Goal: Task Accomplishment & Management: Manage account settings

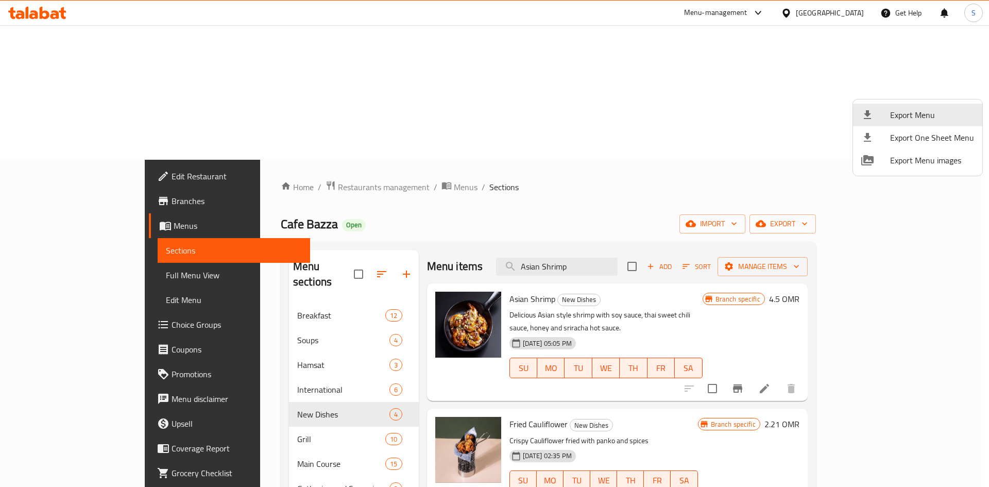
click at [792, 16] on div at bounding box center [494, 243] width 989 height 487
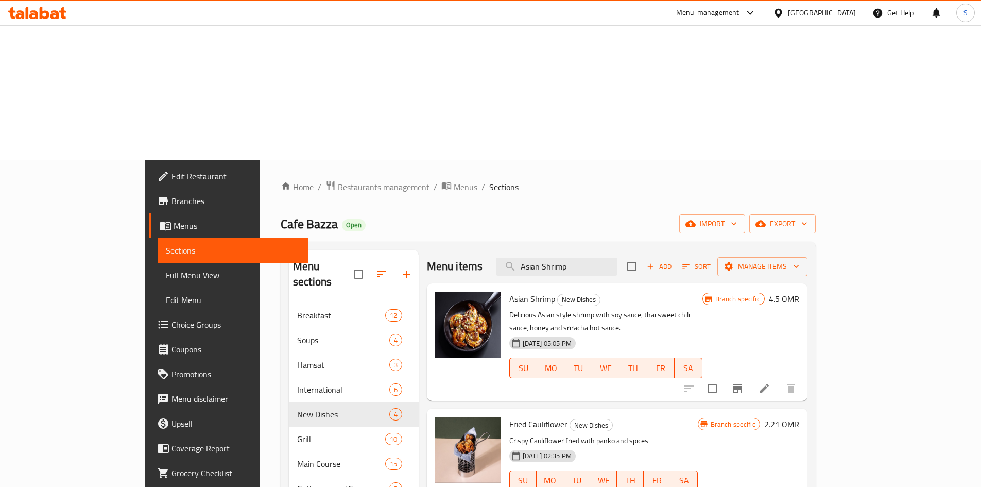
click at [833, 21] on div "[GEOGRAPHIC_DATA]" at bounding box center [814, 13] width 99 height 25
click at [840, 1] on div "[GEOGRAPHIC_DATA]" at bounding box center [814, 13] width 99 height 25
click at [840, 12] on div "[GEOGRAPHIC_DATA]" at bounding box center [822, 12] width 68 height 11
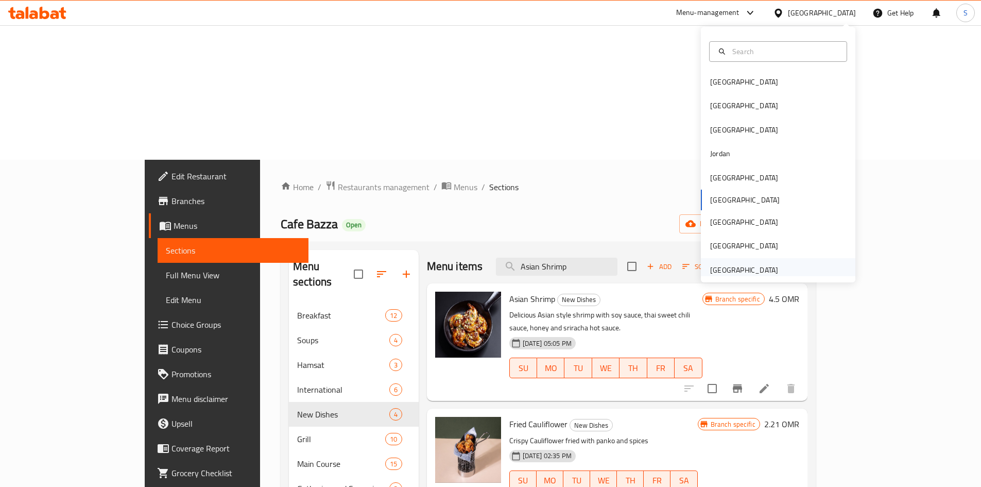
click at [770, 265] on div "[GEOGRAPHIC_DATA]" at bounding box center [744, 270] width 84 height 24
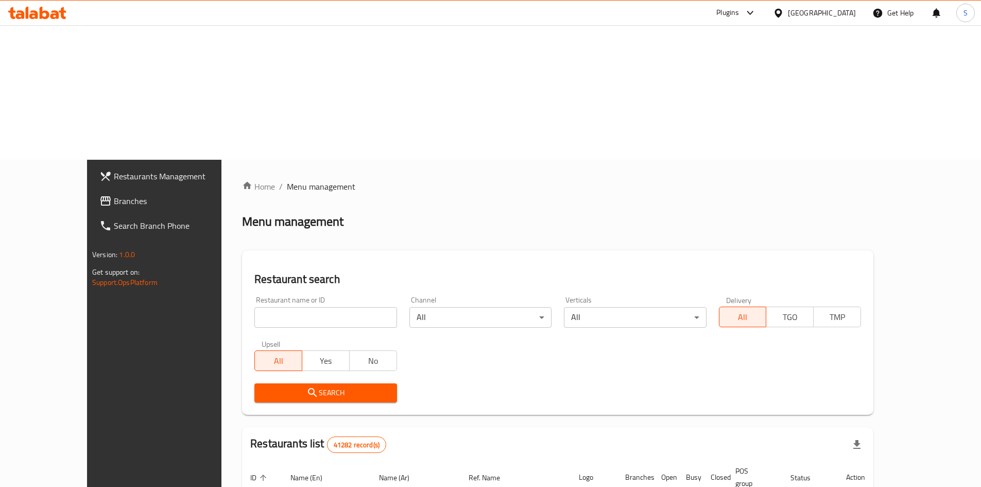
click at [293, 307] on input "search" at bounding box center [326, 317] width 142 height 21
paste input "701011"
type input "701011"
click at [296, 386] on span "Search" at bounding box center [326, 392] width 126 height 13
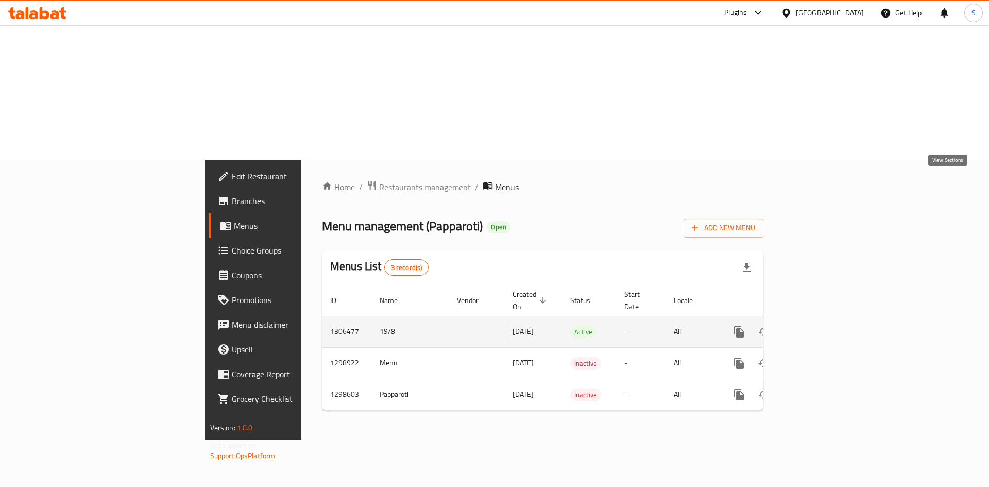
click at [820, 326] on icon "enhanced table" at bounding box center [813, 332] width 12 height 12
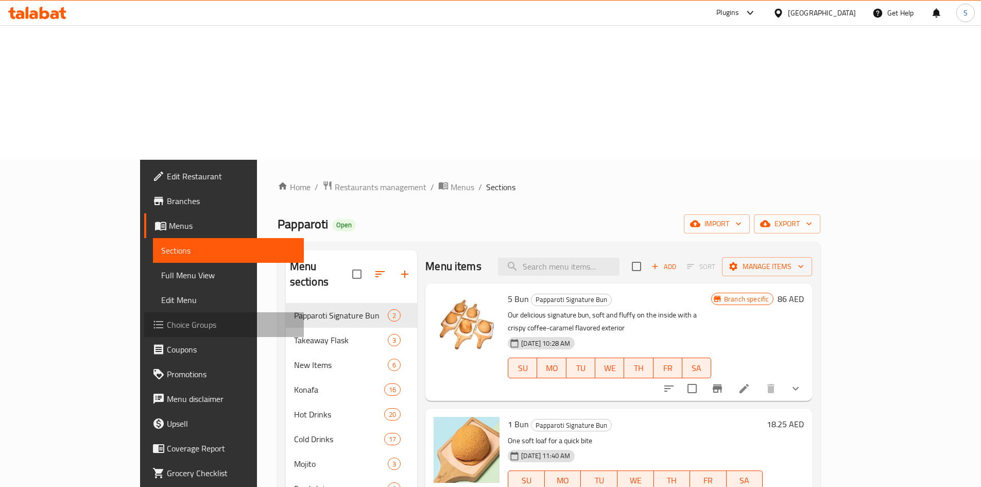
click at [167, 318] on span "Choice Groups" at bounding box center [231, 324] width 129 height 12
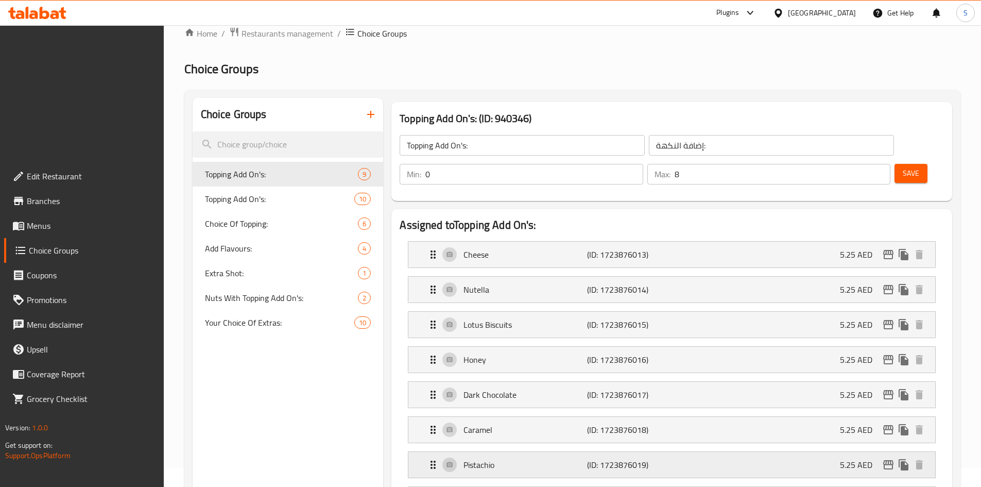
scroll to position [155, 0]
click at [243, 192] on span "Topping Add On's:" at bounding box center [264, 198] width 119 height 12
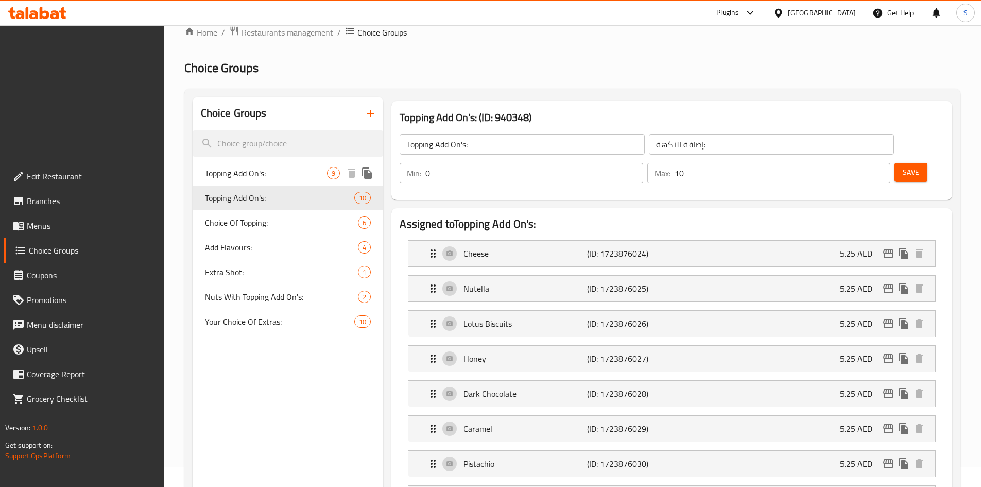
click at [281, 167] on span "Topping Add On's:" at bounding box center [266, 173] width 123 height 12
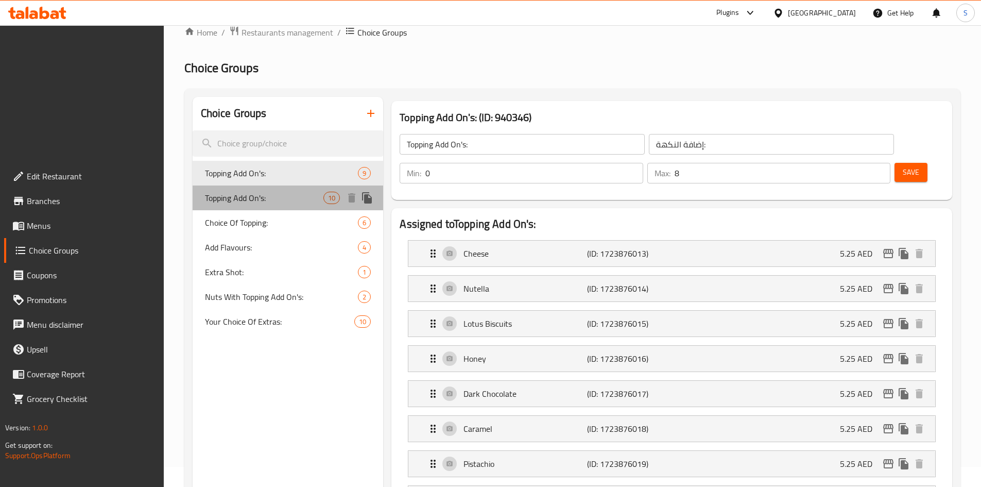
click at [277, 192] on span "Topping Add On's:" at bounding box center [264, 198] width 119 height 12
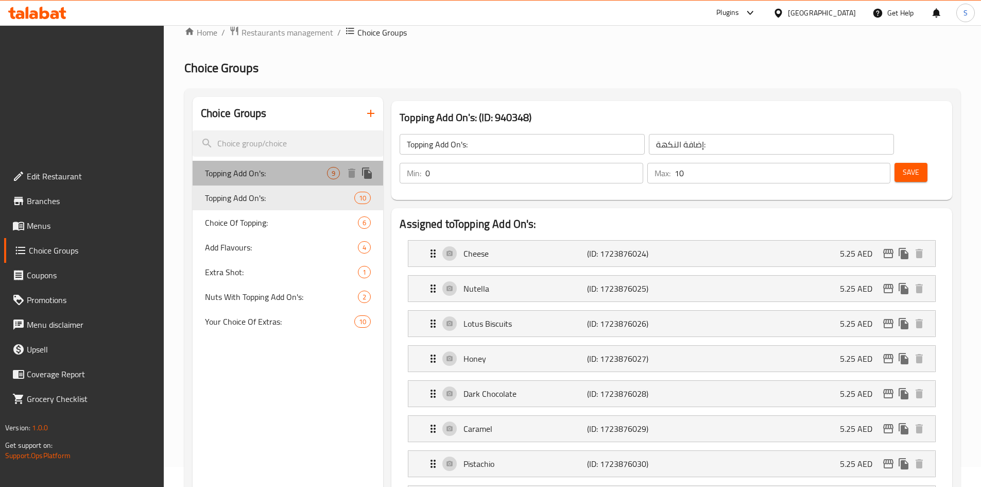
click at [275, 161] on div "Topping Add On's: 9" at bounding box center [288, 173] width 191 height 25
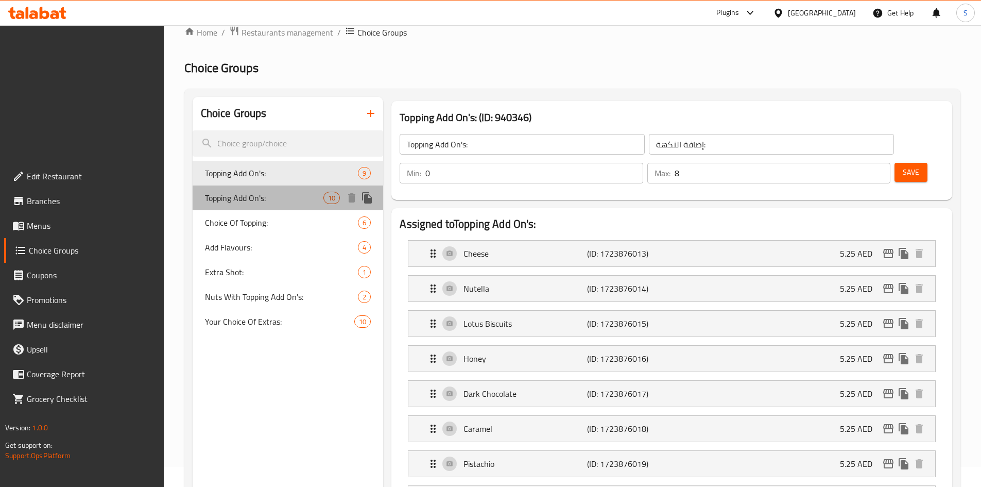
click at [245, 192] on span "Topping Add On's:" at bounding box center [264, 198] width 119 height 12
type input "10"
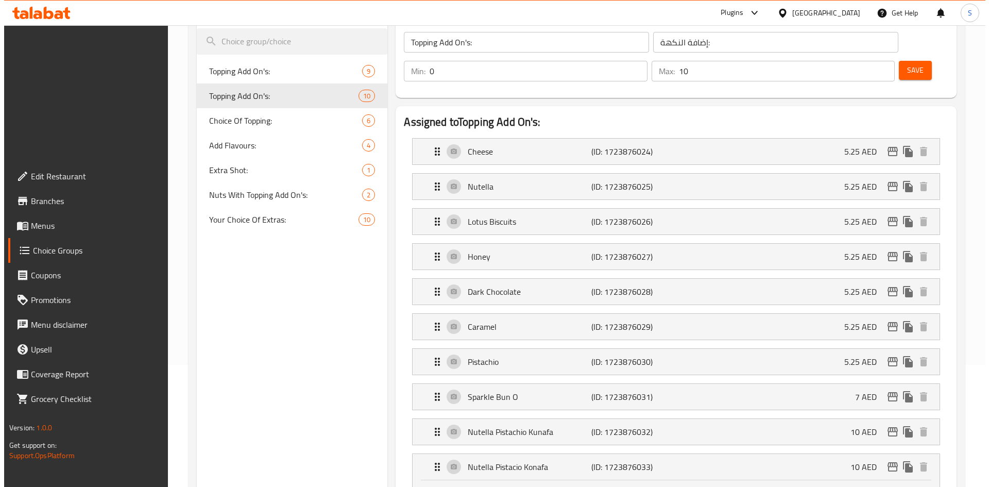
scroll to position [258, 0]
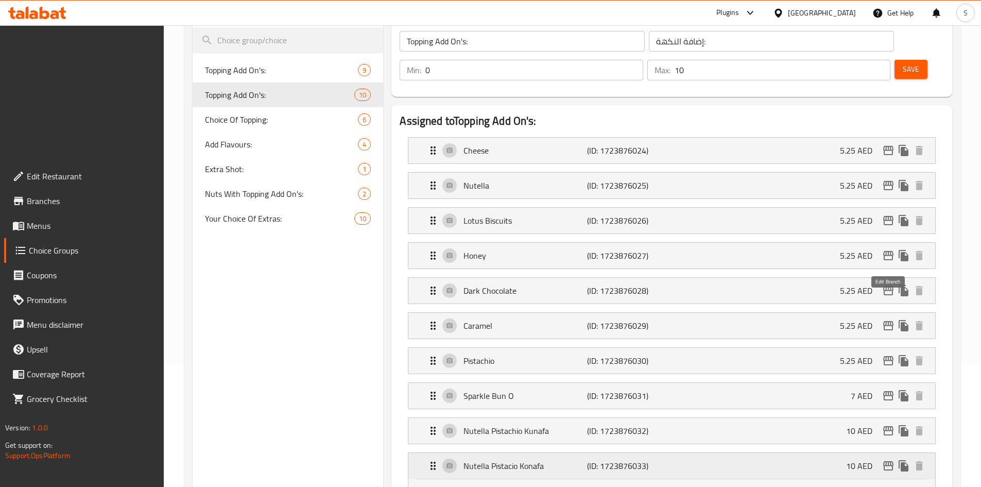
click at [891, 461] on icon "edit" at bounding box center [889, 465] width 10 height 9
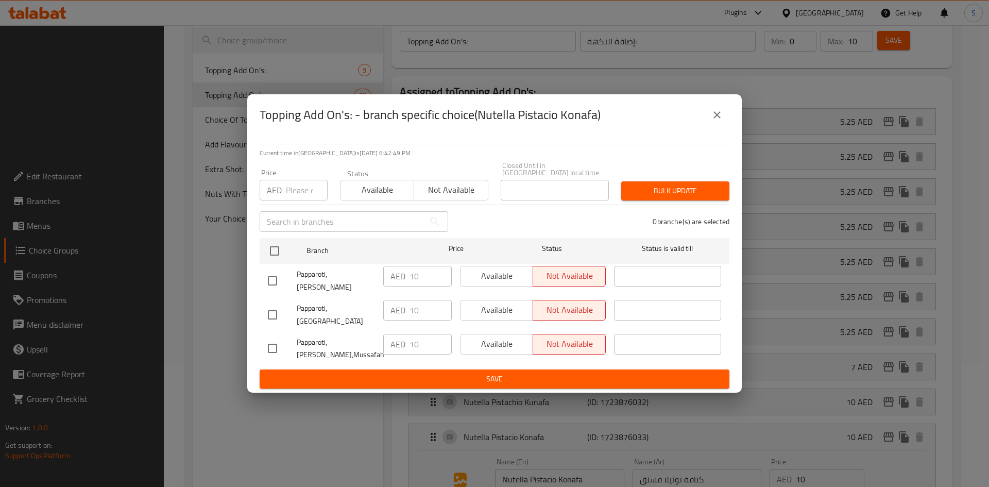
click at [713, 121] on icon "close" at bounding box center [717, 115] width 12 height 12
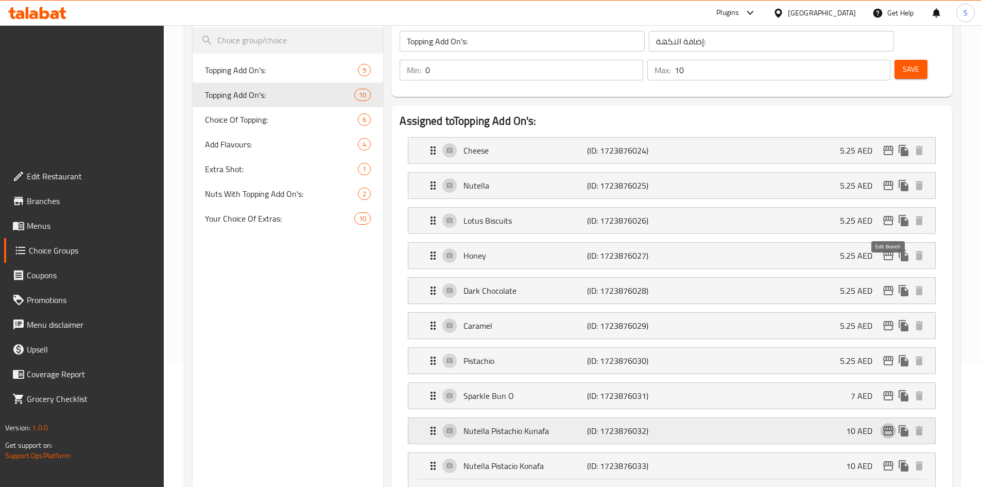
click at [890, 426] on icon "edit" at bounding box center [889, 430] width 10 height 9
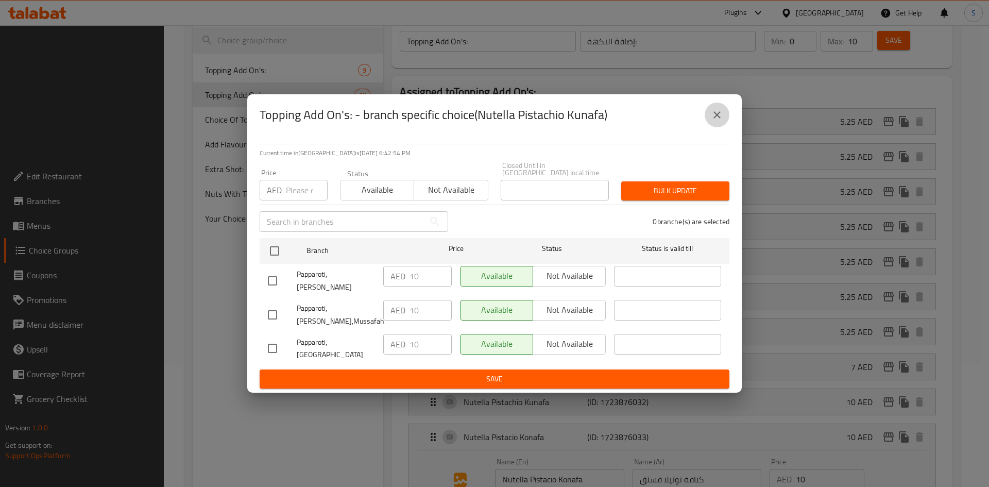
click at [709, 125] on button "close" at bounding box center [717, 115] width 25 height 25
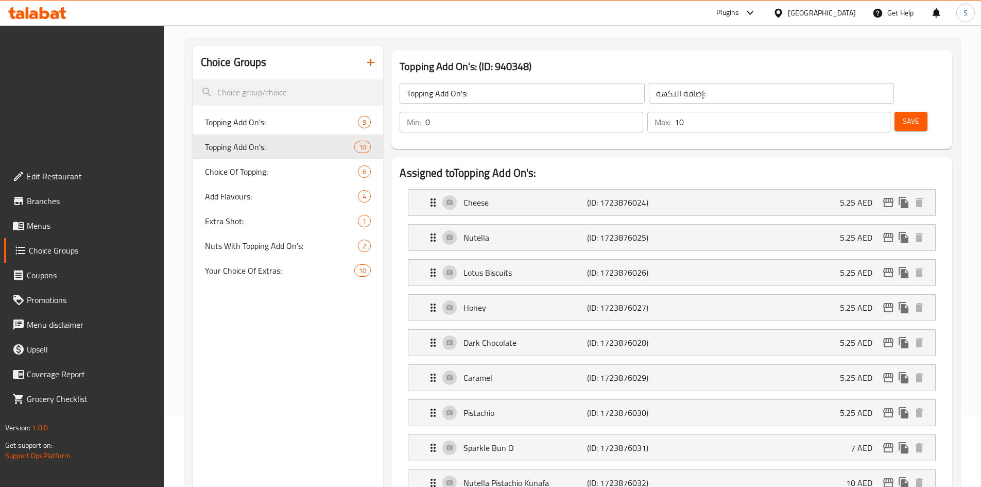
scroll to position [206, 0]
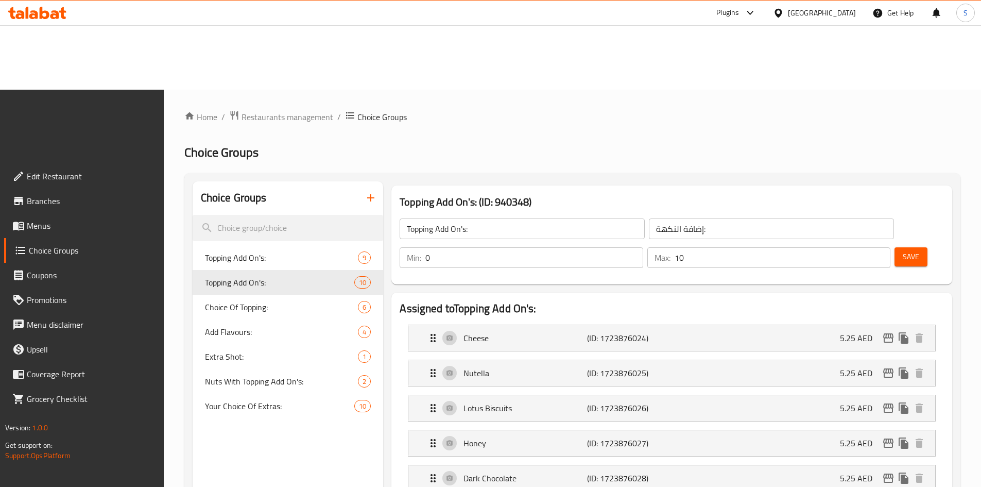
scroll to position [0, 0]
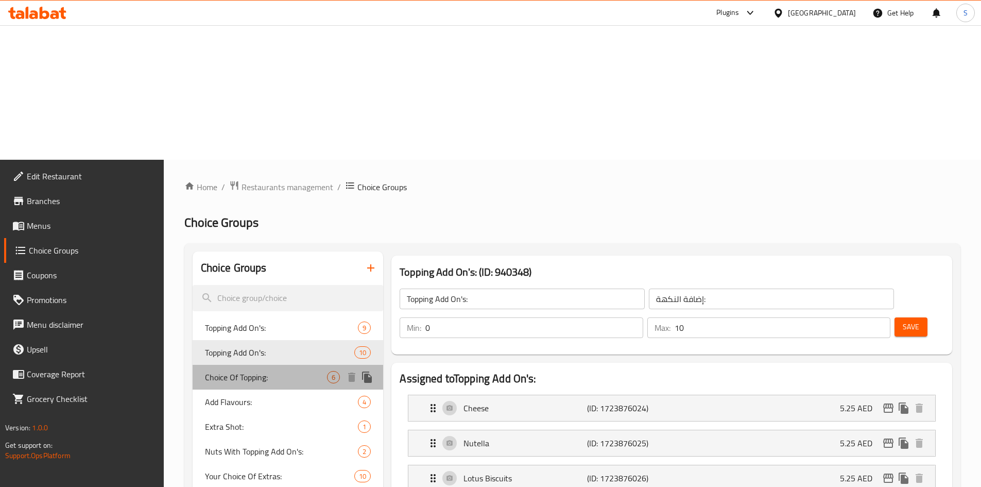
click at [273, 371] on span "Choice Of Topping:" at bounding box center [266, 377] width 123 height 12
type input "Choice Of Topping:"
type input "اختيارك من الإضافات:"
type input "1"
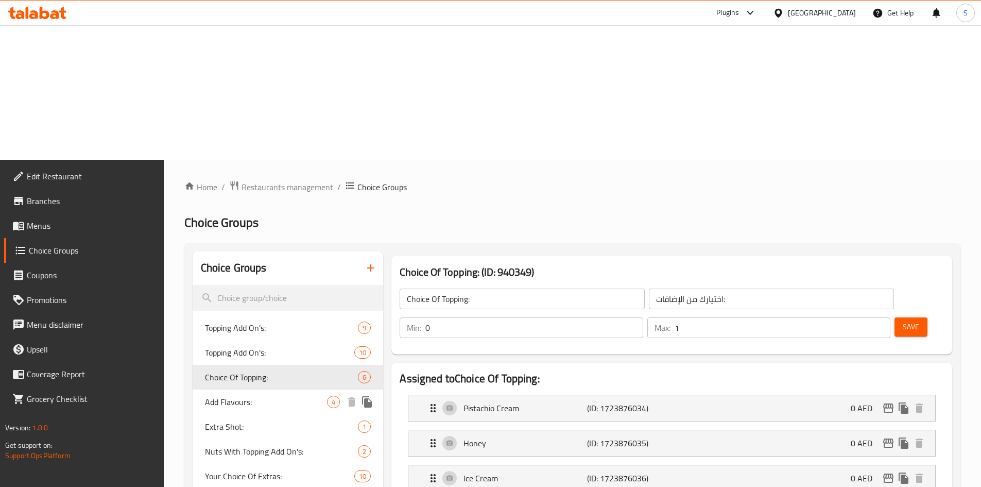
click at [234, 396] on span "Add Flavours:" at bounding box center [266, 402] width 123 height 12
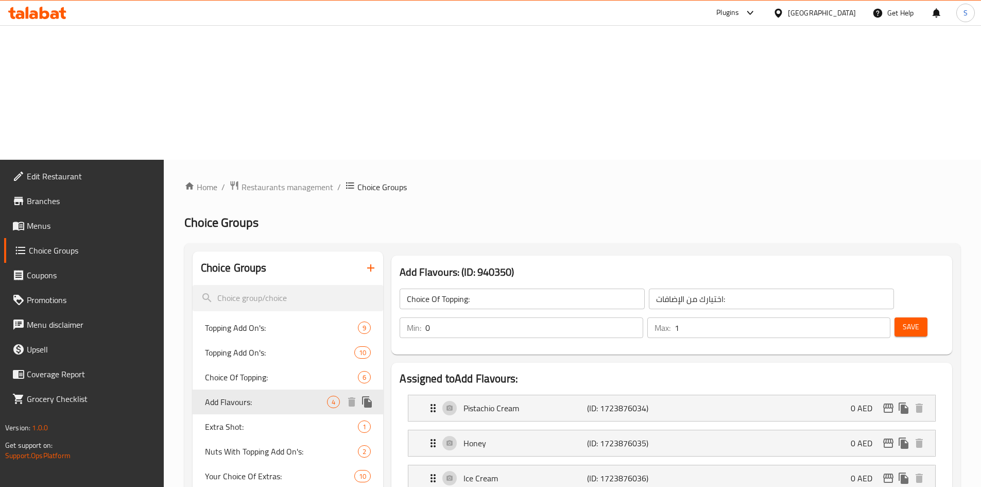
type input "Add Flavours:"
type input "إضافة النكهات:"
type input "0"
click at [238, 420] on span "Extra Shot:" at bounding box center [266, 426] width 123 height 12
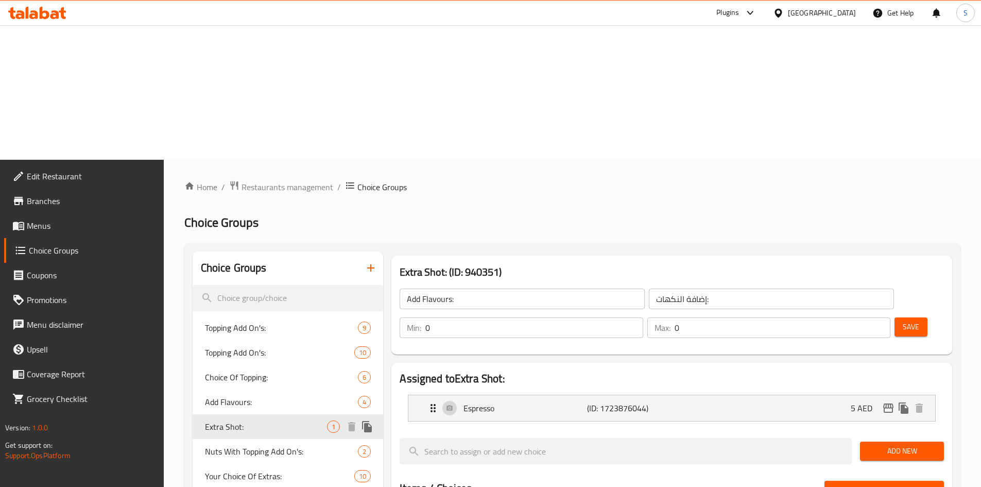
type input "Extra Shot:"
type input "شوت إضافي:"
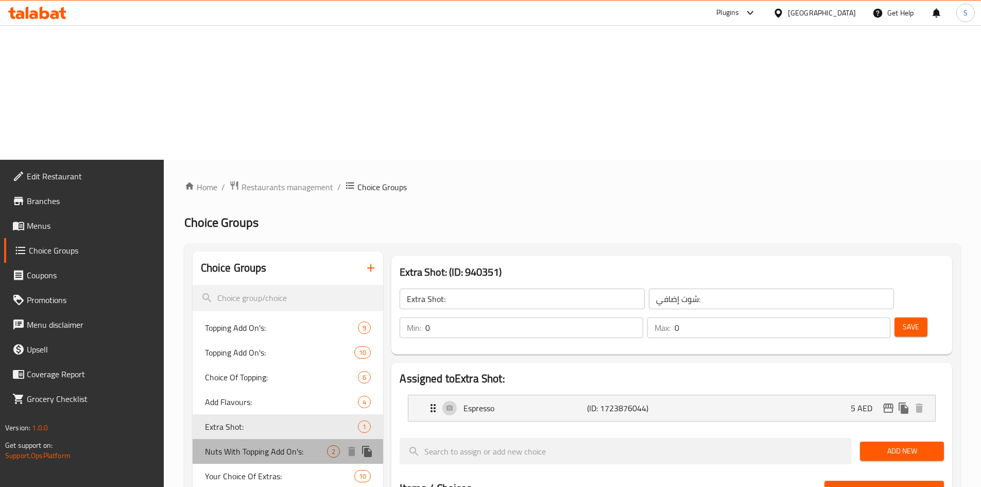
click at [241, 445] on span "Nuts With Topping Add On's:" at bounding box center [266, 451] width 123 height 12
type input "Nuts With Topping Add On's:"
type input "إضافة نكهة مع مكسرات:"
type input "2"
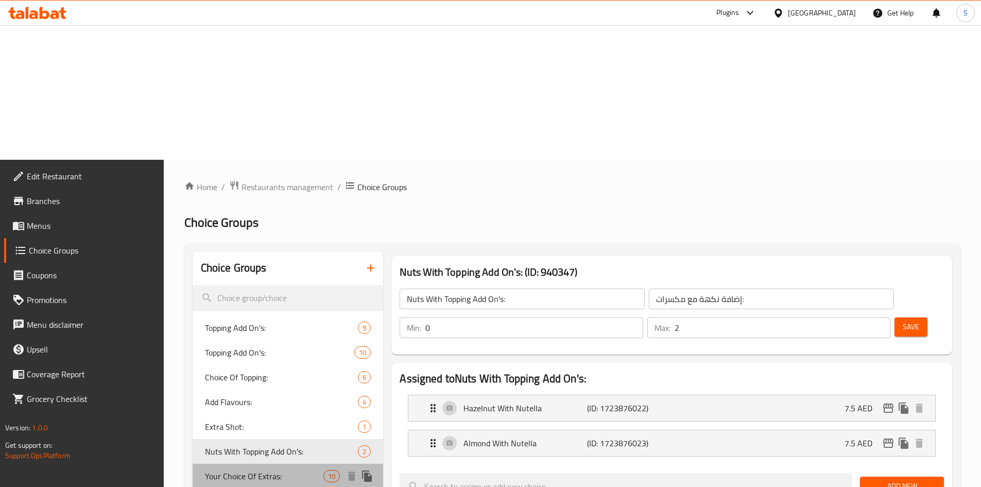
click at [253, 470] on span "Your Choice Of Extras:" at bounding box center [264, 476] width 119 height 12
type input "Your Choice Of Extras:"
type input "إختيارك من الإضافات:"
type input "5"
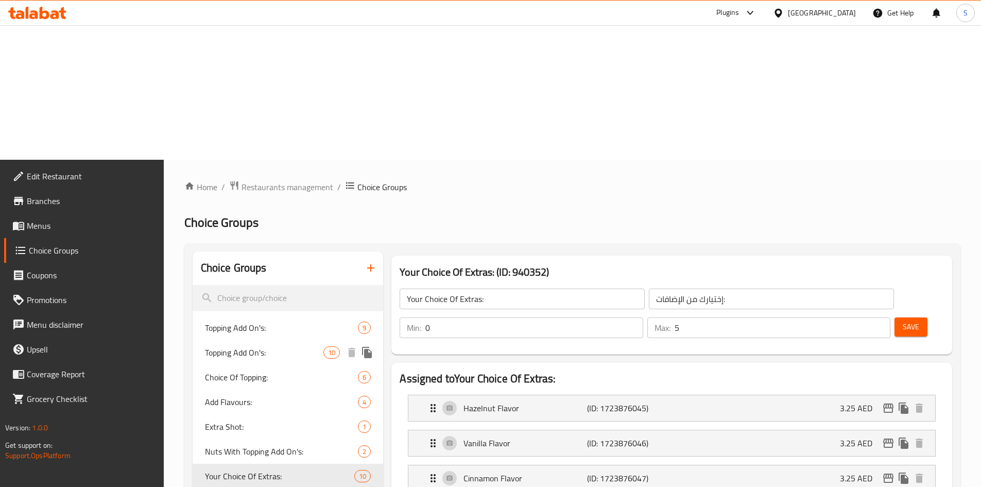
click at [310, 346] on span "Topping Add On's:" at bounding box center [264, 352] width 119 height 12
type input "Topping Add On's:"
type input "إضافة النكهة:"
type input "10"
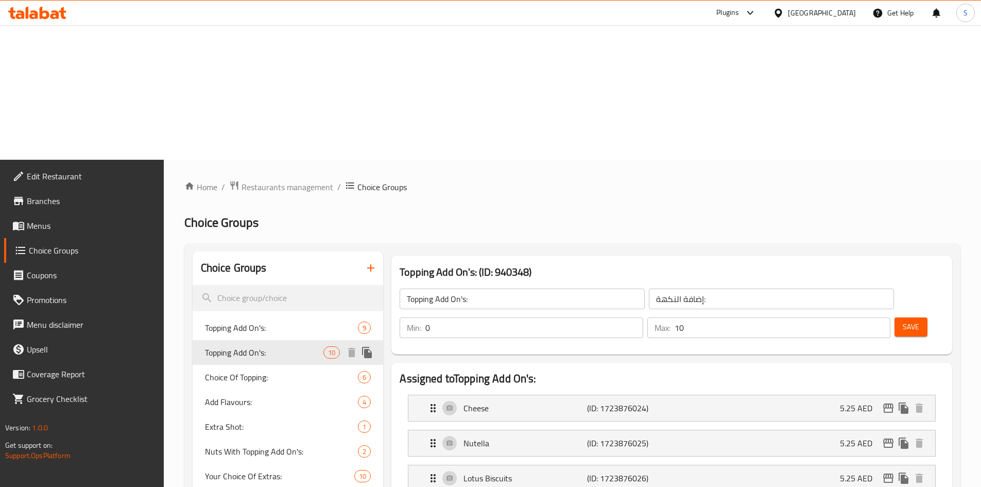
click at [298, 346] on span "Topping Add On's:" at bounding box center [264, 352] width 119 height 12
drag, startPoint x: 505, startPoint y: 164, endPoint x: 339, endPoint y: 149, distance: 167.1
click at [88, 219] on span "Menus" at bounding box center [91, 225] width 129 height 12
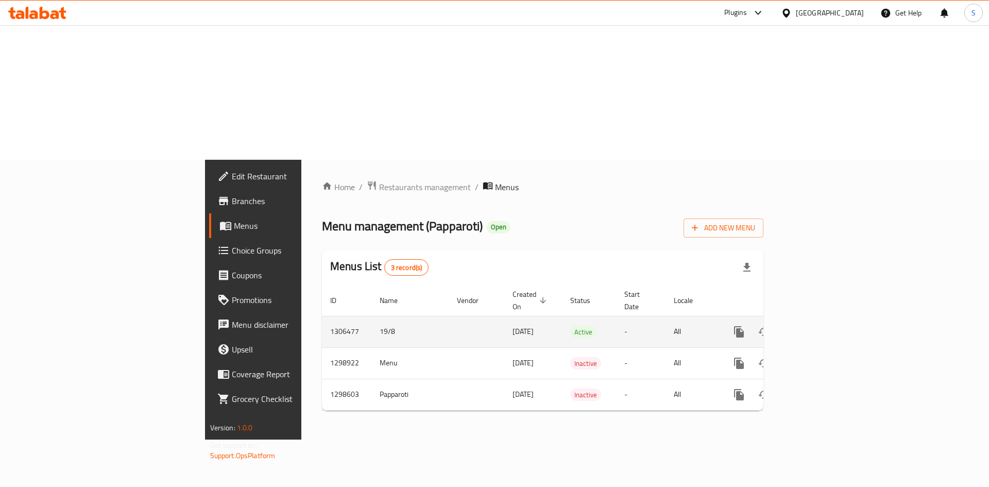
click at [820, 326] on icon "enhanced table" at bounding box center [813, 332] width 12 height 12
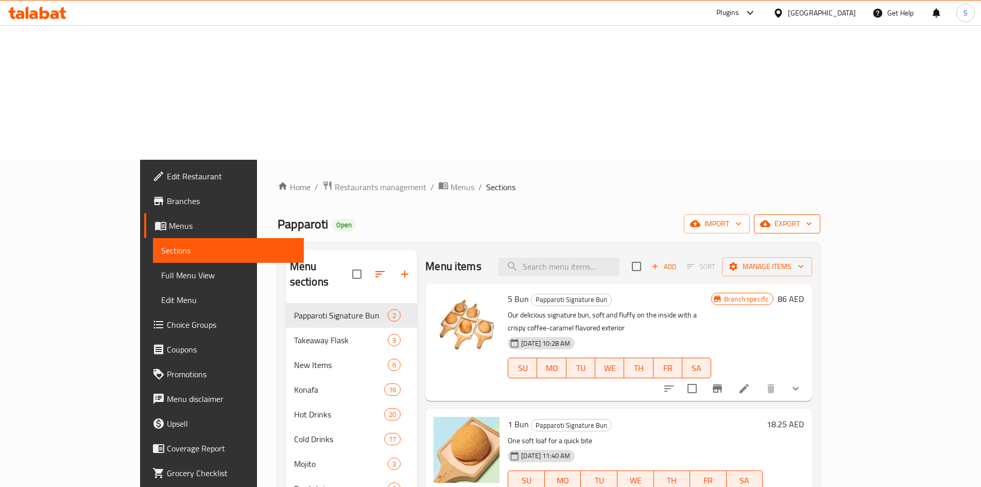
click at [821, 214] on button "export" at bounding box center [787, 223] width 66 height 19
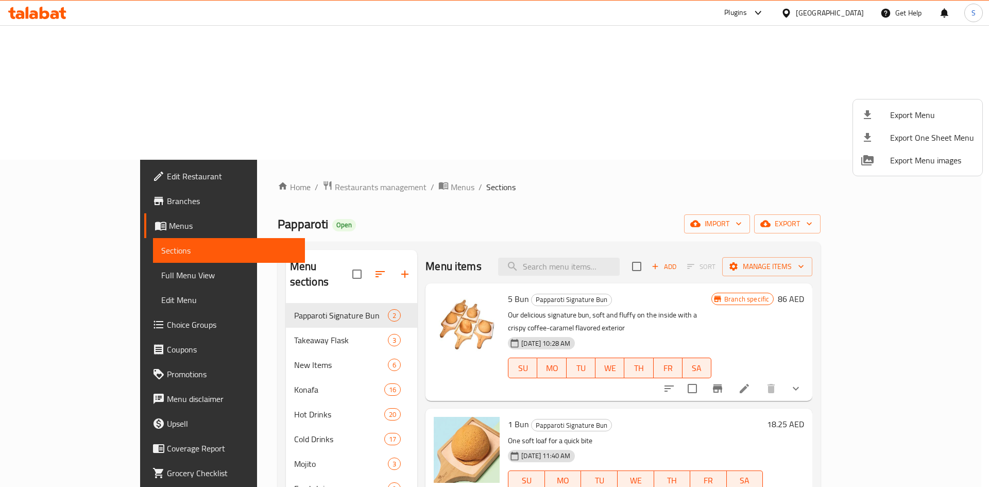
drag, startPoint x: 884, startPoint y: 120, endPoint x: 481, endPoint y: 121, distance: 402.9
click at [481, 121] on div "Export Menu Export One Sheet Menu Export Menu images" at bounding box center [494, 243] width 989 height 487
click at [58, 186] on div at bounding box center [494, 243] width 989 height 487
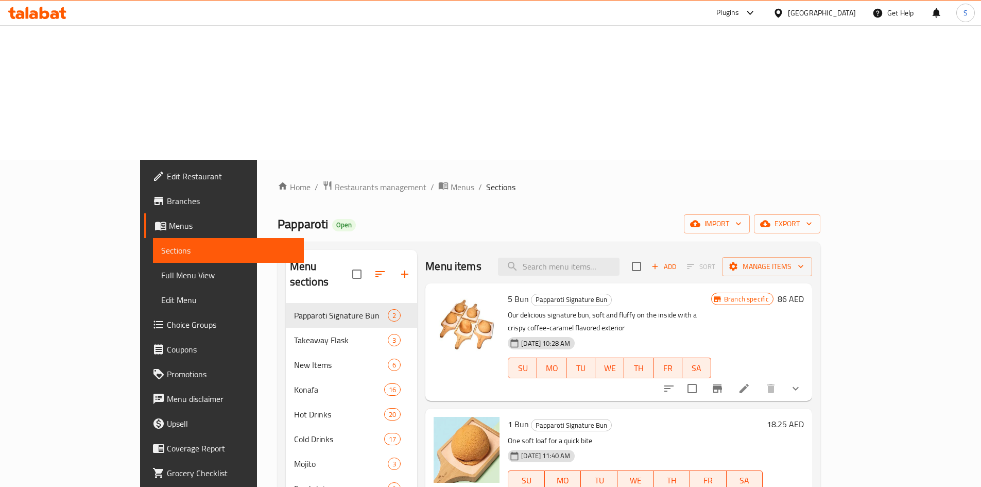
click at [167, 318] on span "Choice Groups" at bounding box center [231, 324] width 129 height 12
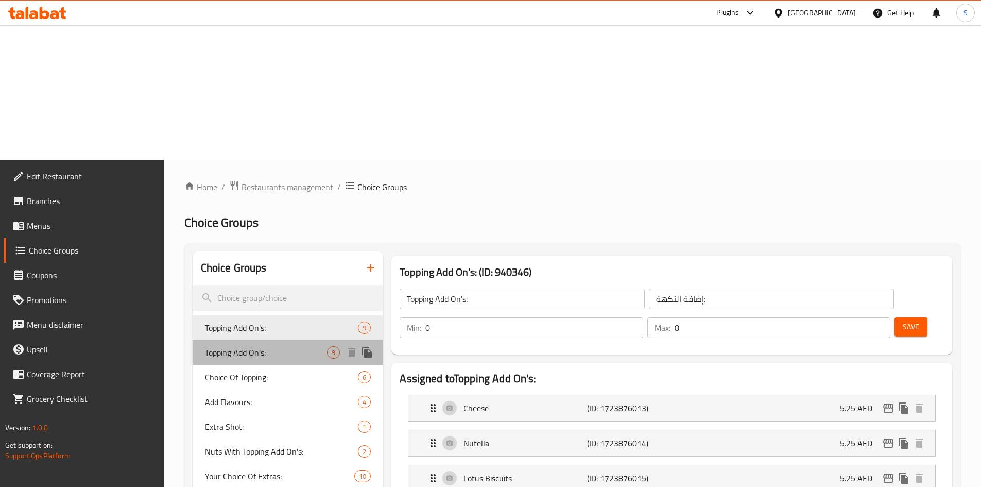
click at [252, 346] on span "Topping Add On's:" at bounding box center [266, 352] width 123 height 12
type input "10"
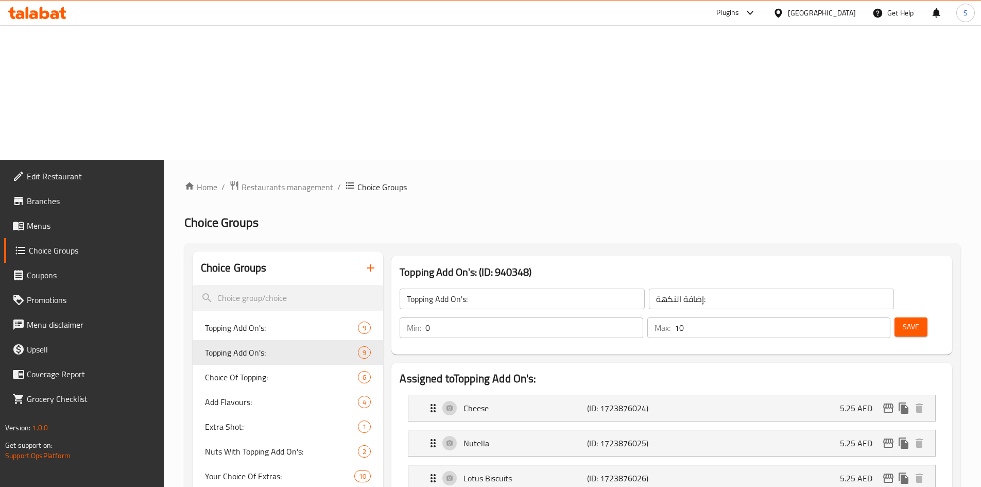
click at [67, 219] on span "Menus" at bounding box center [91, 225] width 129 height 12
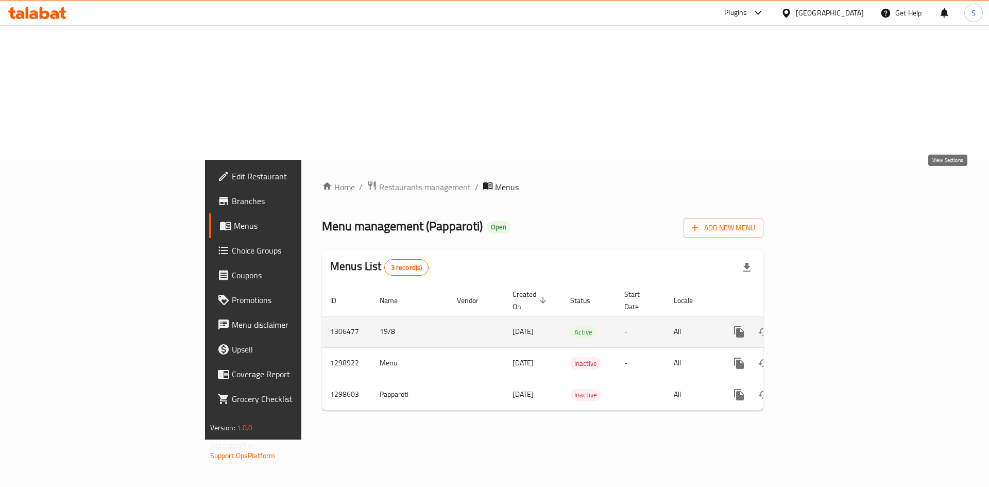
click at [820, 326] on icon "enhanced table" at bounding box center [813, 332] width 12 height 12
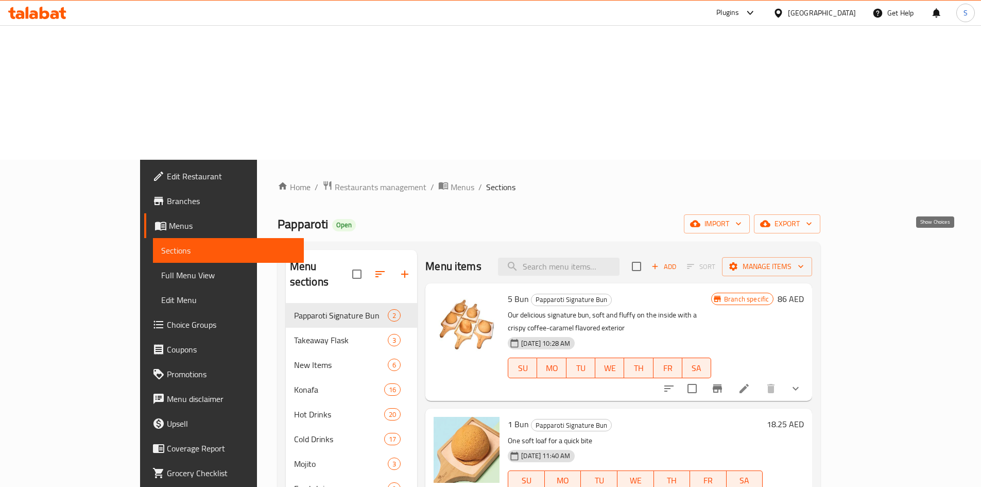
click at [802, 382] on icon "show more" at bounding box center [796, 388] width 12 height 12
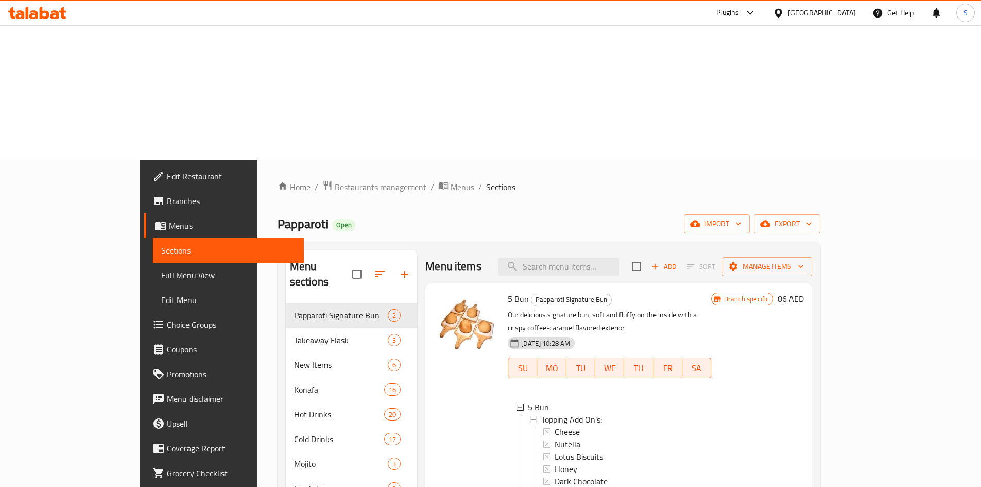
click at [804, 292] on div "Branch specific 86 AED" at bounding box center [757, 443] width 93 height 303
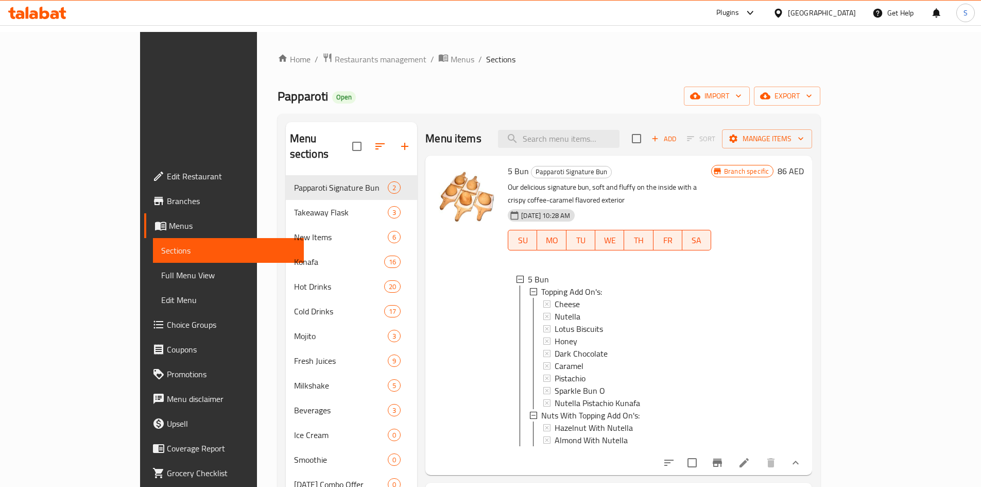
scroll to position [144, 0]
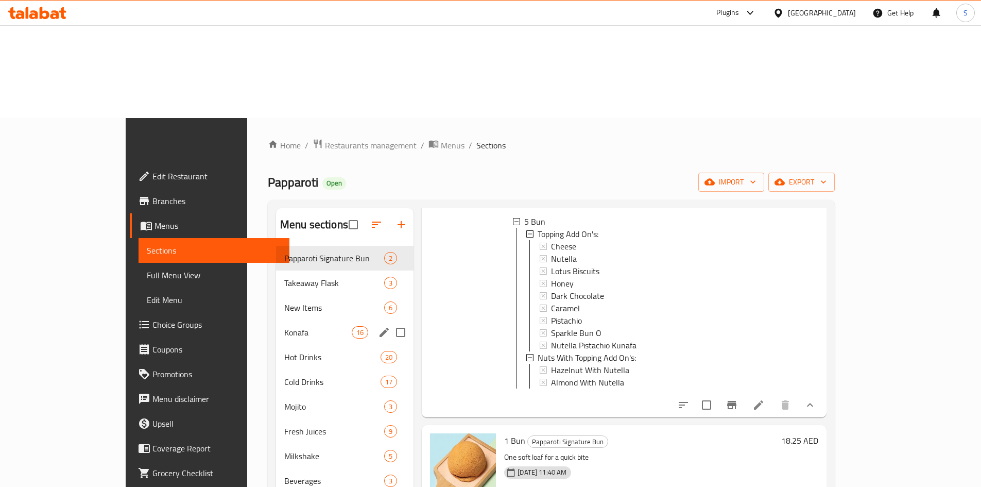
scroll to position [41, 0]
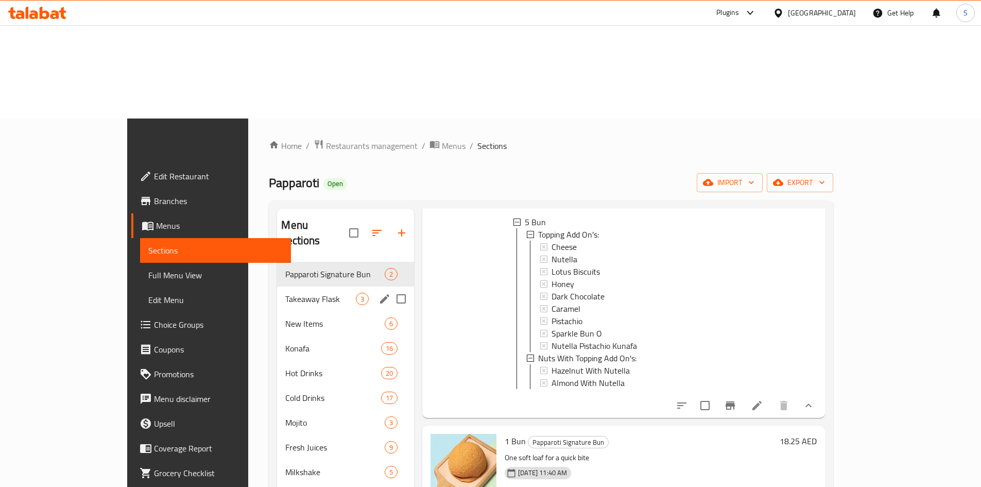
click at [285, 293] on span "Takeaway Flask" at bounding box center [320, 299] width 71 height 12
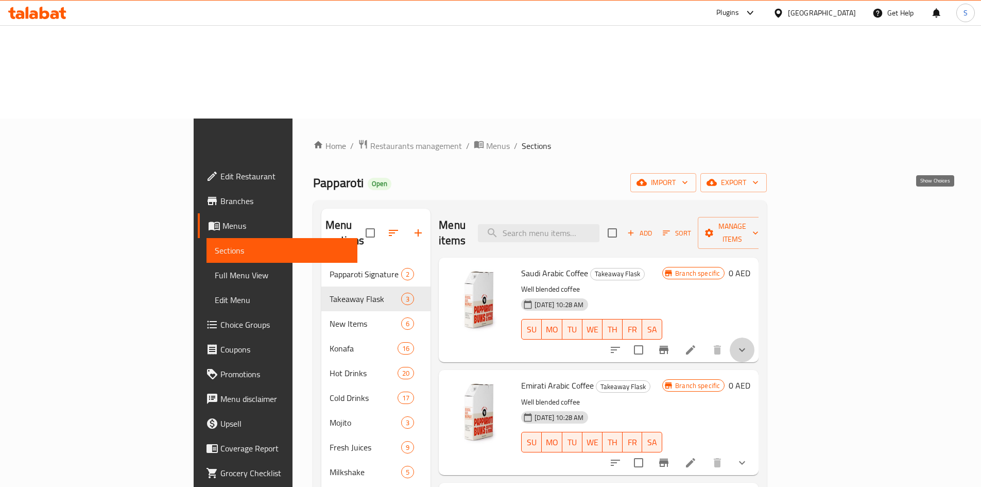
click at [749, 344] on icon "show more" at bounding box center [742, 350] width 12 height 12
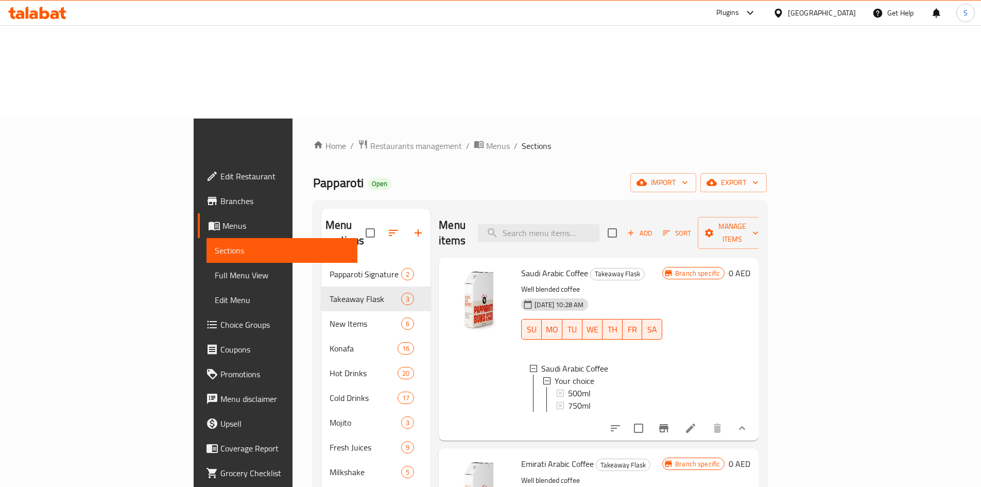
click at [751, 266] on div "Branch specific 0 AED" at bounding box center [707, 349] width 88 height 166
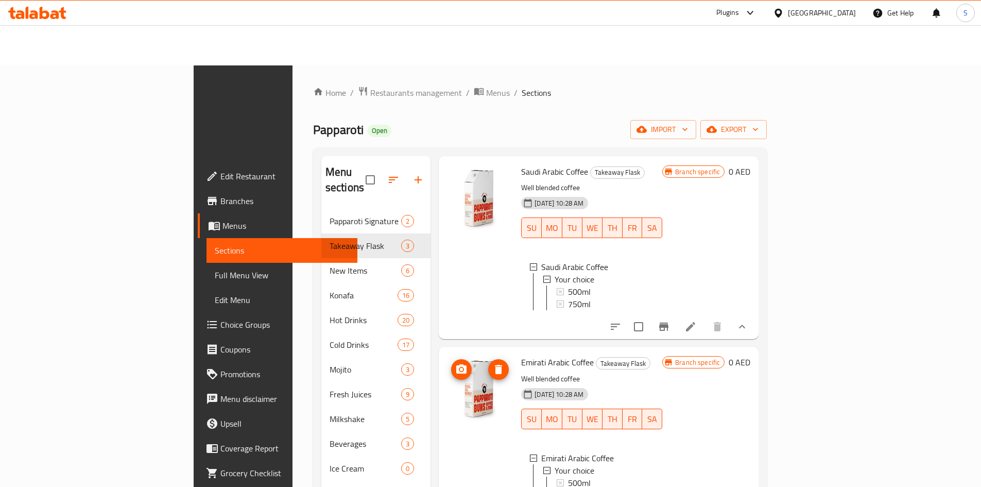
scroll to position [144, 0]
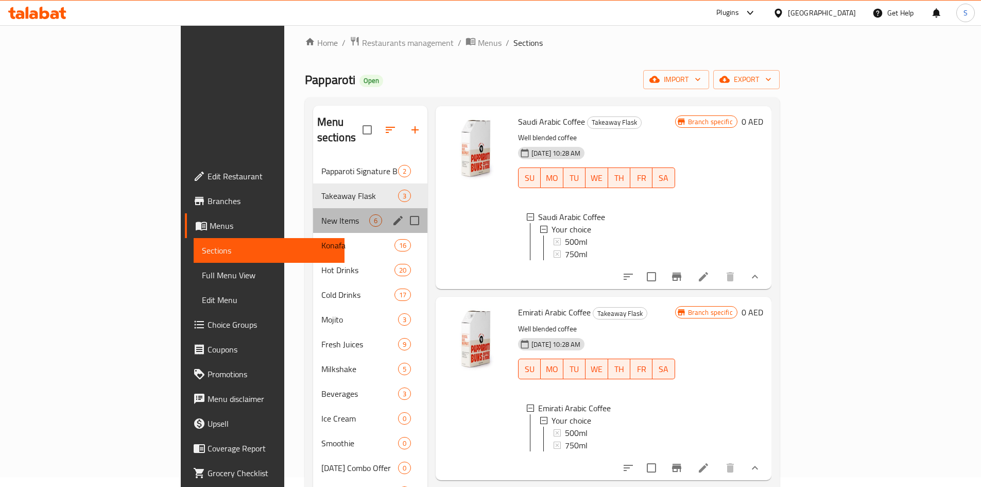
click at [313, 208] on div "New Items 6" at bounding box center [370, 220] width 115 height 25
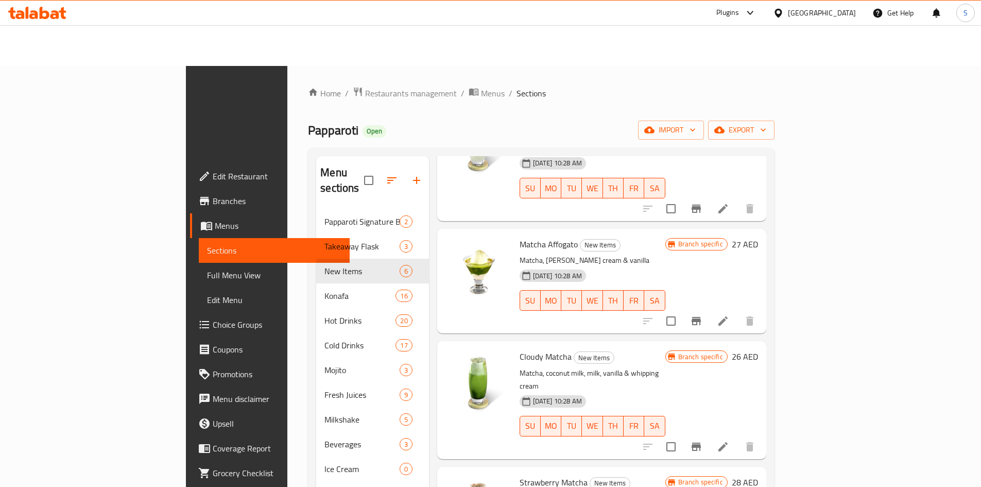
scroll to position [144, 0]
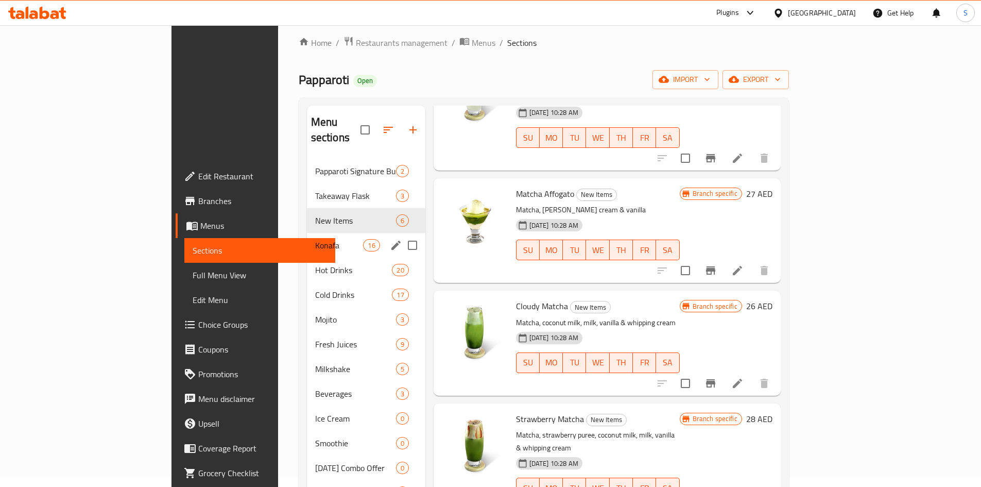
click at [315, 239] on span "Konafa" at bounding box center [339, 245] width 48 height 12
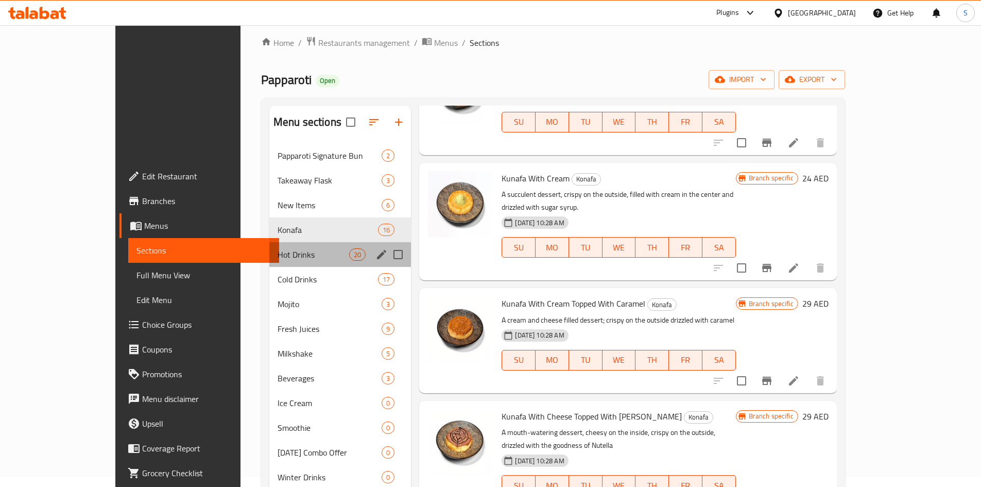
click at [281, 242] on div "Hot Drinks 20" at bounding box center [340, 254] width 142 height 25
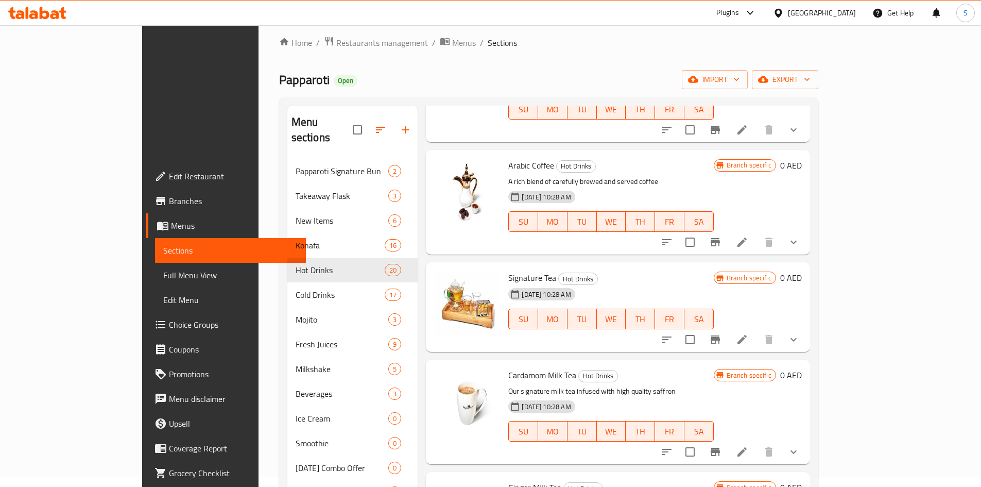
drag, startPoint x: 276, startPoint y: 148, endPoint x: 919, endPoint y: 398, distance: 689.5
click at [810, 374] on div "Menu sections Papparoti Signature Bun 2 Takeaway Flask 3 New Items 6 Konafa 16 …" at bounding box center [548, 349] width 523 height 487
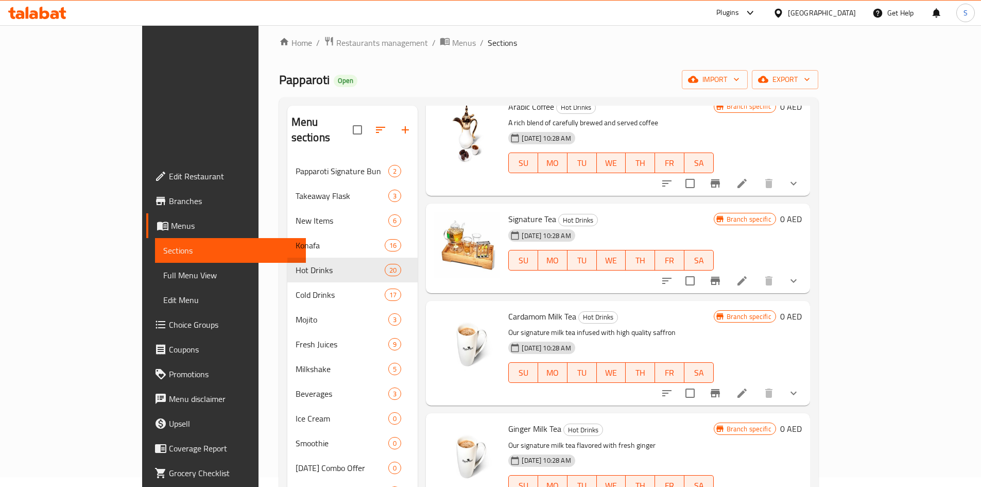
scroll to position [266, 0]
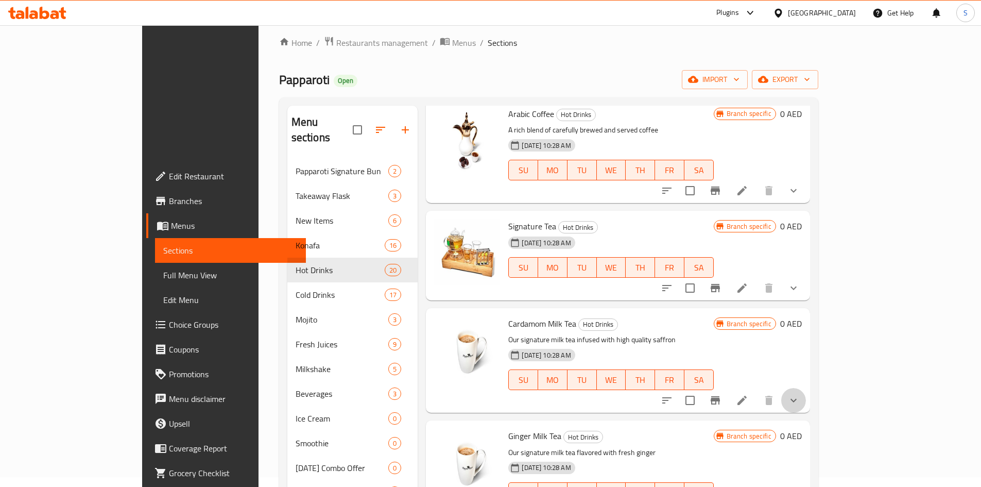
click at [806, 388] on button "show more" at bounding box center [794, 400] width 25 height 25
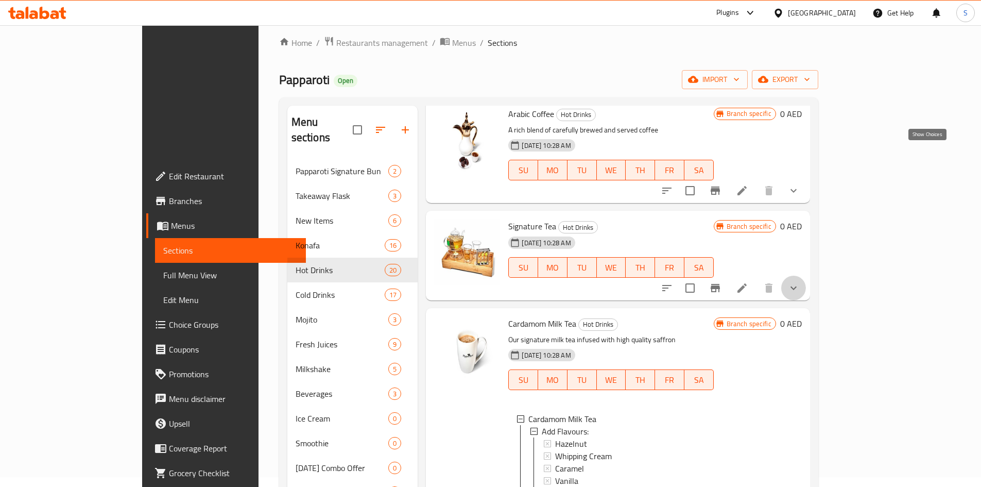
click at [800, 282] on icon "show more" at bounding box center [794, 288] width 12 height 12
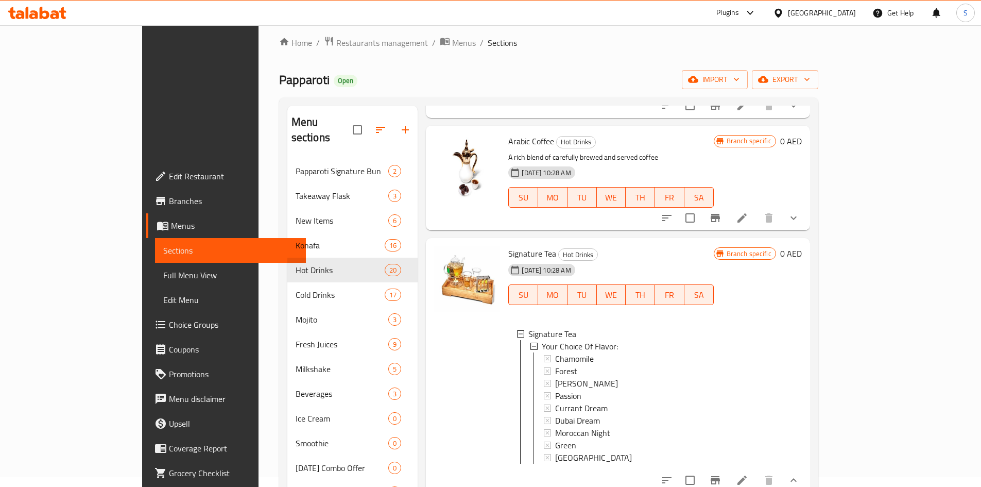
scroll to position [214, 0]
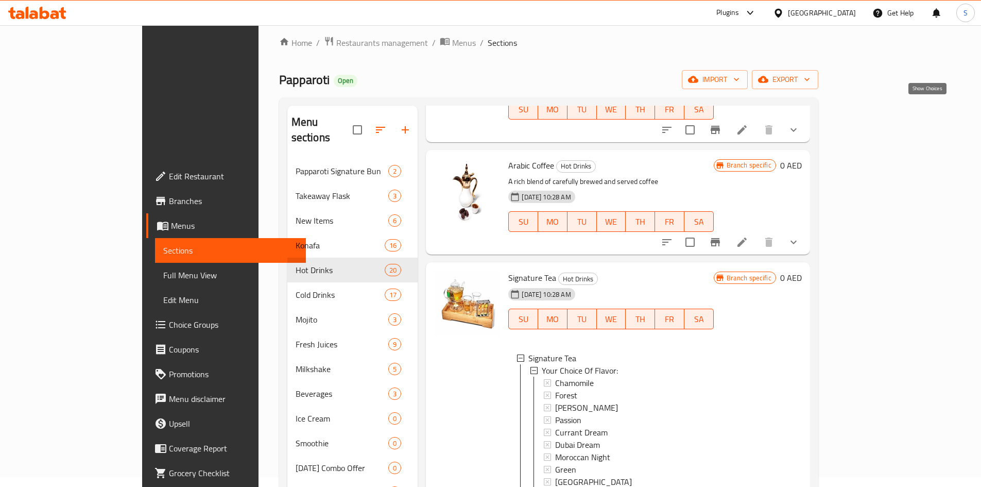
click at [800, 236] on icon "show more" at bounding box center [794, 242] width 12 height 12
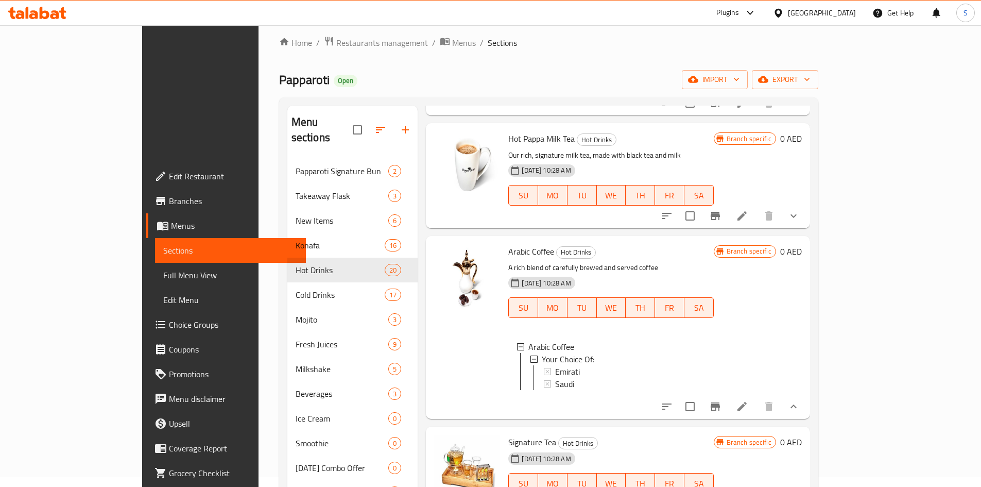
scroll to position [111, 0]
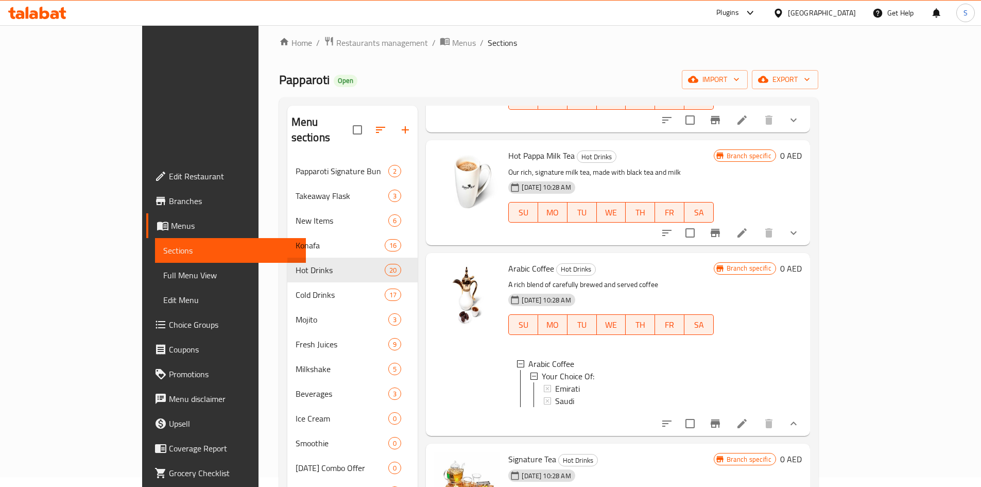
click at [806, 221] on button "show more" at bounding box center [794, 233] width 25 height 25
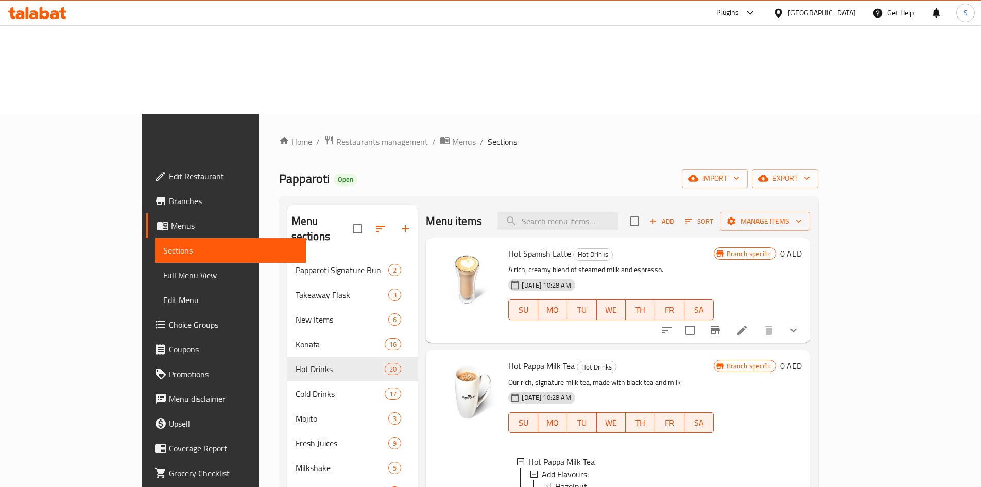
scroll to position [41, 0]
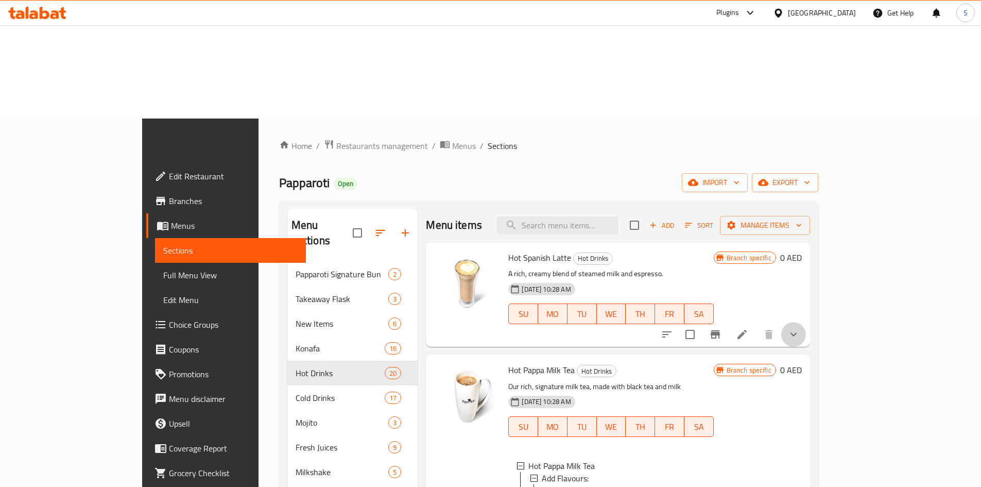
click at [806, 322] on button "show more" at bounding box center [794, 334] width 25 height 25
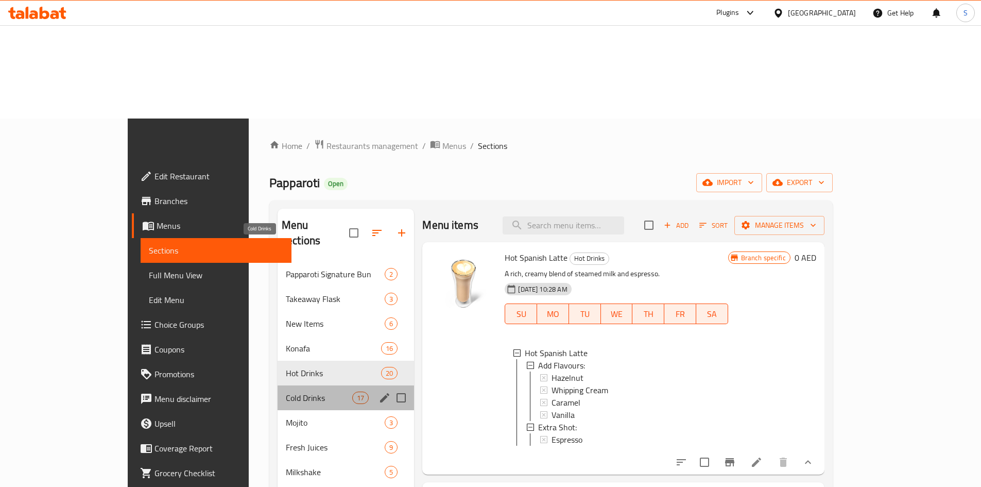
click at [286, 392] on span "Cold Drinks" at bounding box center [319, 398] width 66 height 12
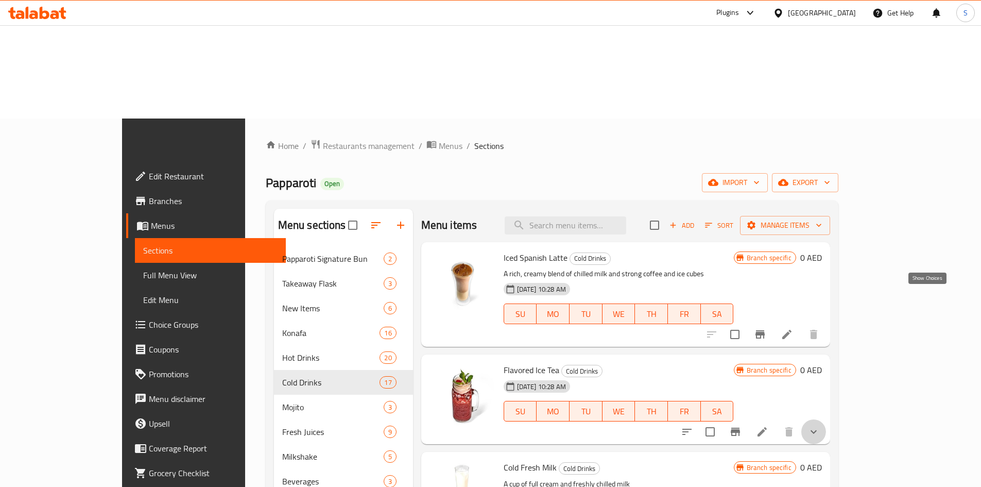
click at [820, 426] on icon "show more" at bounding box center [814, 432] width 12 height 12
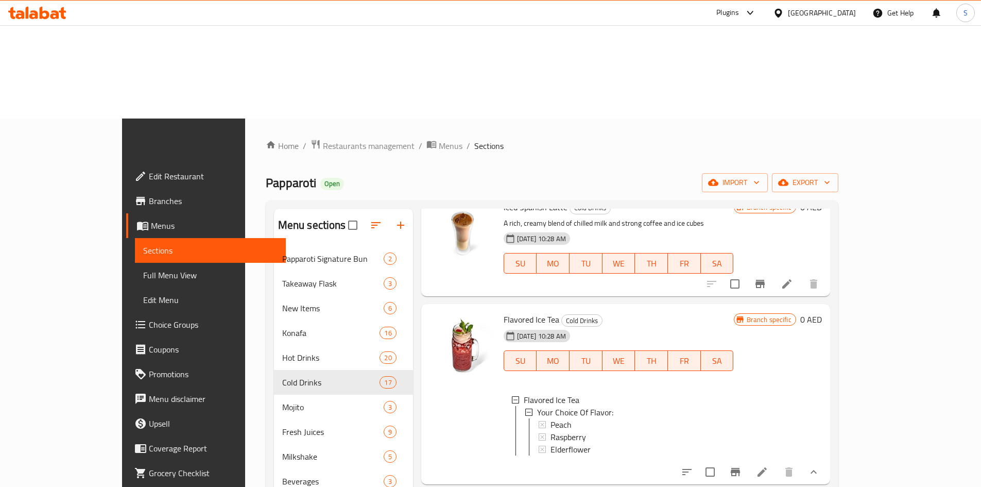
scroll to position [155, 0]
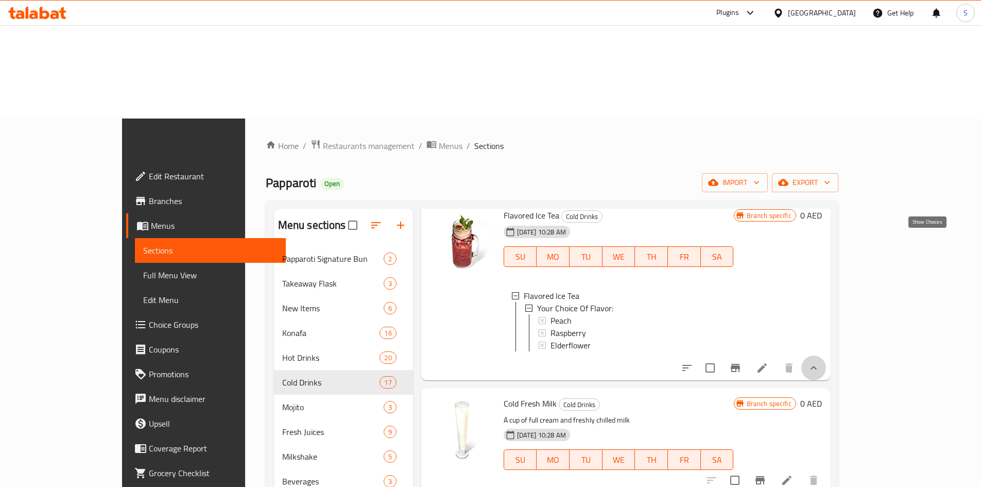
click at [820, 362] on icon "show more" at bounding box center [814, 368] width 12 height 12
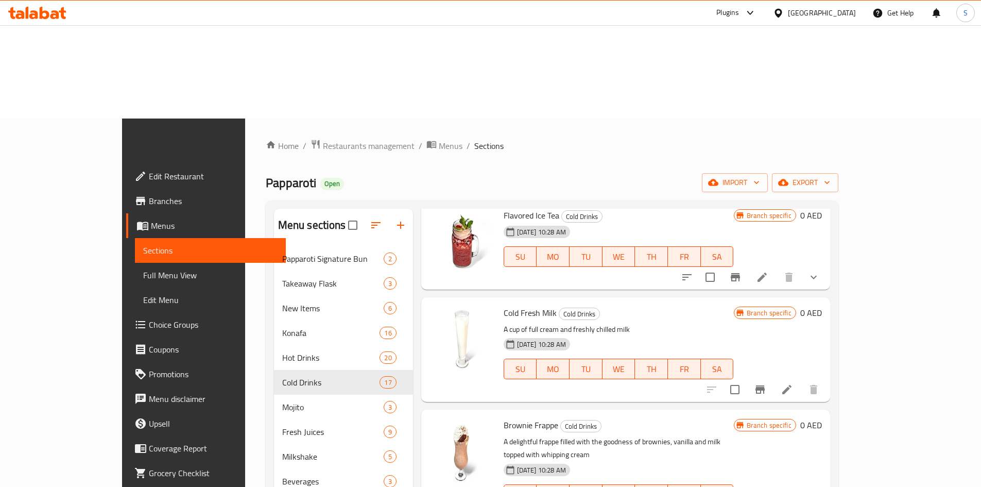
scroll to position [361, 0]
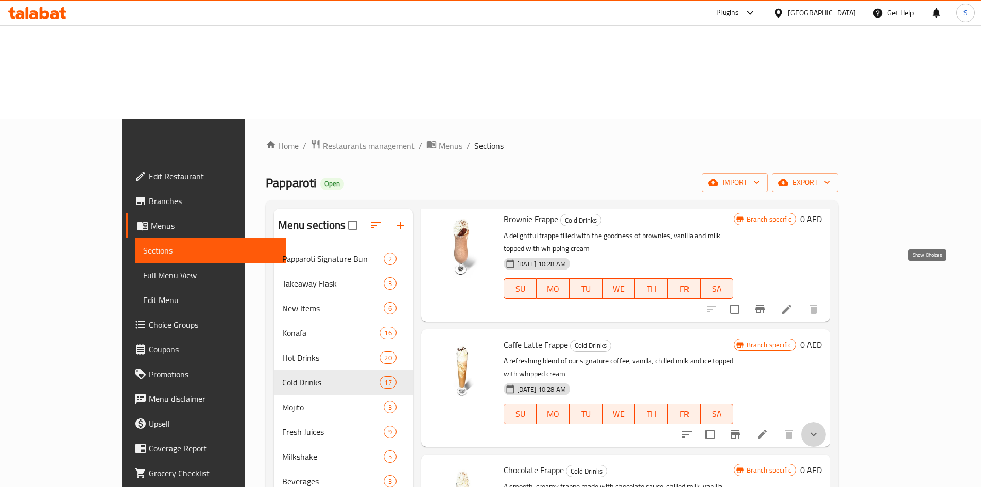
click at [820, 428] on icon "show more" at bounding box center [814, 434] width 12 height 12
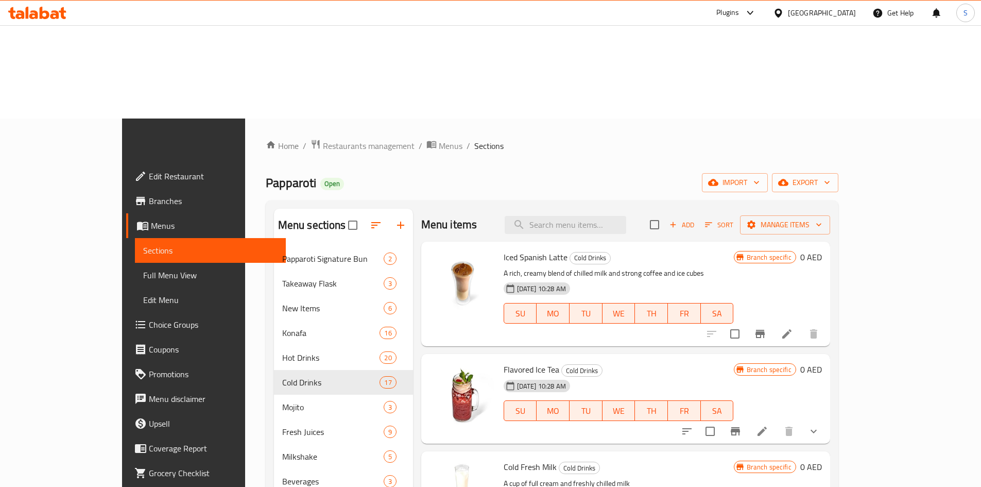
scroll to position [0, 0]
click at [746, 324] on input "checkbox" at bounding box center [735, 335] width 22 height 22
checkbox input "true"
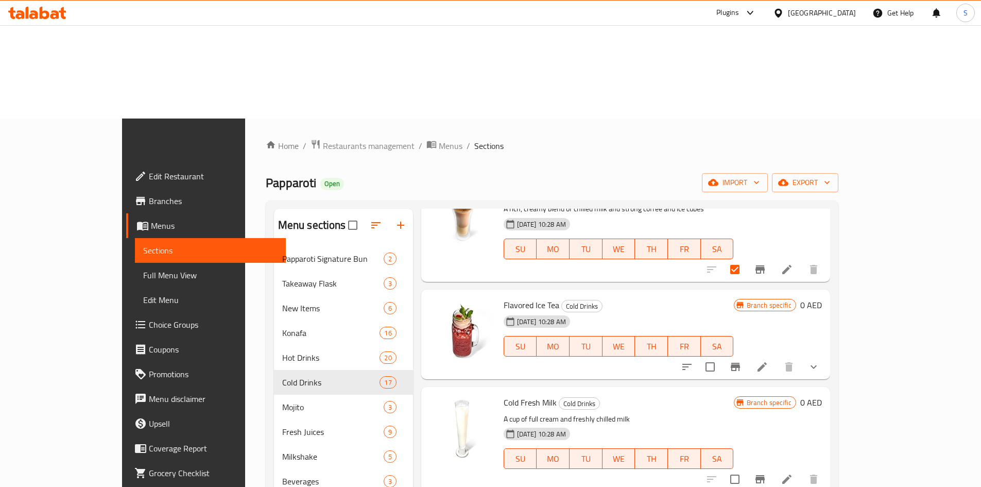
scroll to position [103, 0]
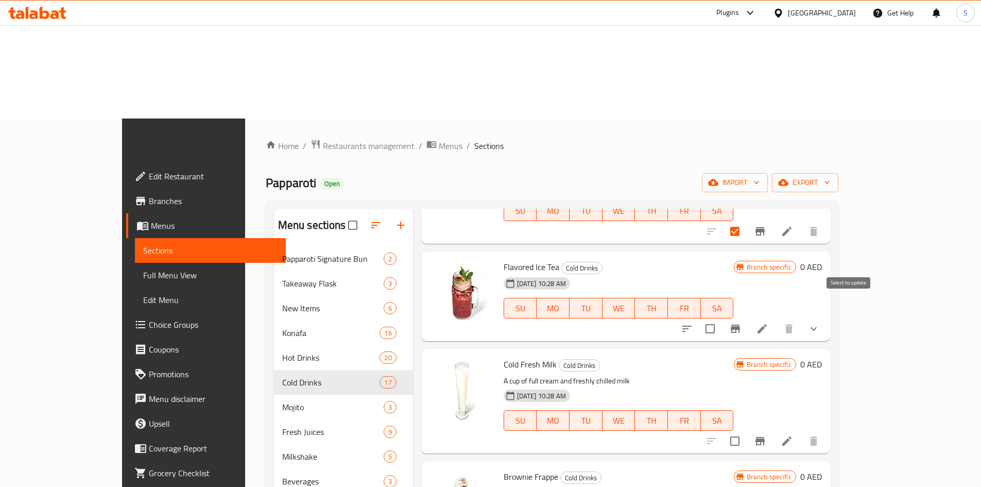
click at [746, 430] on input "checkbox" at bounding box center [735, 441] width 22 height 22
click at [830, 251] on div "Flavored Ice Tea Cold Drinks [DATE] 10:28 AM SU MO TU WE TH FR [PERSON_NAME] sp…" at bounding box center [625, 296] width 409 height 90
click at [826, 316] on button "show more" at bounding box center [814, 328] width 25 height 25
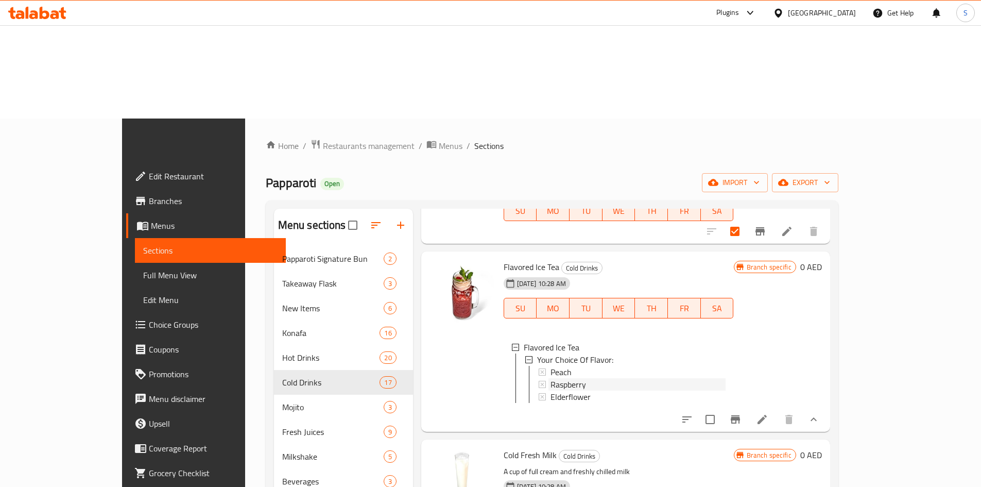
click at [642, 378] on div "Raspberry" at bounding box center [638, 384] width 175 height 12
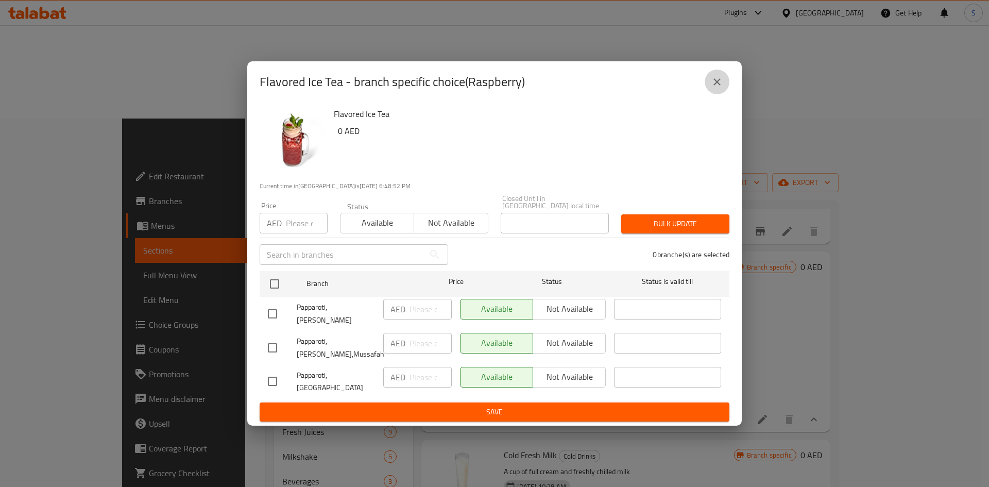
click at [714, 83] on icon "close" at bounding box center [717, 82] width 12 height 12
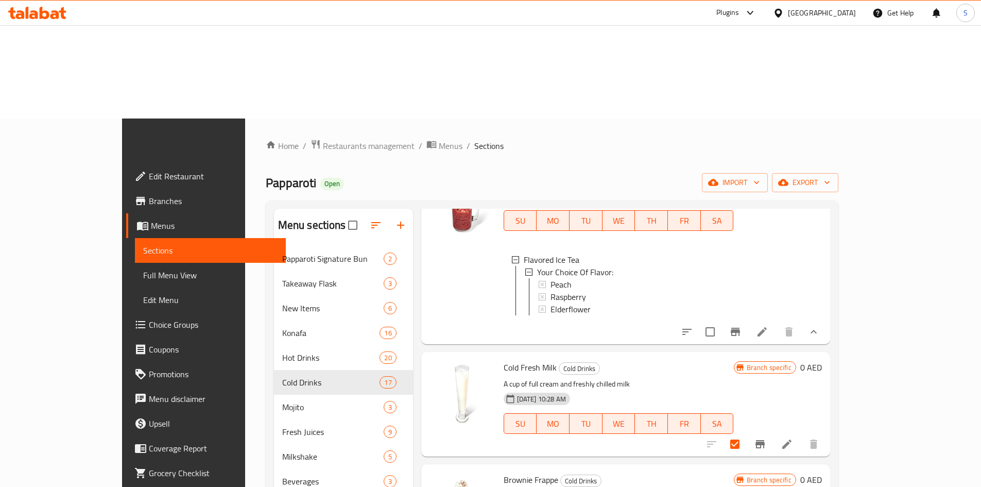
scroll to position [206, 0]
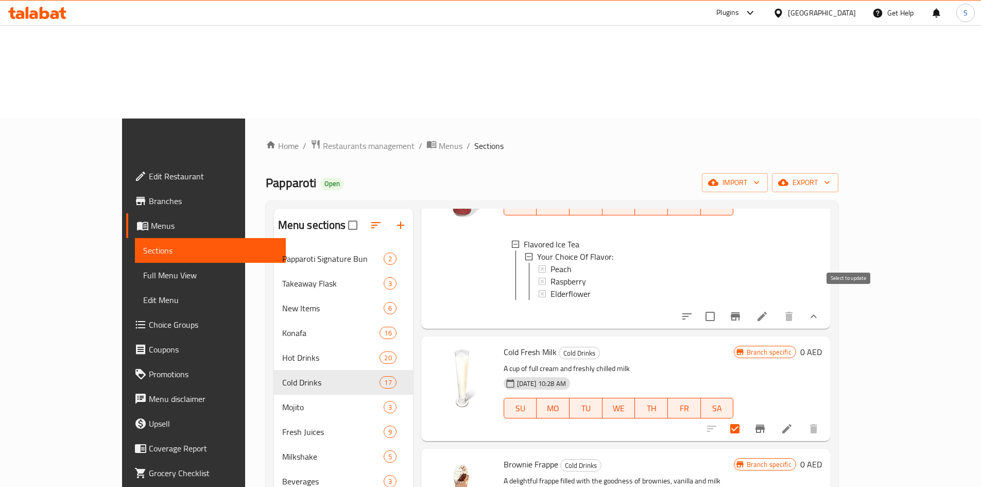
click at [746, 418] on input "checkbox" at bounding box center [735, 429] width 22 height 22
checkbox input "false"
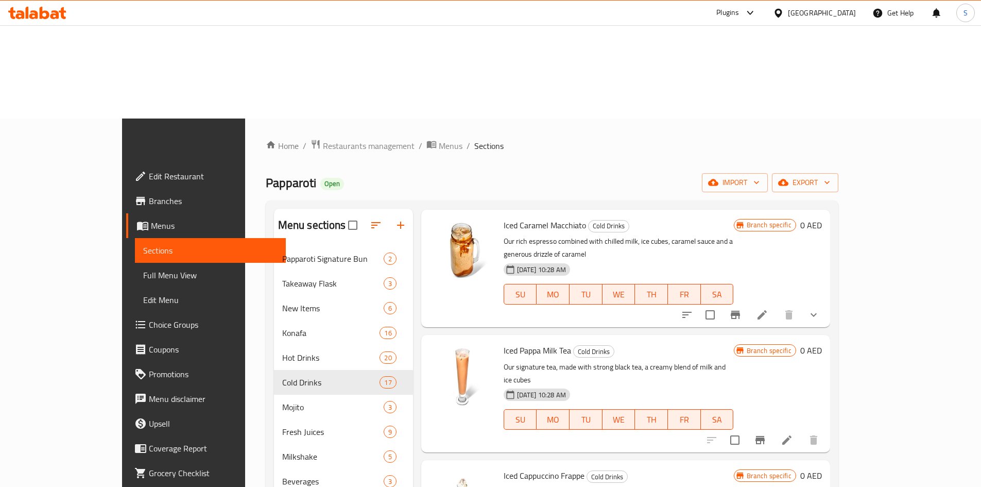
scroll to position [1720, 0]
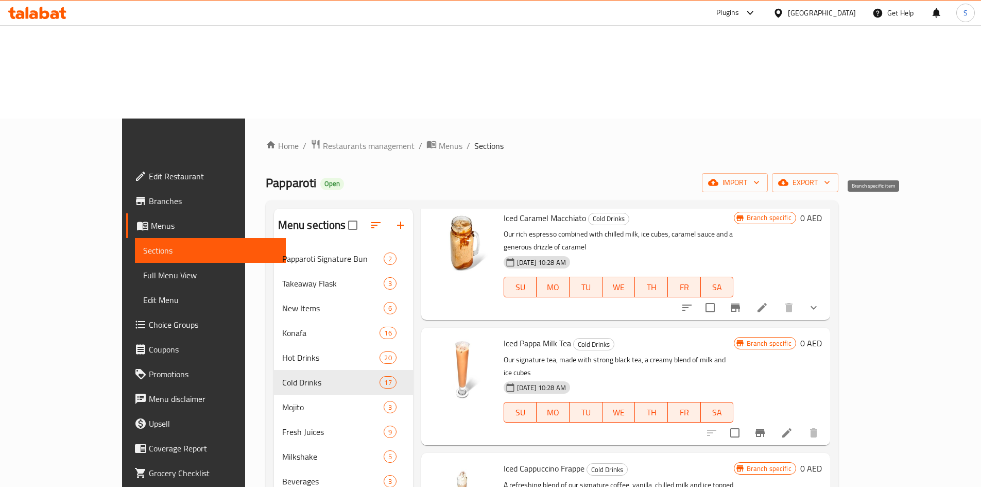
click at [767, 427] on icon "Branch-specific-item" at bounding box center [760, 433] width 12 height 12
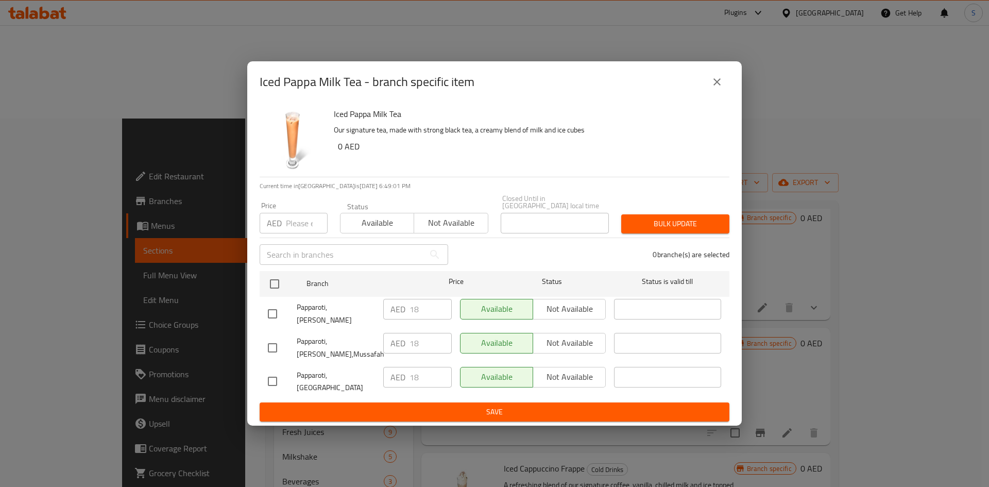
click at [716, 86] on icon "close" at bounding box center [717, 82] width 12 height 12
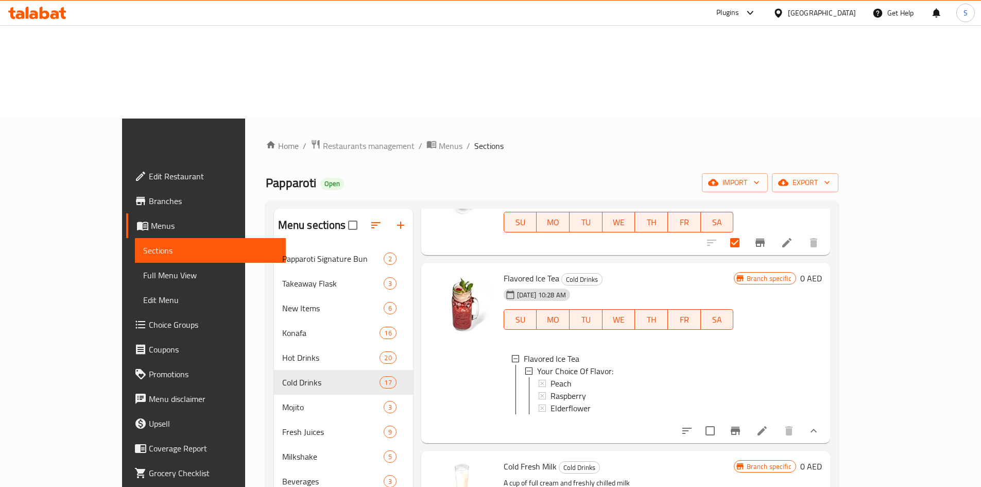
scroll to position [0, 0]
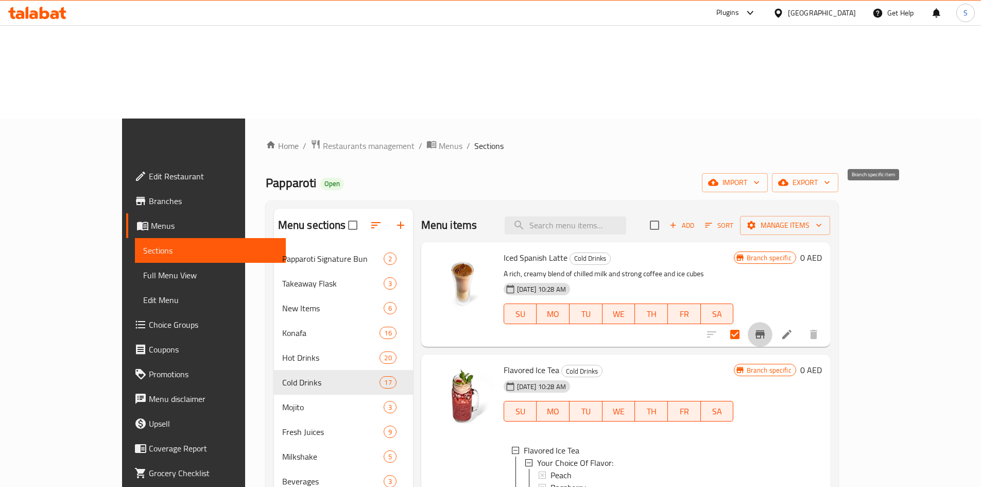
click at [765, 330] on icon "Branch-specific-item" at bounding box center [760, 334] width 9 height 8
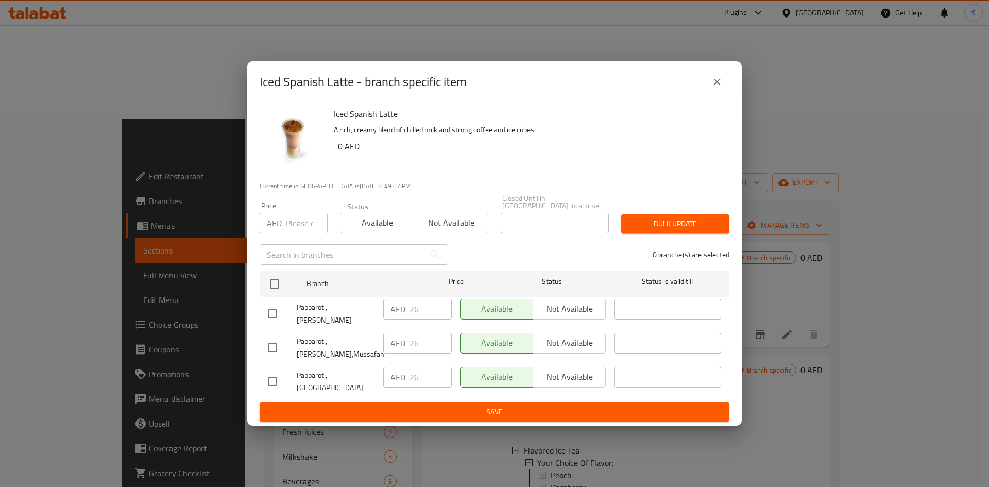
click at [721, 88] on icon "close" at bounding box center [717, 82] width 12 height 12
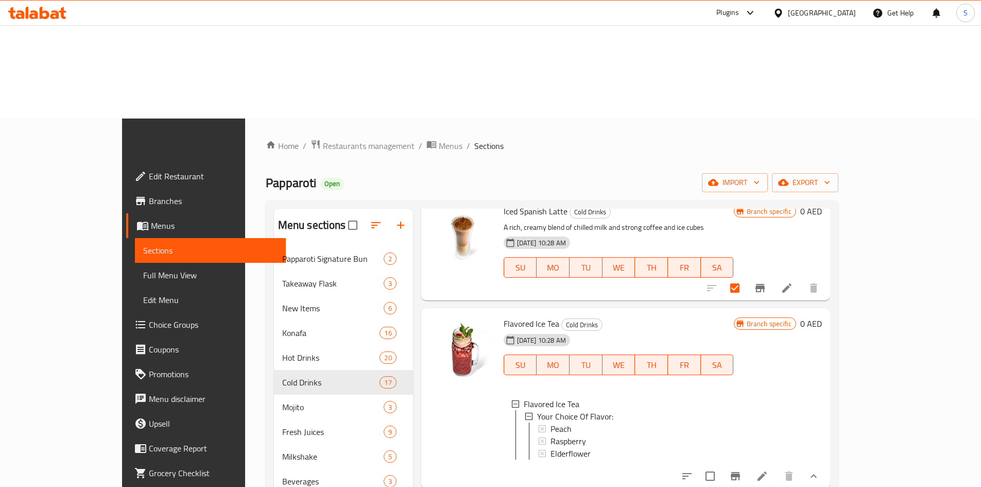
scroll to position [103, 0]
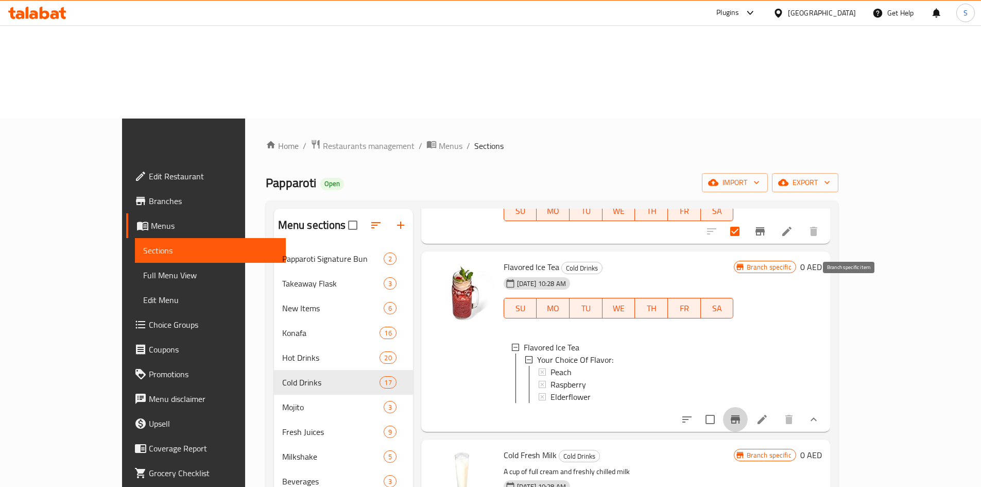
click at [742, 413] on icon "Branch-specific-item" at bounding box center [736, 419] width 12 height 12
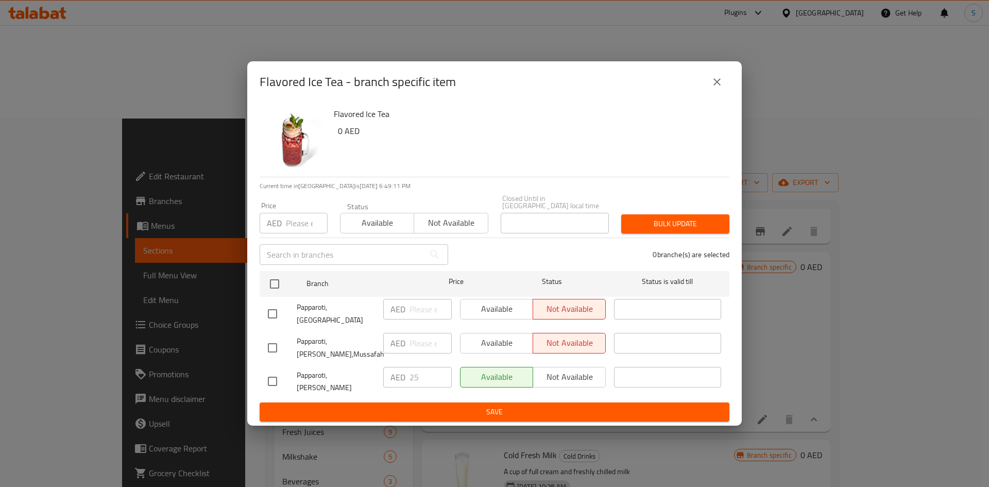
click at [712, 88] on icon "close" at bounding box center [717, 82] width 12 height 12
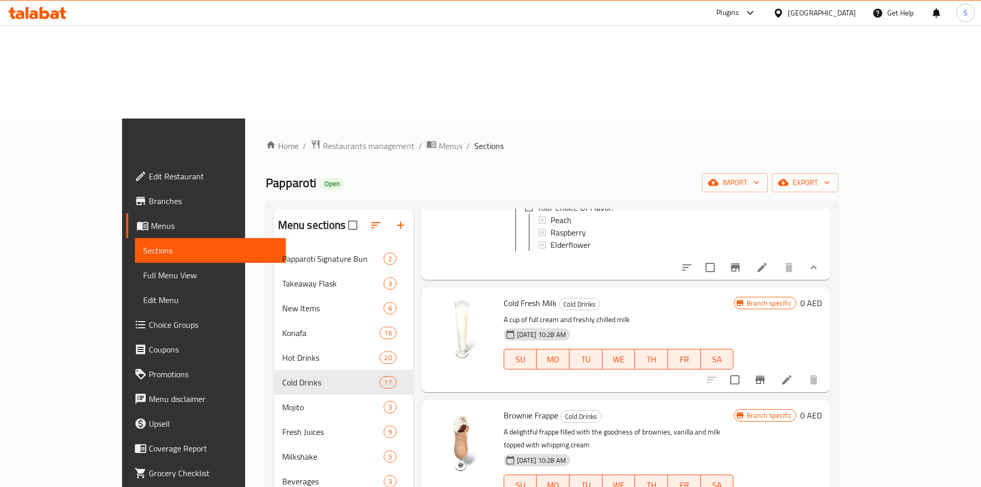
scroll to position [258, 0]
click at [767, 371] on icon "Branch-specific-item" at bounding box center [760, 377] width 12 height 12
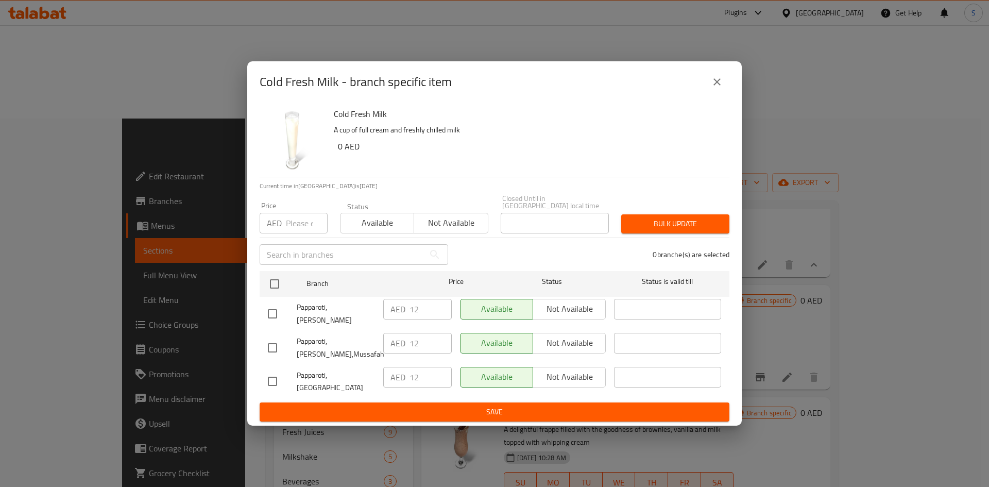
click at [716, 88] on icon "close" at bounding box center [717, 82] width 12 height 12
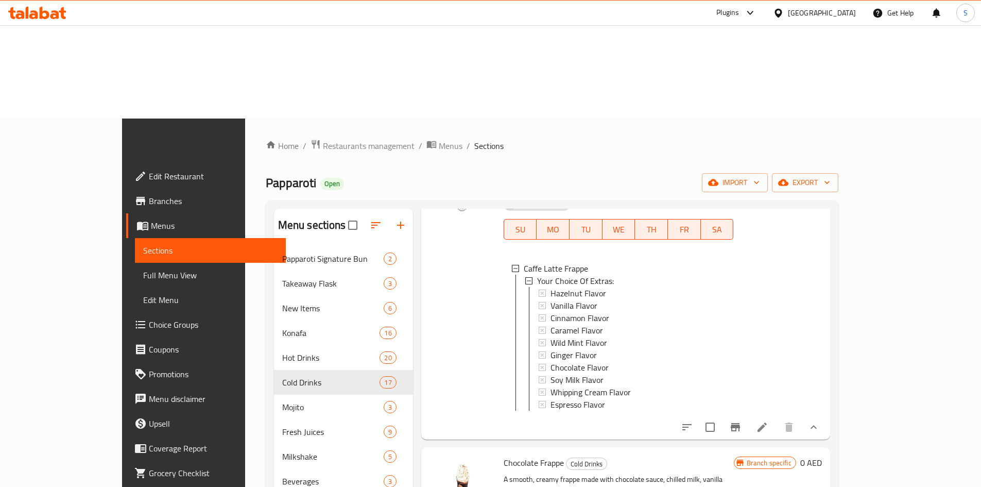
scroll to position [721, 0]
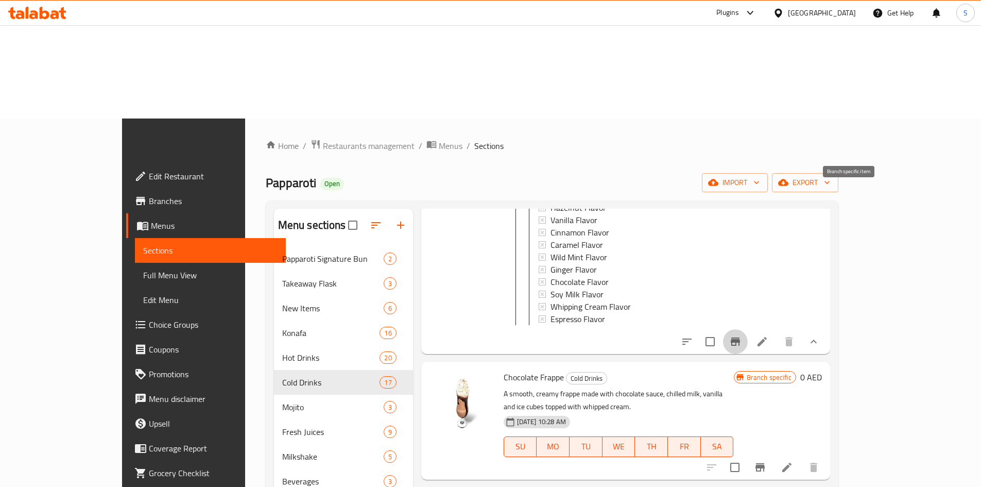
click at [740, 337] on icon "Branch-specific-item" at bounding box center [735, 341] width 9 height 8
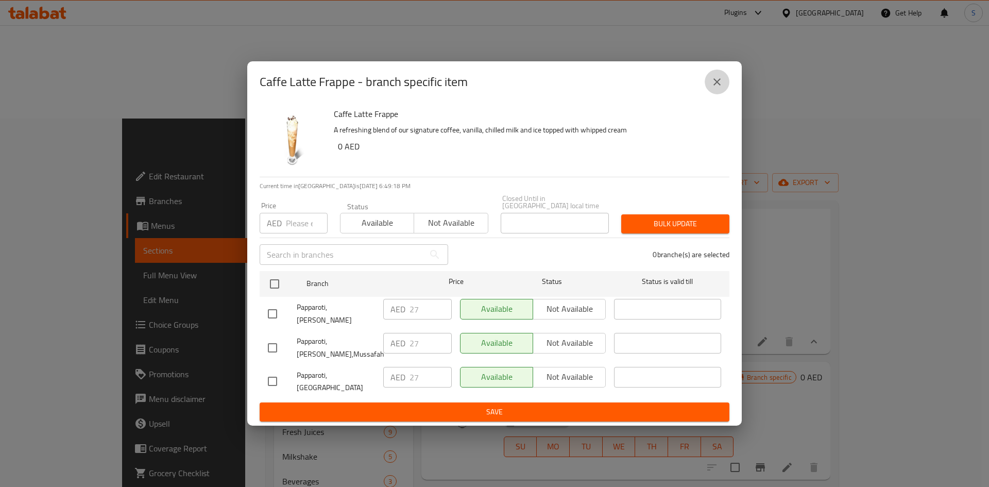
click at [715, 86] on icon "close" at bounding box center [717, 81] width 7 height 7
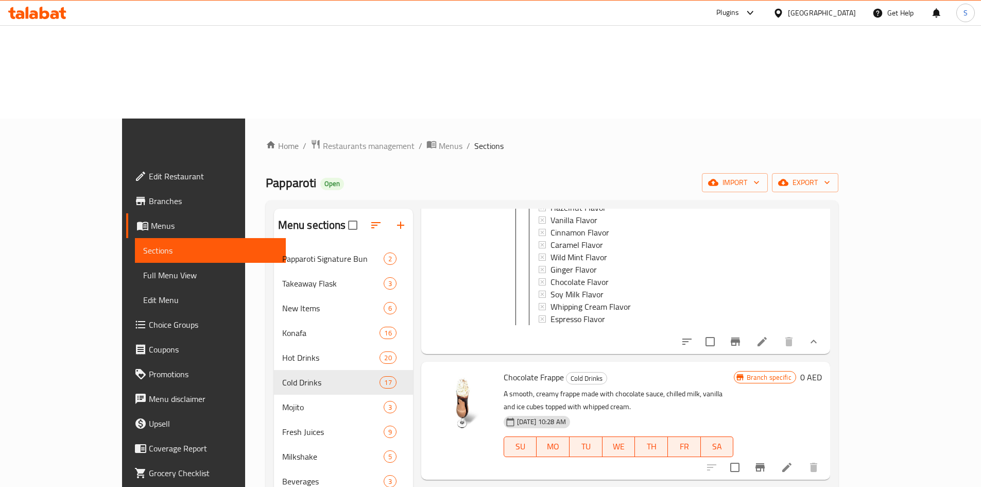
scroll to position [824, 0]
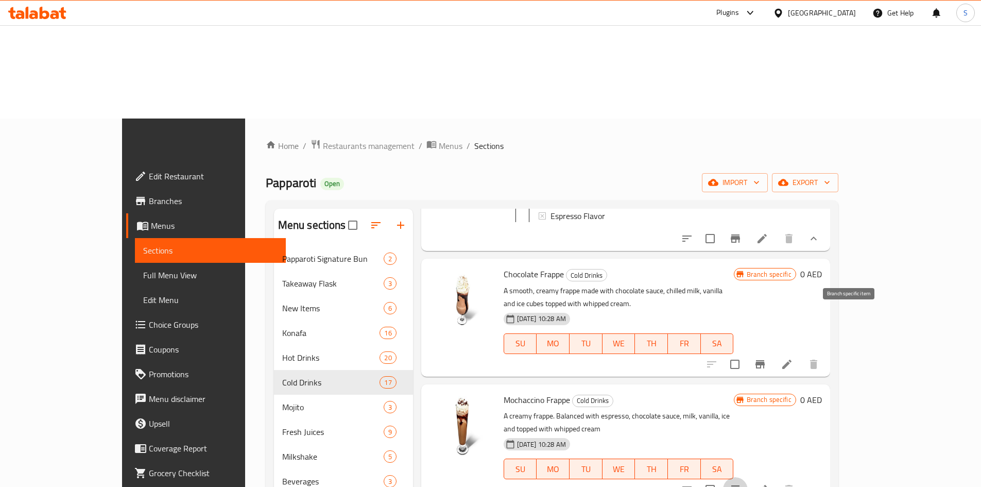
click at [740, 485] on icon "Branch-specific-item" at bounding box center [735, 489] width 9 height 8
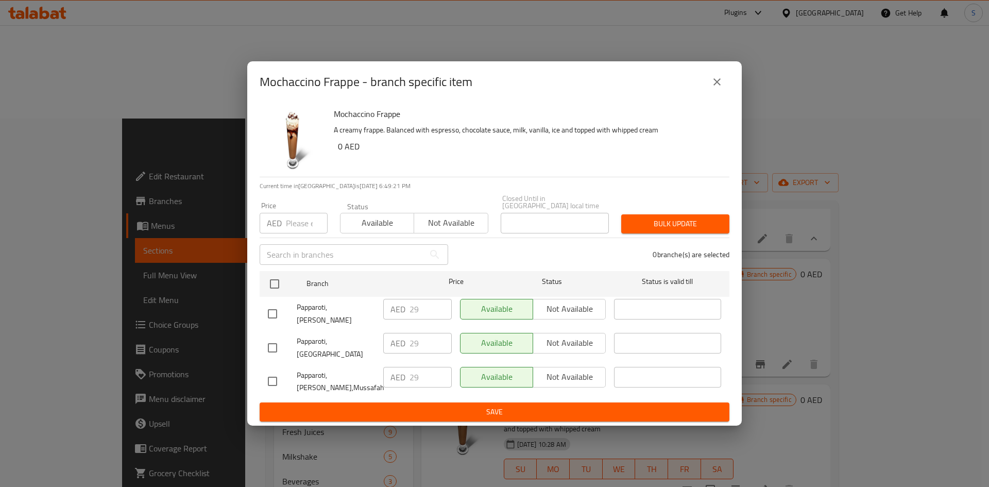
drag, startPoint x: 699, startPoint y: 93, endPoint x: 705, endPoint y: 92, distance: 6.3
click at [700, 93] on div "Mochaccino Frappe - branch specific item" at bounding box center [495, 82] width 470 height 25
click at [708, 92] on button "close" at bounding box center [717, 82] width 25 height 25
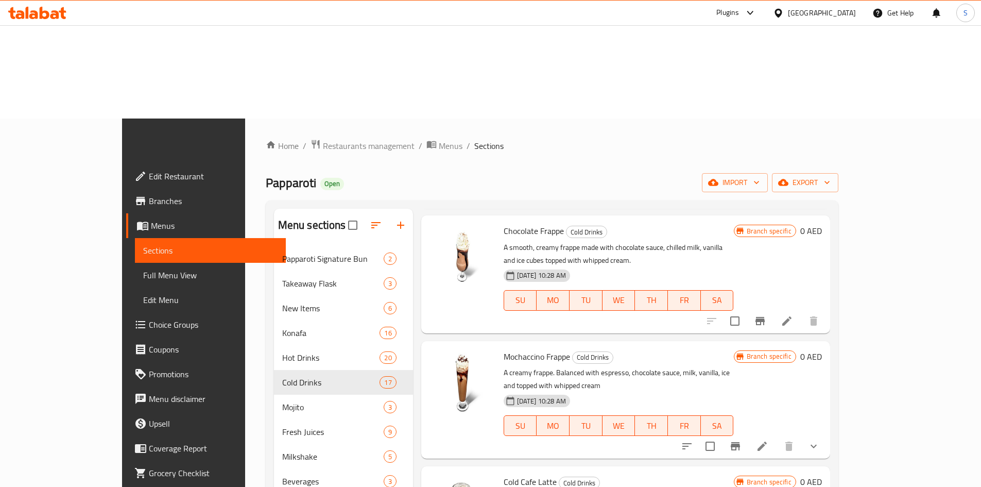
scroll to position [979, 0]
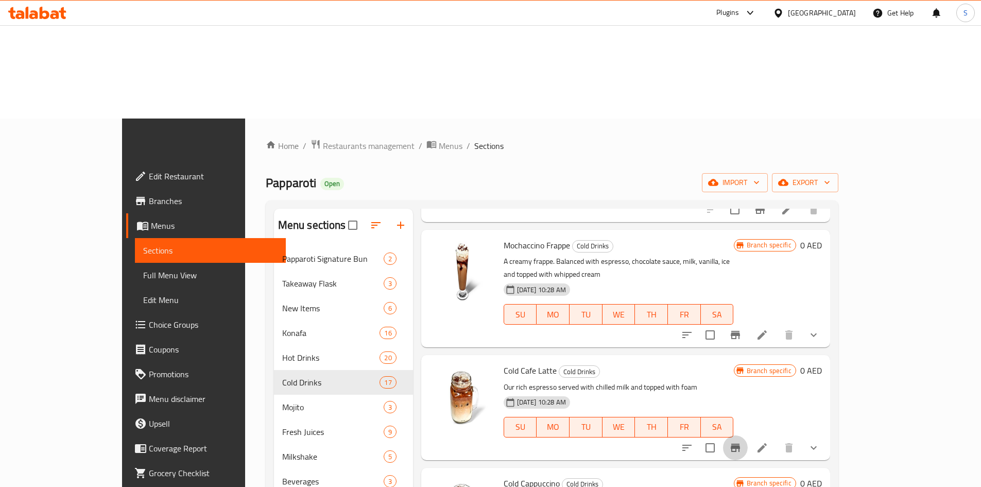
click at [742, 442] on icon "Branch-specific-item" at bounding box center [736, 448] width 12 height 12
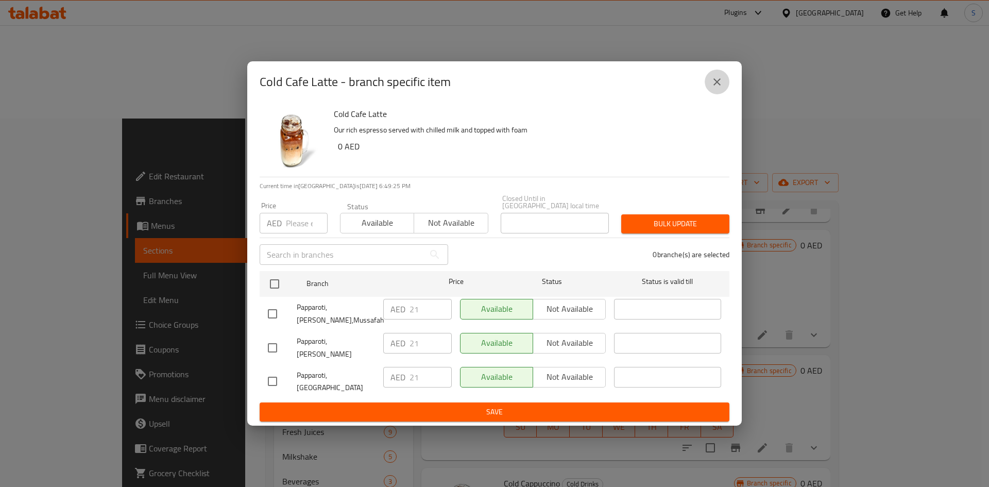
click at [725, 94] on button "close" at bounding box center [717, 82] width 25 height 25
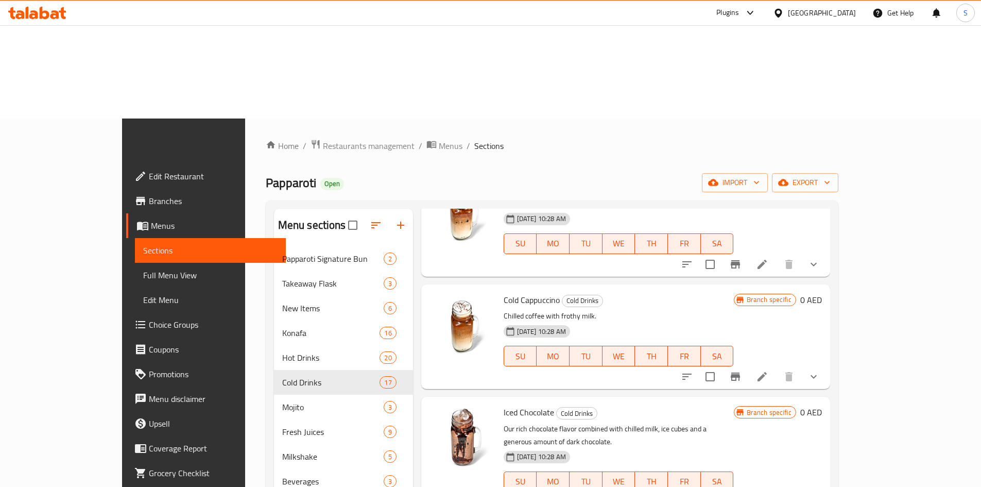
scroll to position [1185, 0]
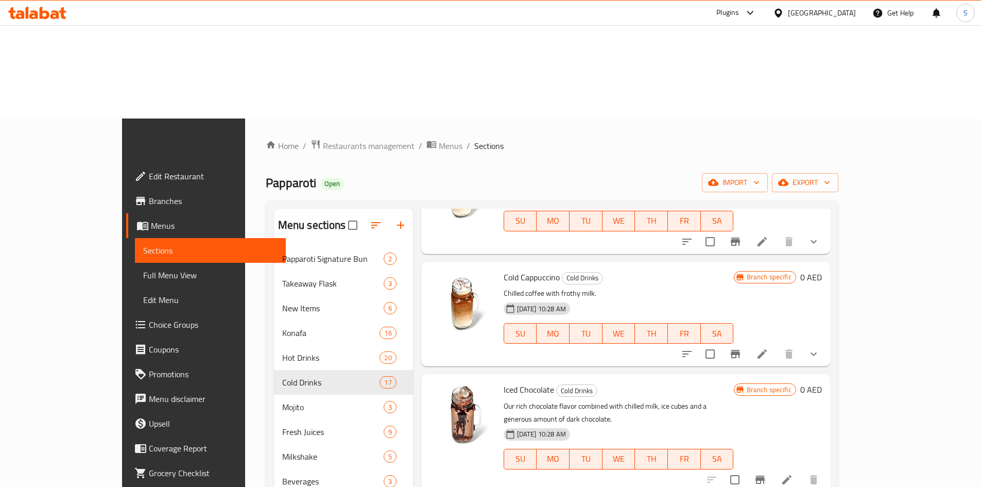
click at [740, 350] on icon "Branch-specific-item" at bounding box center [735, 354] width 9 height 8
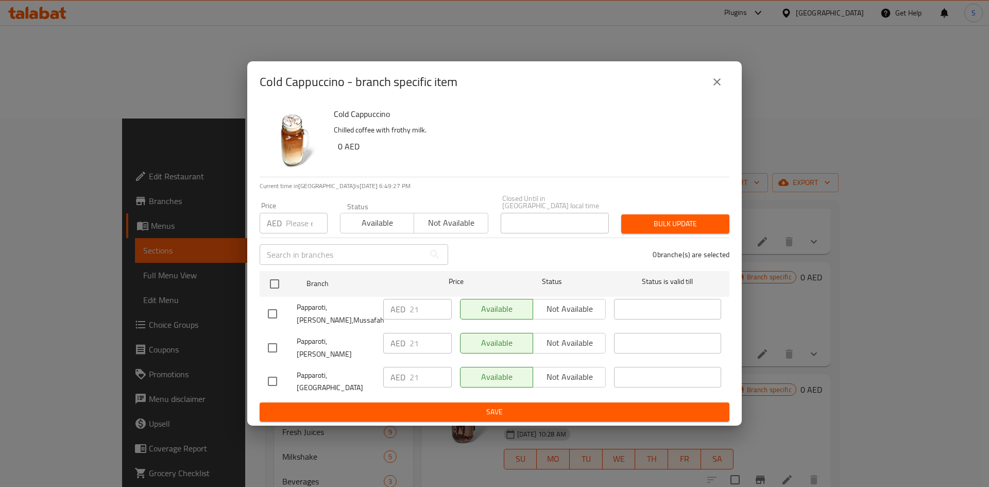
click at [706, 94] on div "Cold Cappuccino - branch specific item" at bounding box center [495, 82] width 470 height 25
click at [712, 88] on icon "close" at bounding box center [717, 82] width 12 height 12
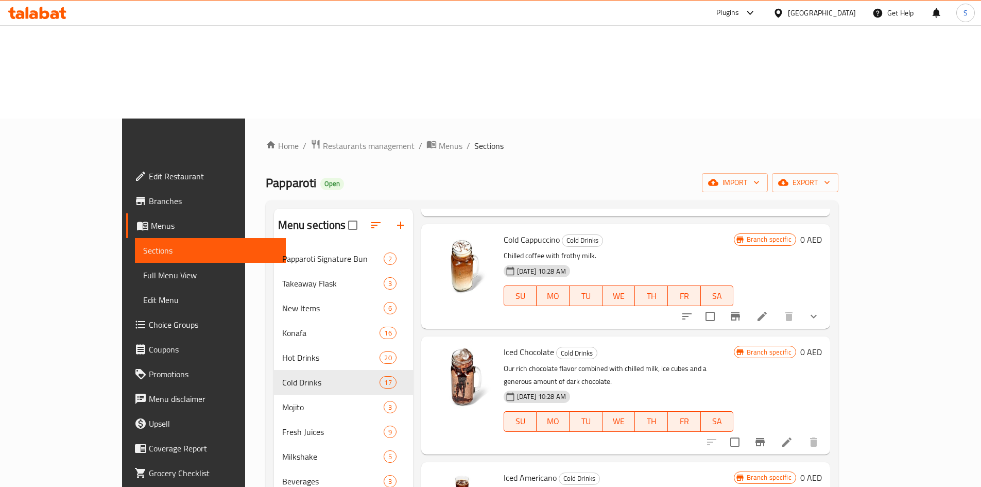
scroll to position [1288, 0]
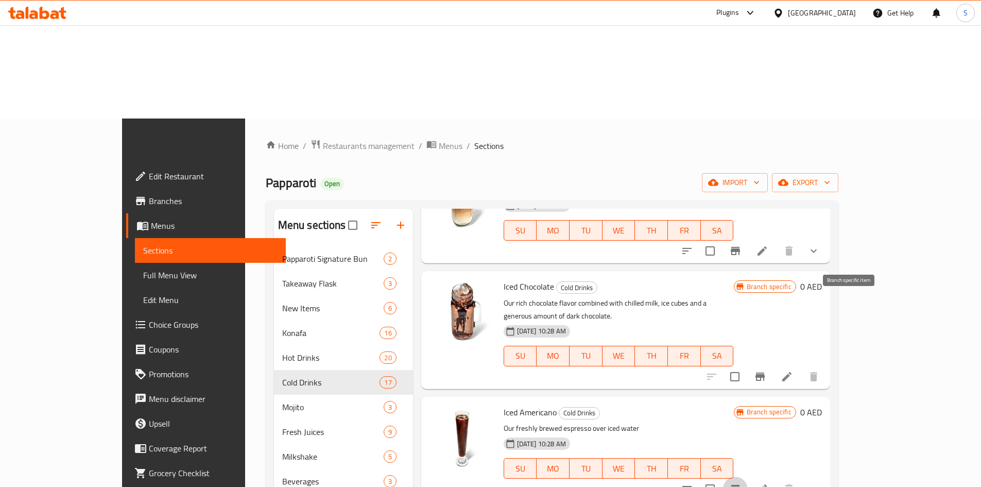
click at [740, 485] on icon "Branch-specific-item" at bounding box center [735, 489] width 9 height 8
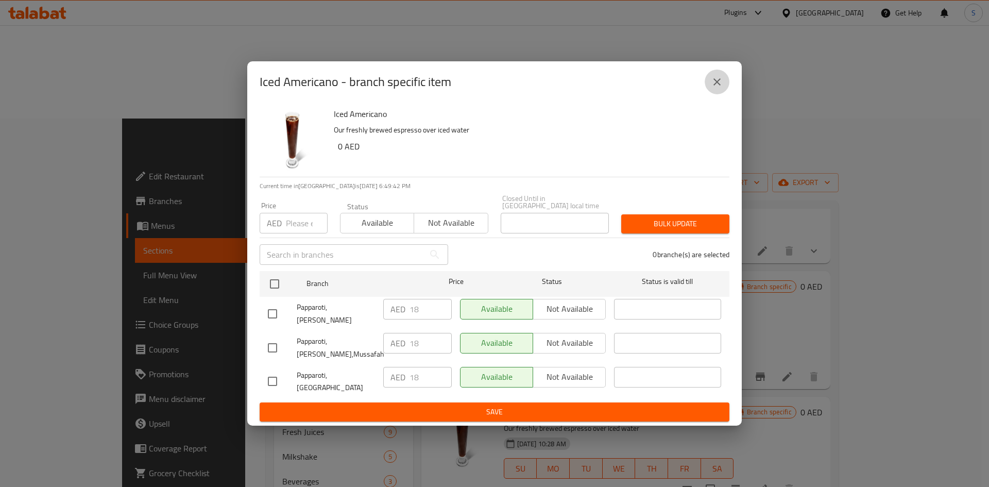
click at [721, 88] on icon "close" at bounding box center [717, 82] width 12 height 12
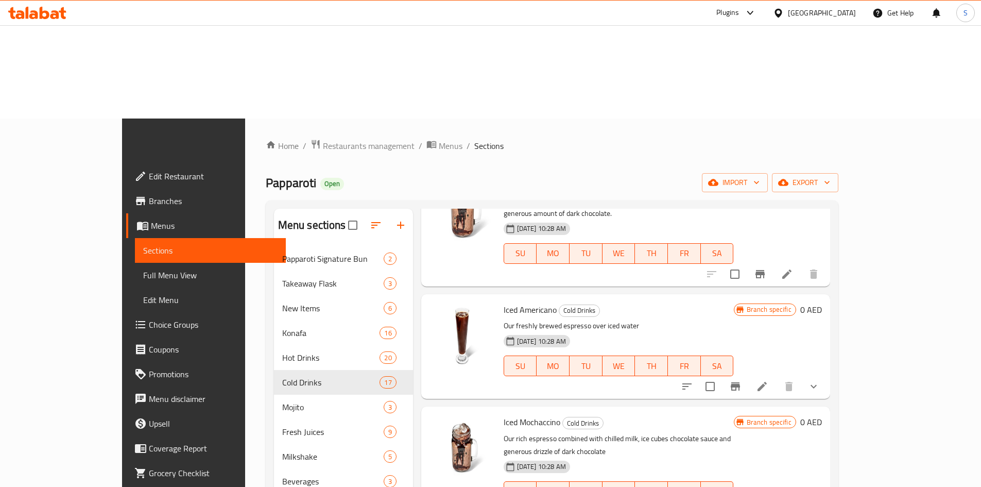
scroll to position [1391, 0]
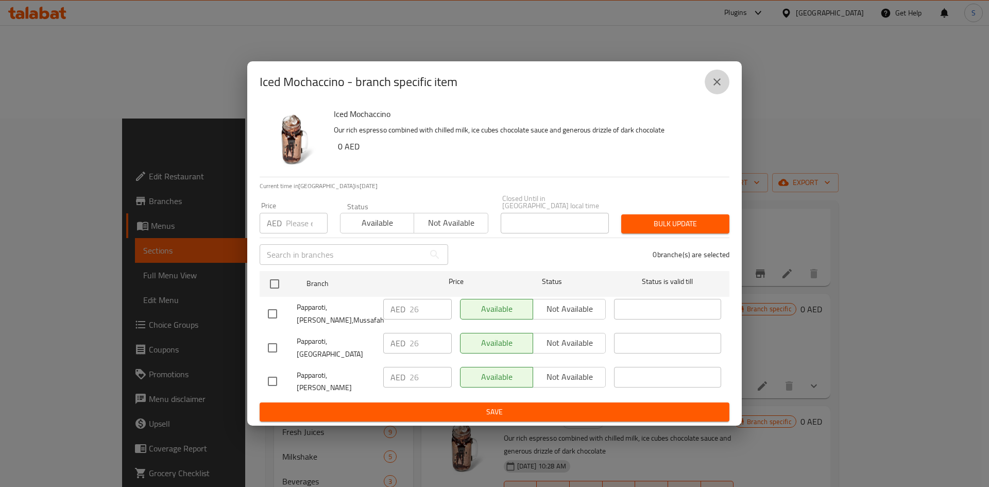
click at [714, 88] on icon "close" at bounding box center [717, 82] width 12 height 12
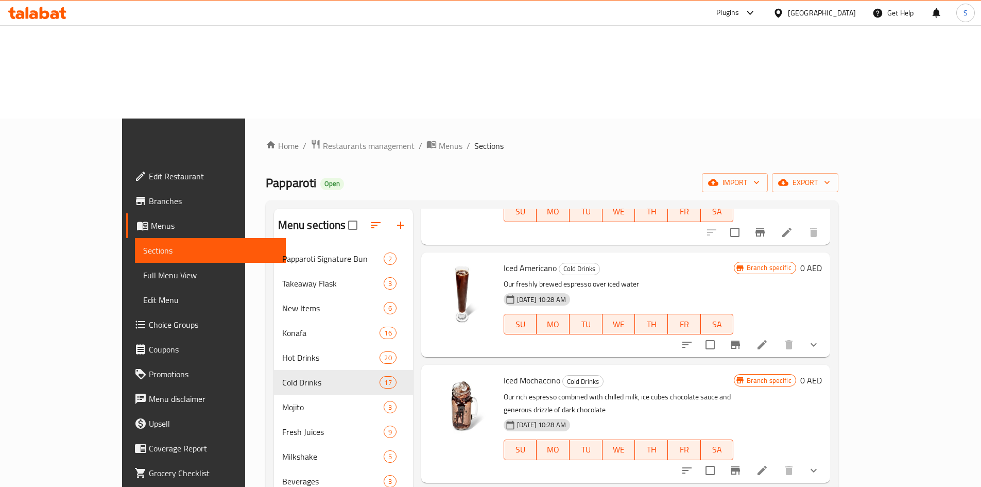
scroll to position [1494, 0]
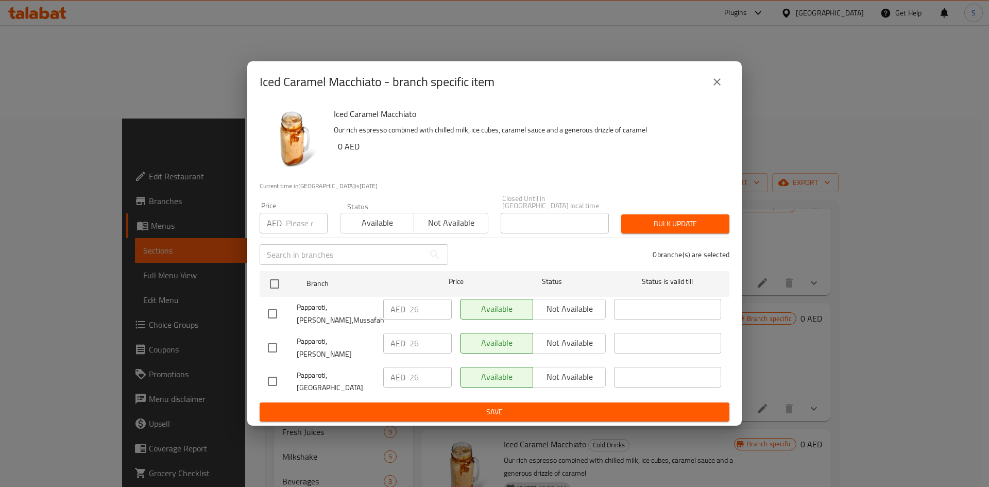
click at [710, 89] on button "close" at bounding box center [717, 82] width 25 height 25
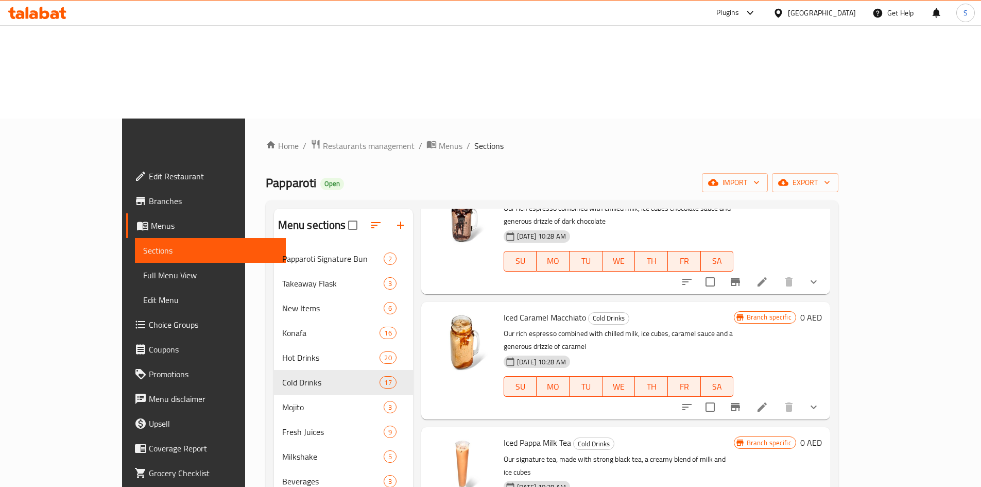
scroll to position [1649, 0]
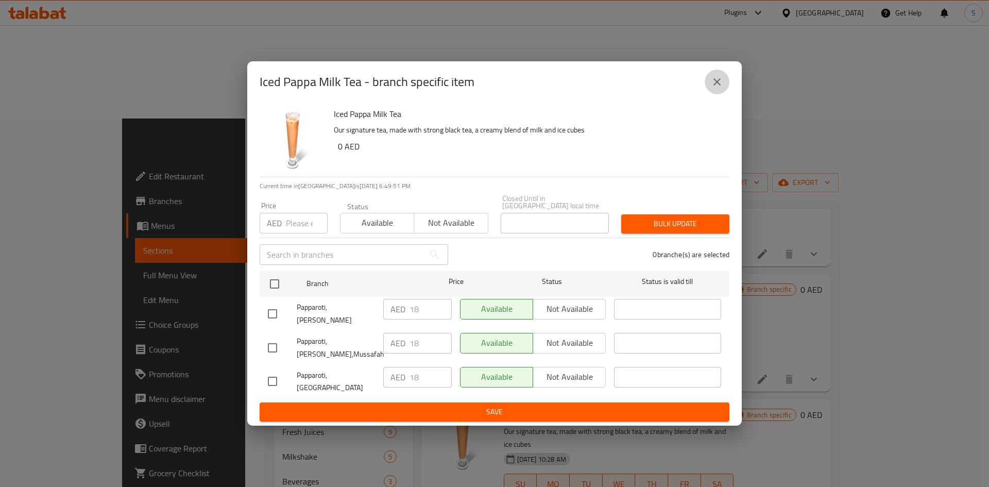
click at [719, 86] on icon "close" at bounding box center [717, 81] width 7 height 7
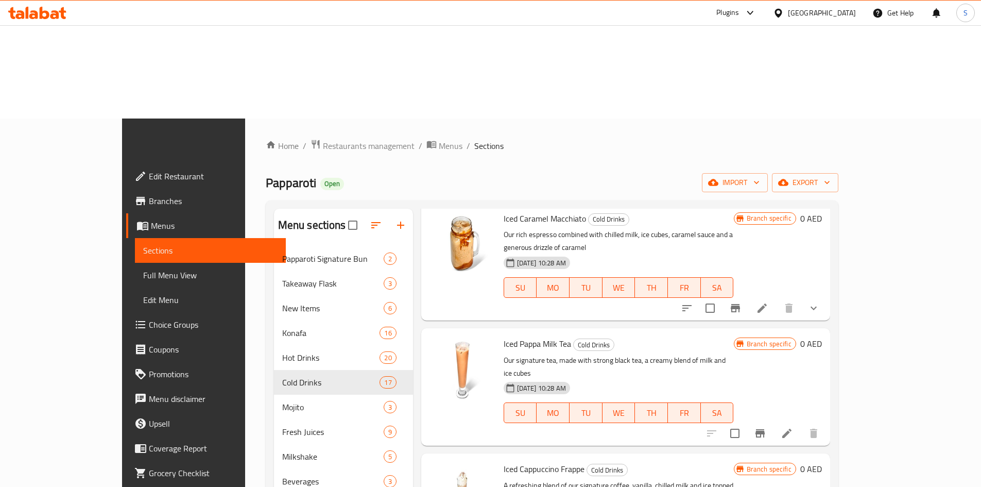
scroll to position [1720, 0]
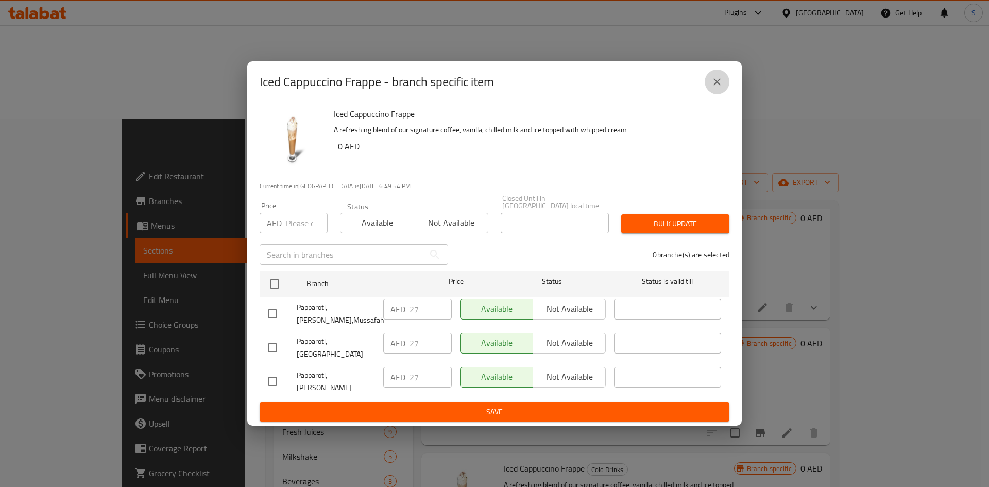
click at [720, 88] on icon "close" at bounding box center [717, 82] width 12 height 12
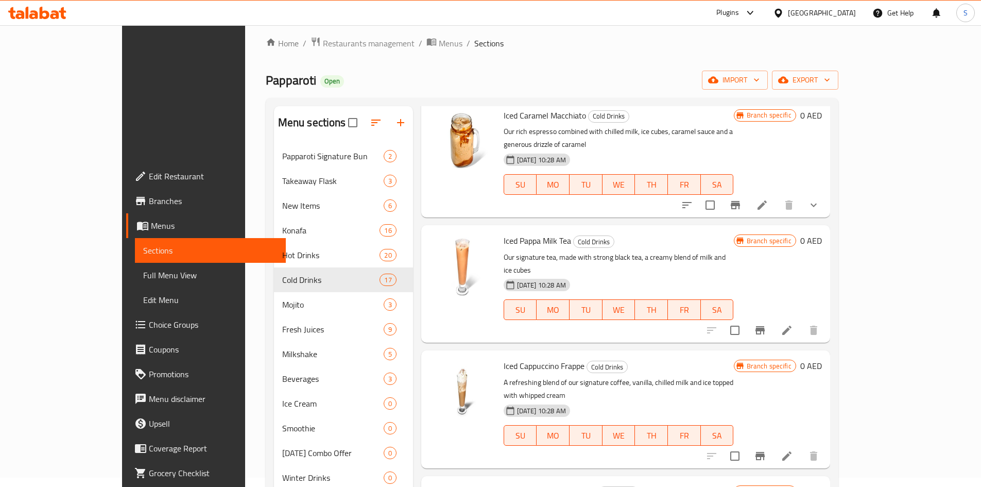
scroll to position [144, 0]
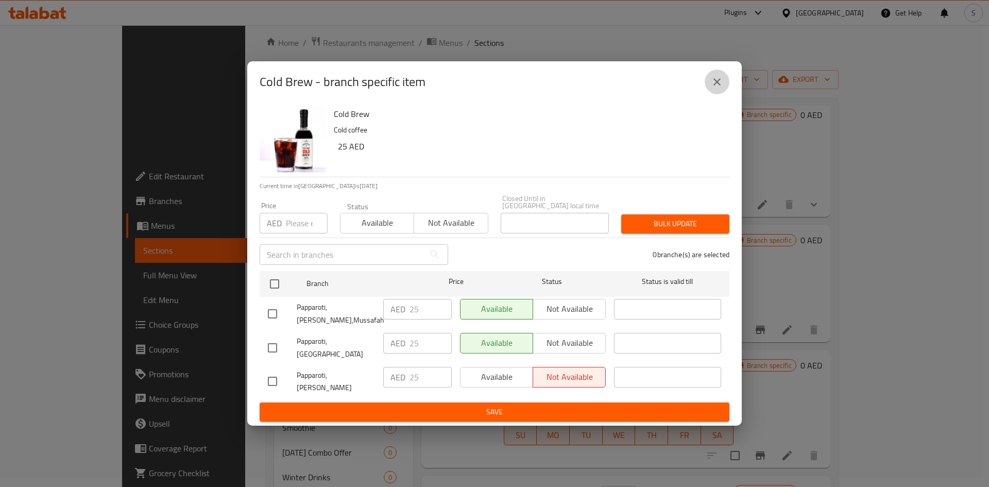
click at [720, 88] on icon "close" at bounding box center [717, 82] width 12 height 12
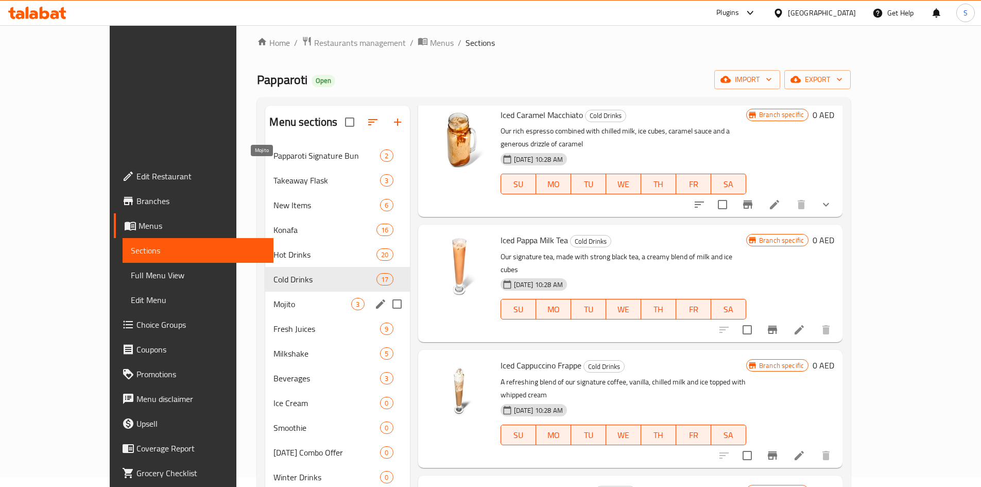
click at [274, 298] on span "Mojito" at bounding box center [313, 304] width 78 height 12
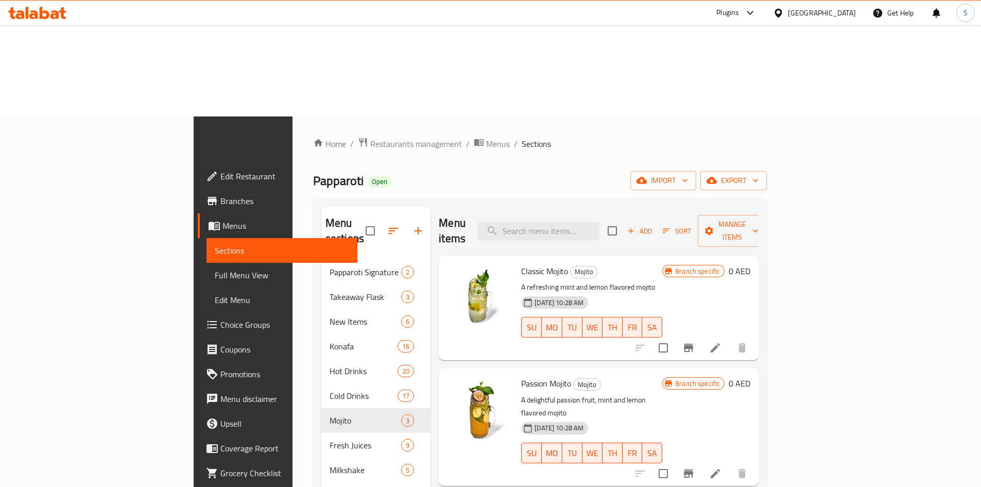
scroll to position [41, 0]
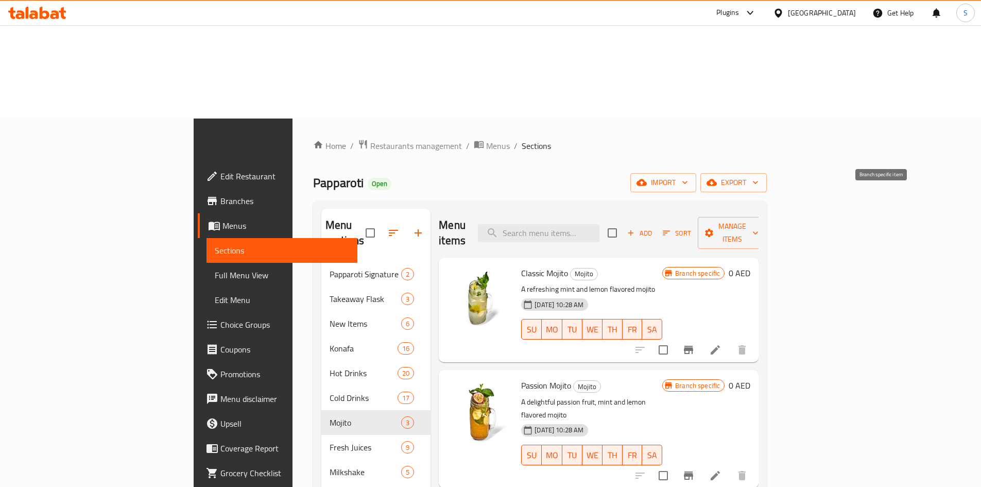
click at [693, 346] on icon "Branch-specific-item" at bounding box center [688, 350] width 9 height 8
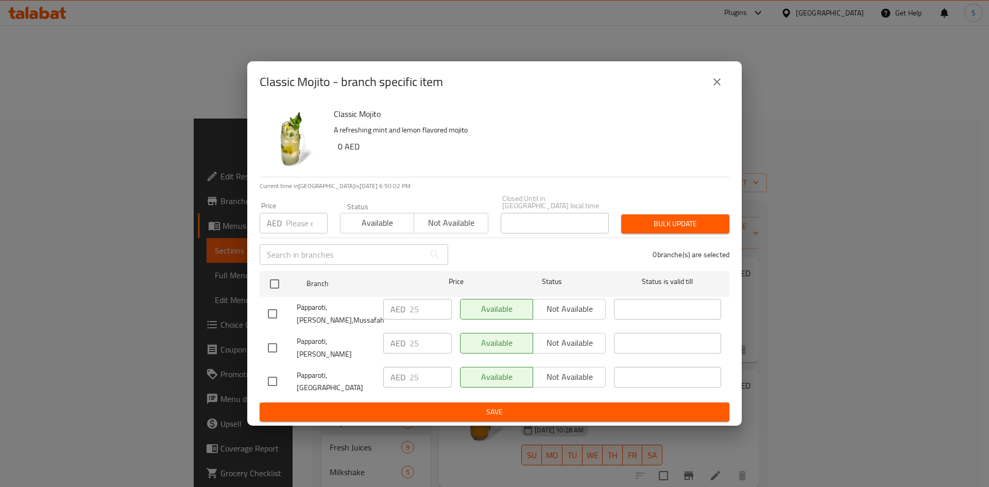
click at [716, 86] on icon "close" at bounding box center [717, 82] width 12 height 12
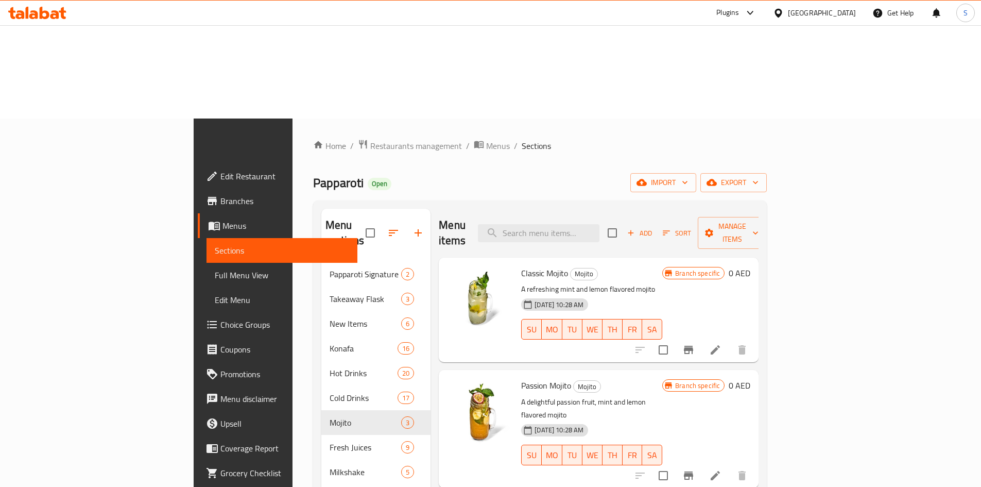
click at [693, 471] on icon "Branch-specific-item" at bounding box center [688, 475] width 9 height 8
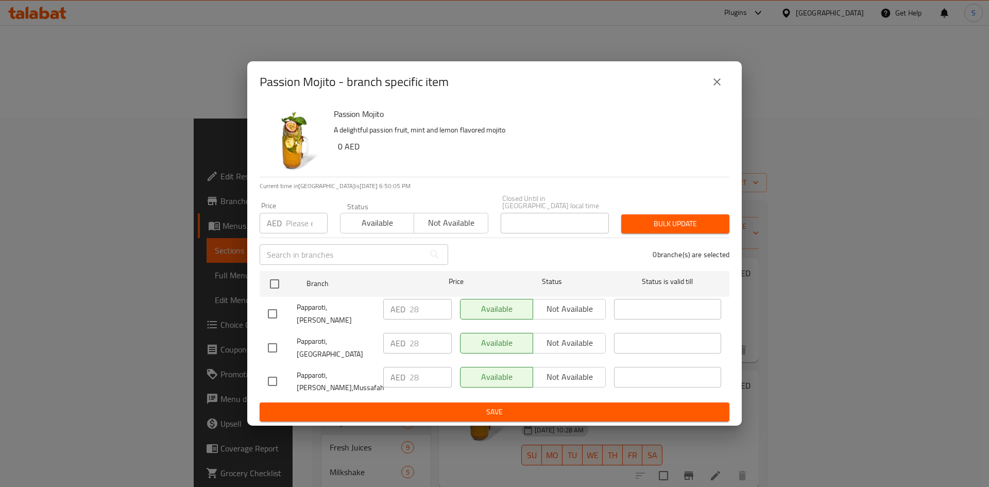
click at [708, 93] on button "close" at bounding box center [717, 82] width 25 height 25
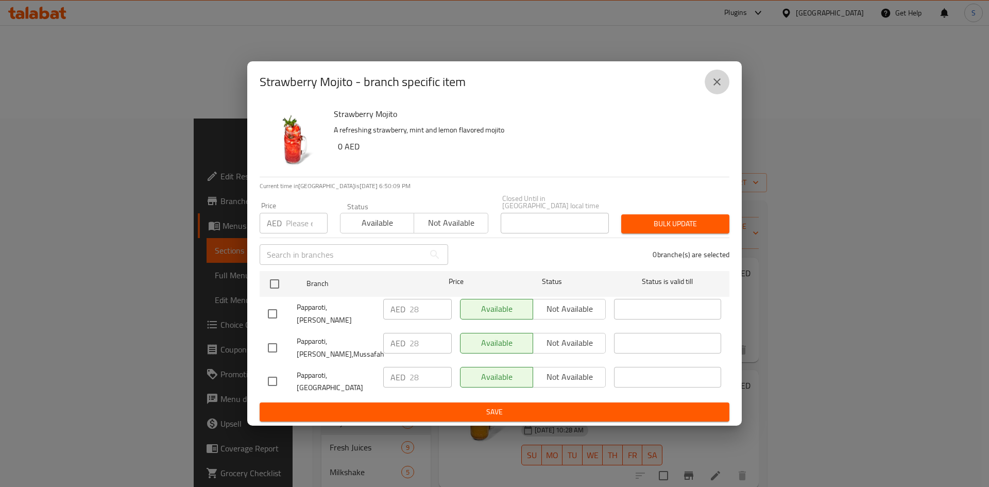
click at [711, 88] on icon "close" at bounding box center [717, 82] width 12 height 12
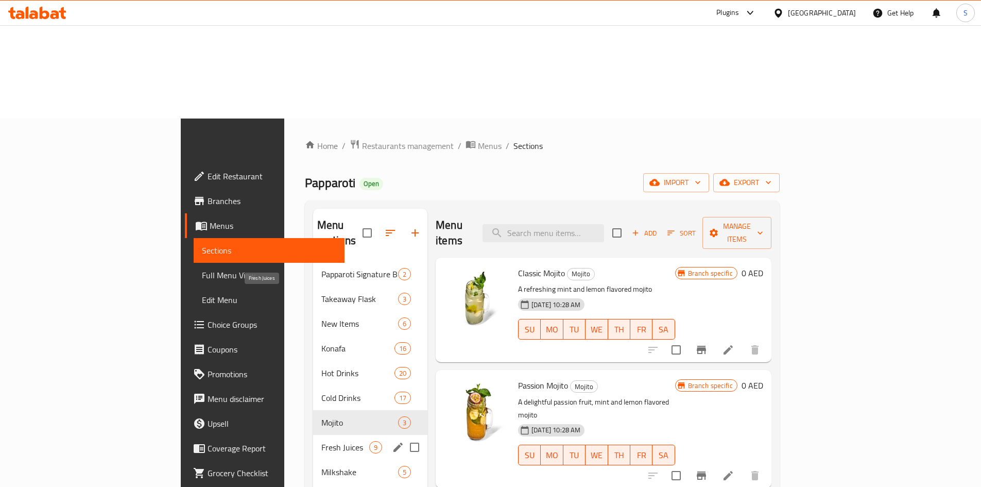
click at [321, 441] on span "Fresh Juices" at bounding box center [345, 447] width 48 height 12
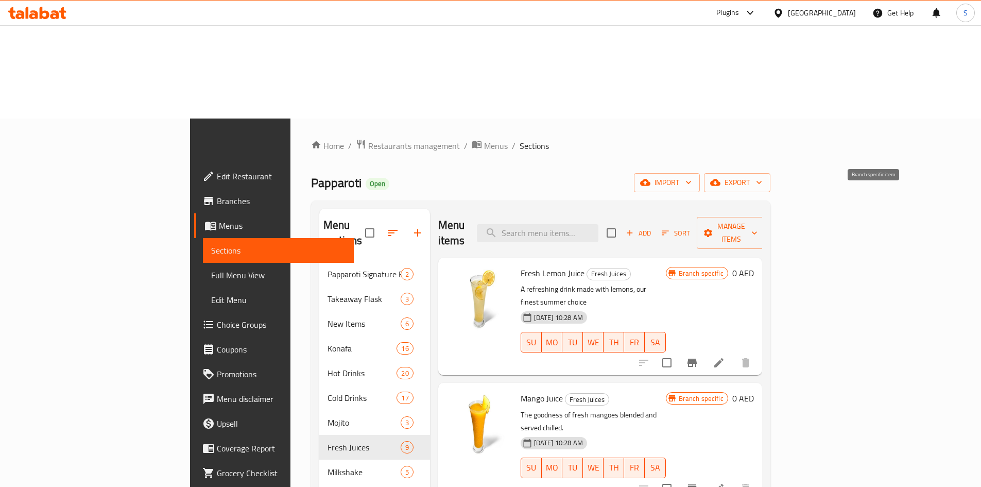
click at [697, 359] on icon "Branch-specific-item" at bounding box center [692, 363] width 9 height 8
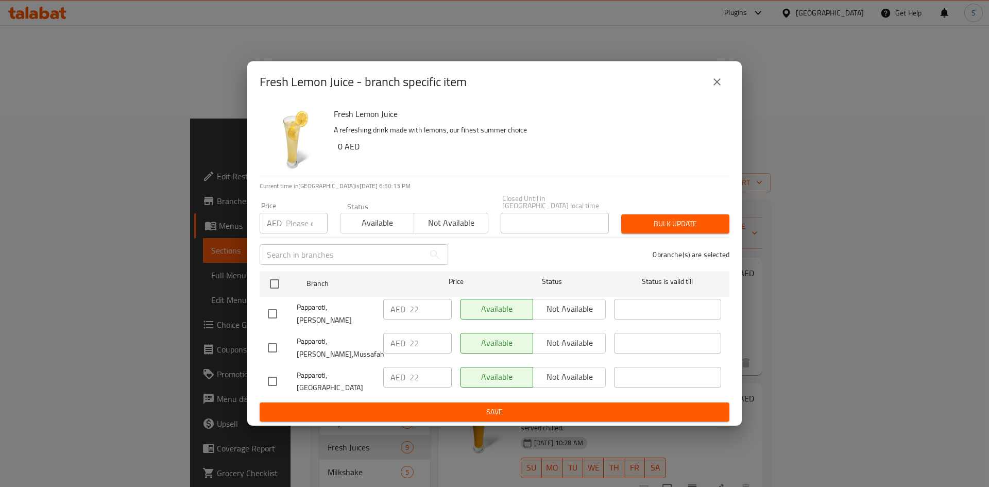
click at [721, 88] on icon "close" at bounding box center [717, 82] width 12 height 12
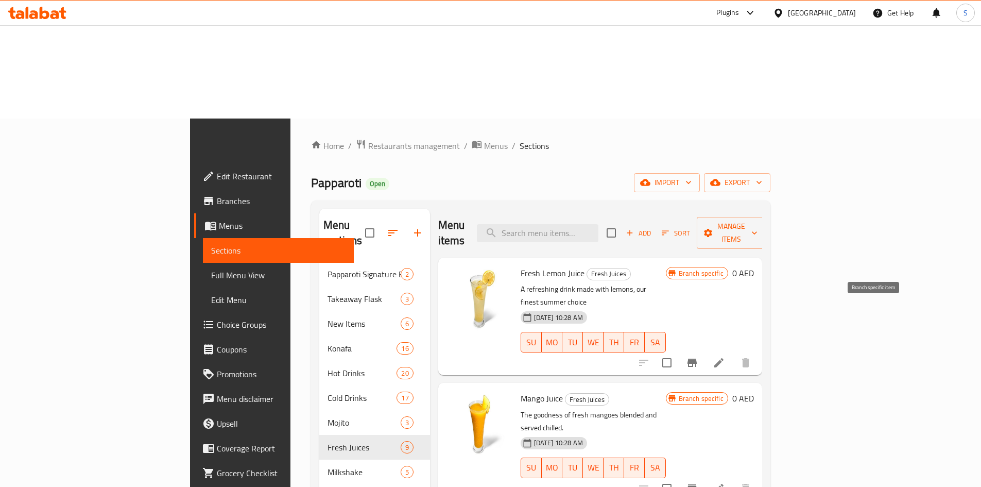
click at [705, 476] on button "Branch-specific-item" at bounding box center [692, 488] width 25 height 25
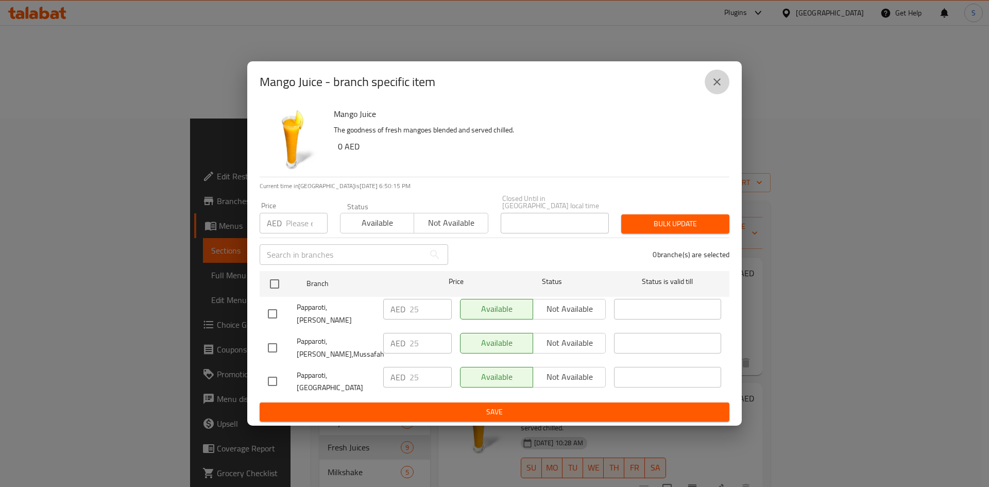
click at [718, 86] on icon "close" at bounding box center [717, 81] width 7 height 7
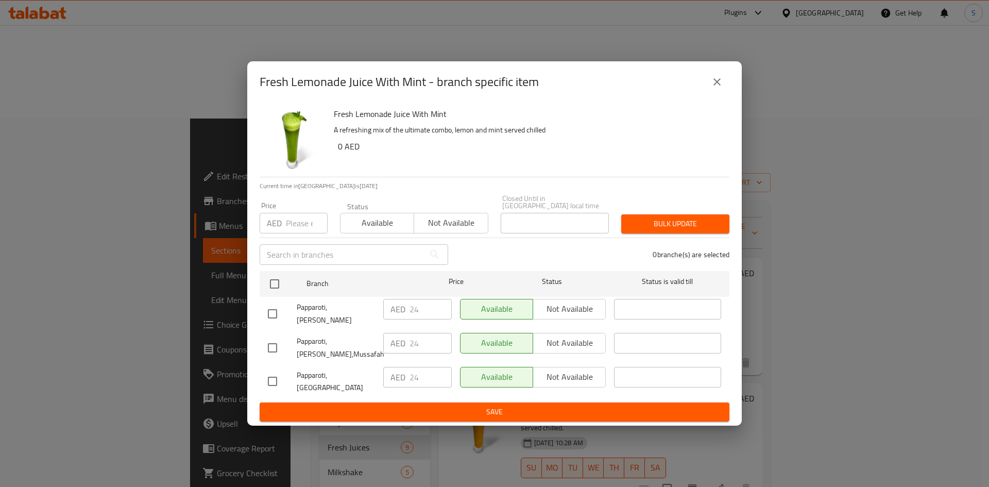
click at [723, 94] on button "close" at bounding box center [717, 82] width 25 height 25
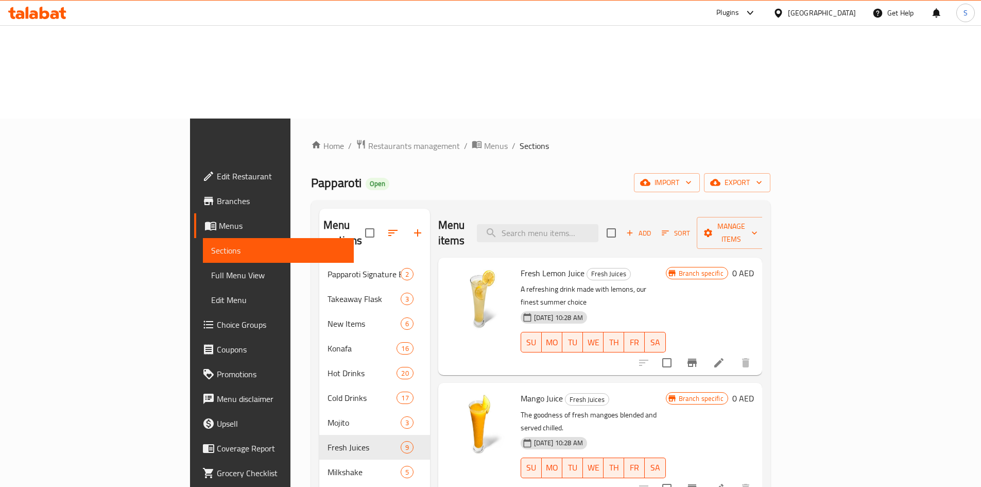
scroll to position [206, 0]
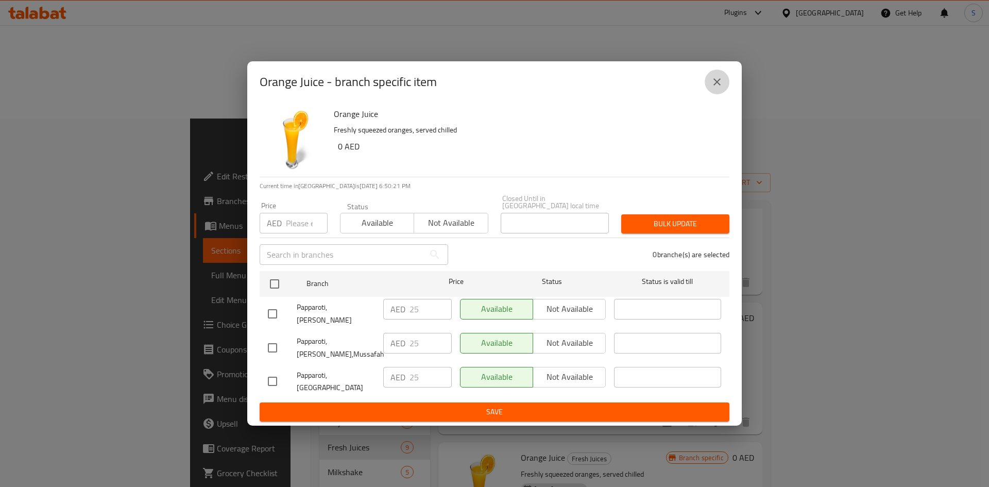
click at [714, 86] on icon "close" at bounding box center [717, 82] width 12 height 12
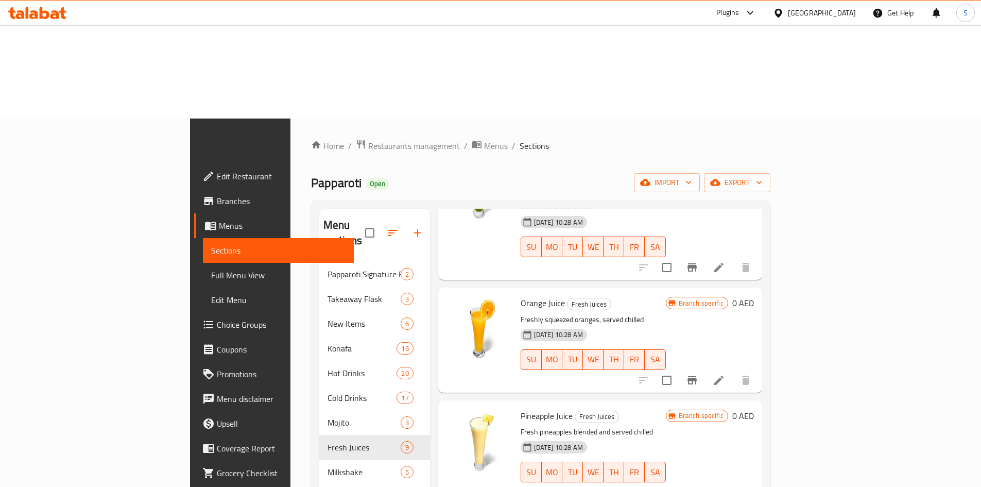
scroll to position [464, 0]
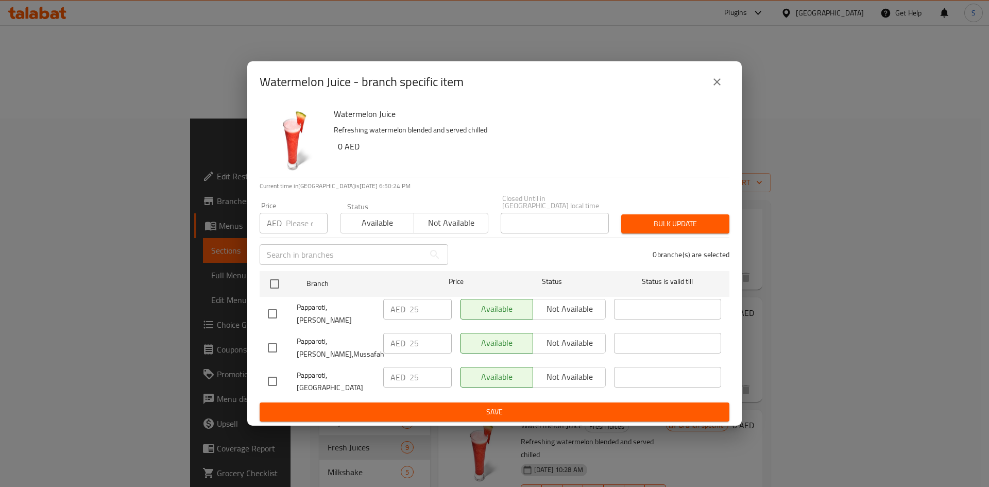
click at [715, 88] on icon "close" at bounding box center [717, 82] width 12 height 12
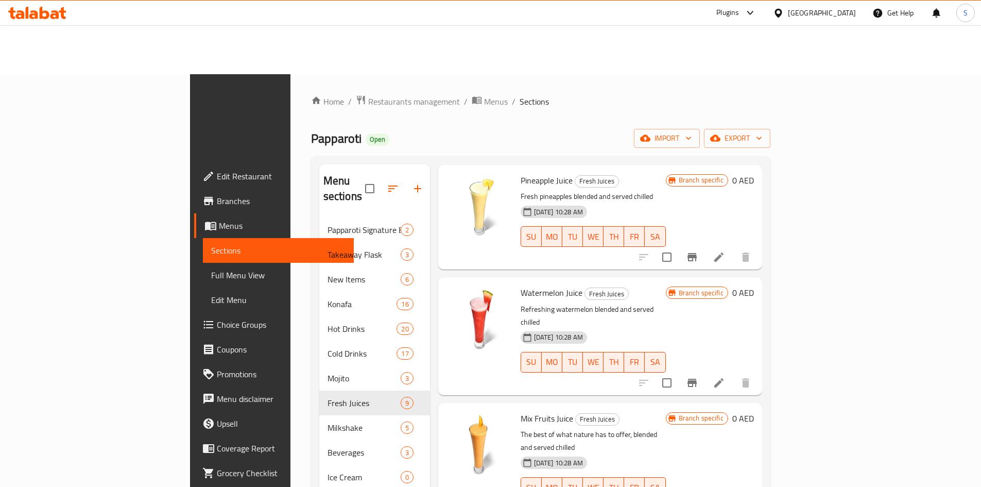
scroll to position [144, 0]
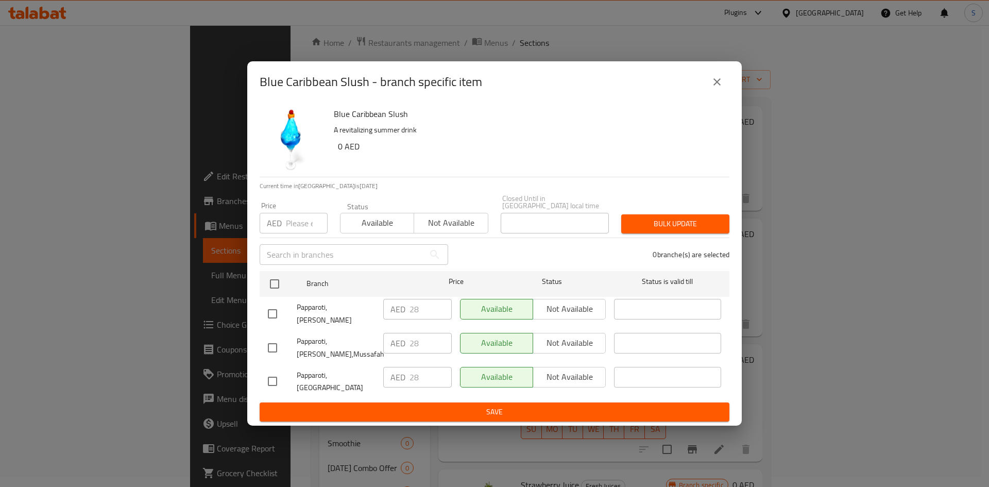
click at [714, 88] on icon "close" at bounding box center [717, 82] width 12 height 12
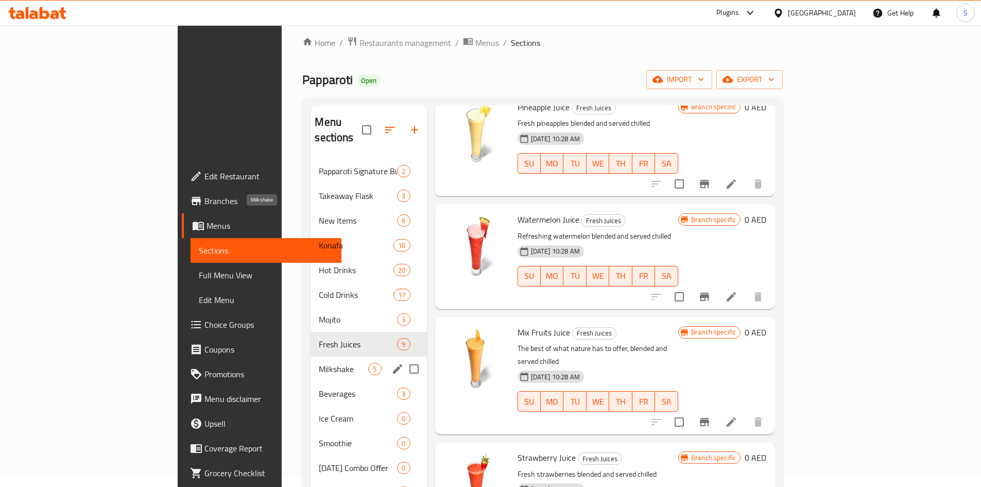
click at [319, 363] on span "Milkshake" at bounding box center [343, 369] width 49 height 12
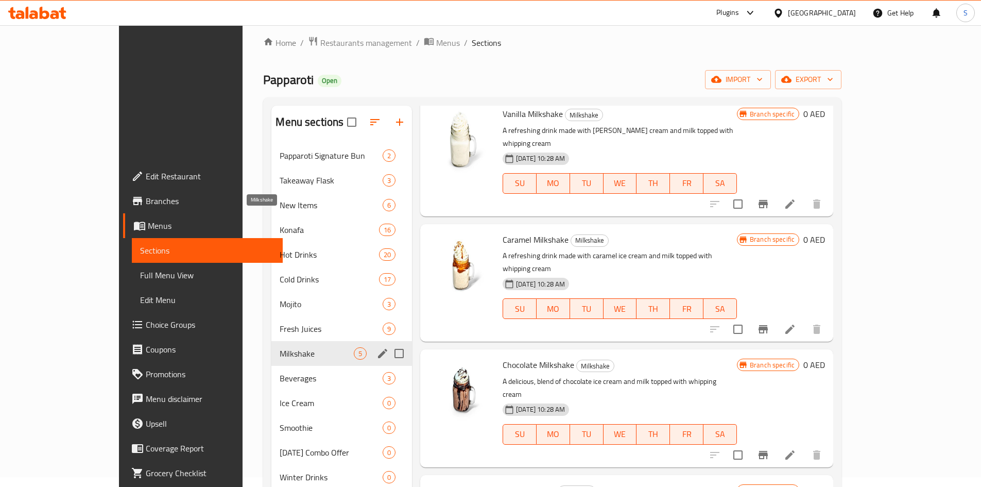
scroll to position [101, 0]
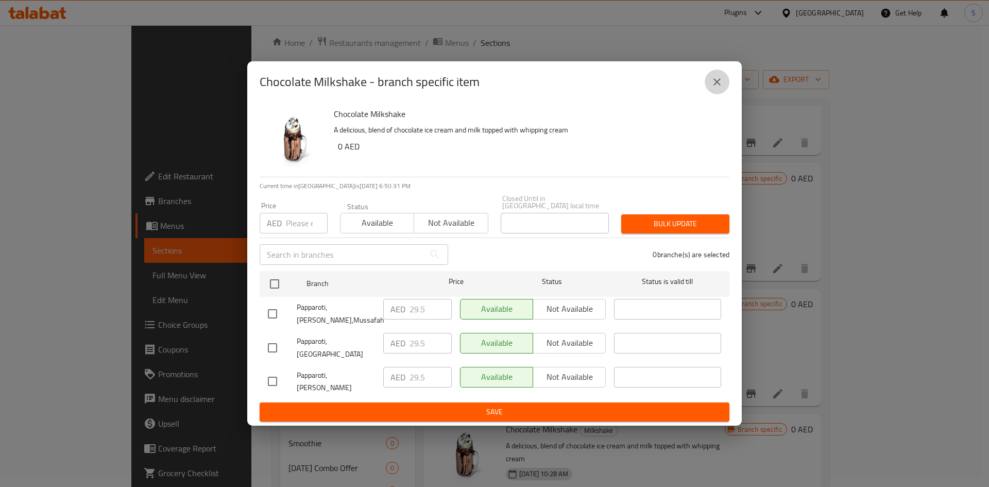
click at [713, 94] on button "close" at bounding box center [717, 82] width 25 height 25
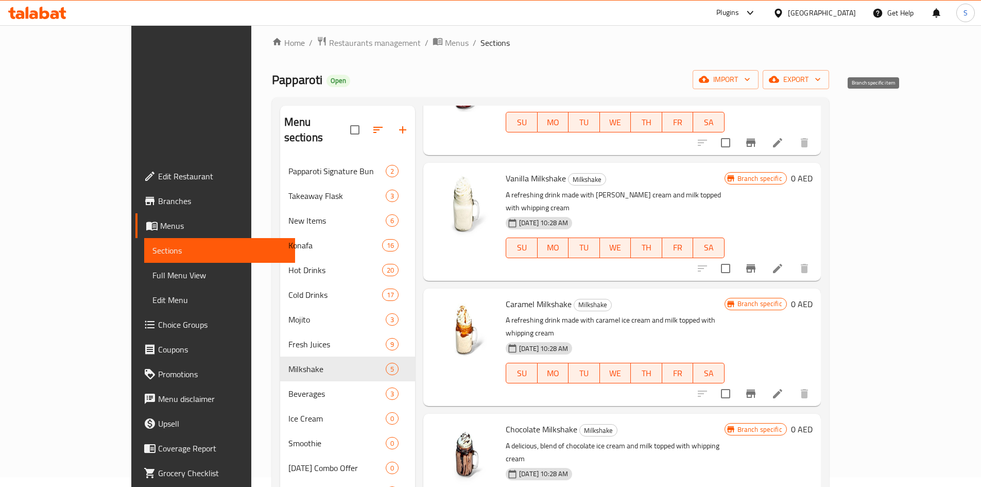
click at [764, 256] on button "Branch-specific-item" at bounding box center [751, 268] width 25 height 25
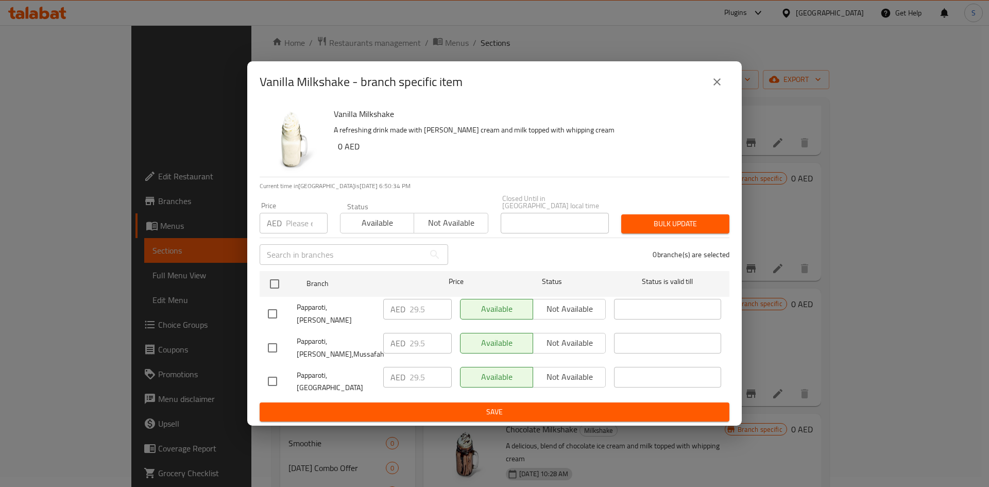
click at [717, 94] on button "close" at bounding box center [717, 82] width 25 height 25
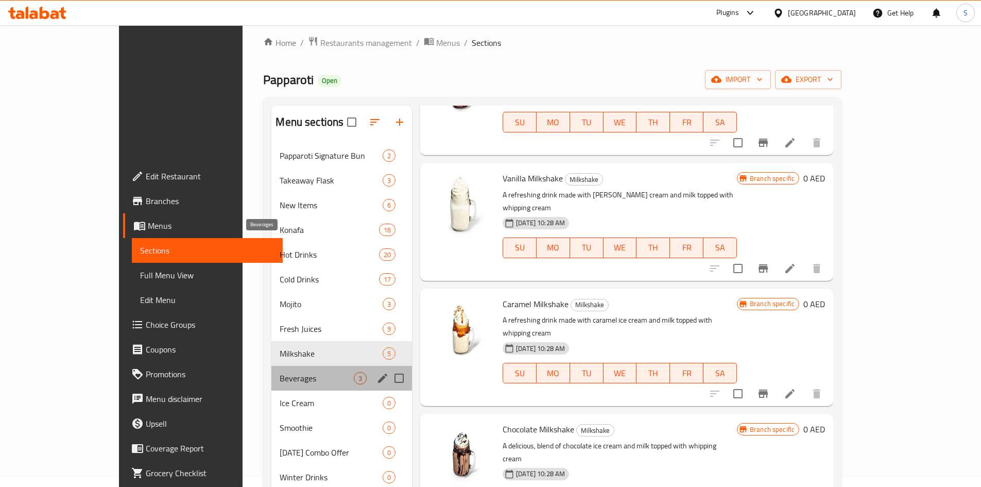
click at [280, 372] on span "Beverages" at bounding box center [317, 378] width 74 height 12
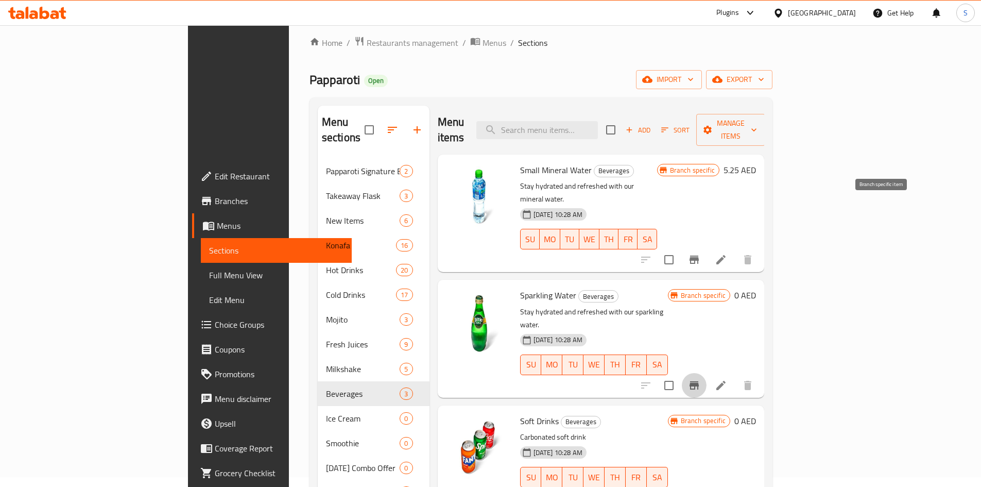
click at [701, 379] on icon "Branch-specific-item" at bounding box center [694, 385] width 12 height 12
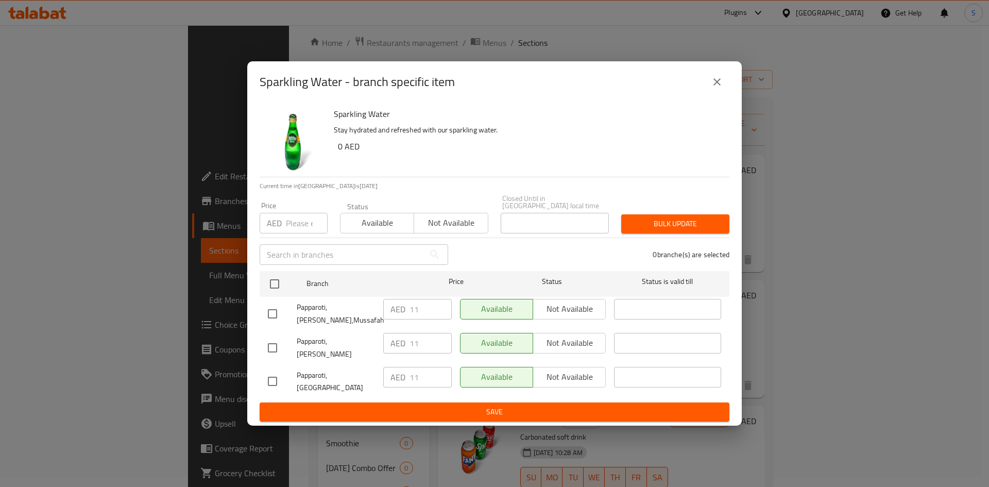
click at [713, 94] on button "close" at bounding box center [717, 82] width 25 height 25
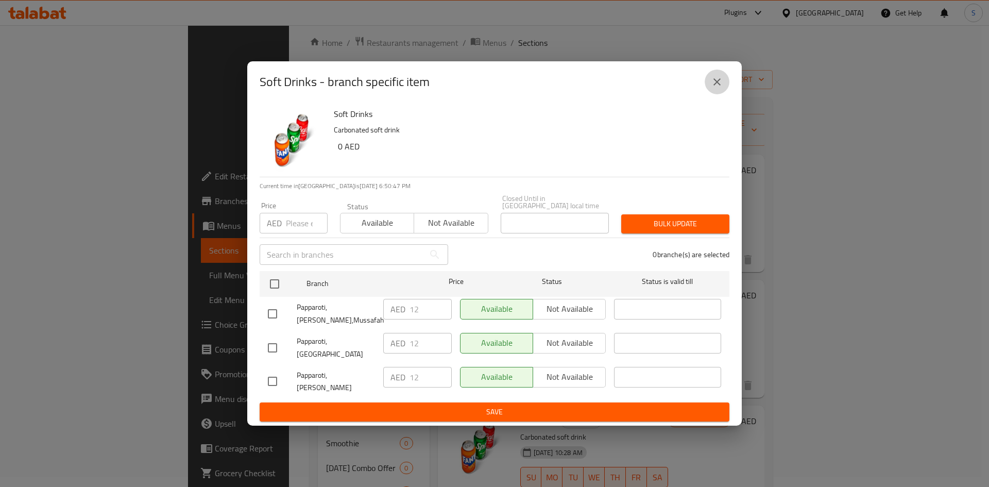
click at [722, 88] on icon "close" at bounding box center [717, 82] width 12 height 12
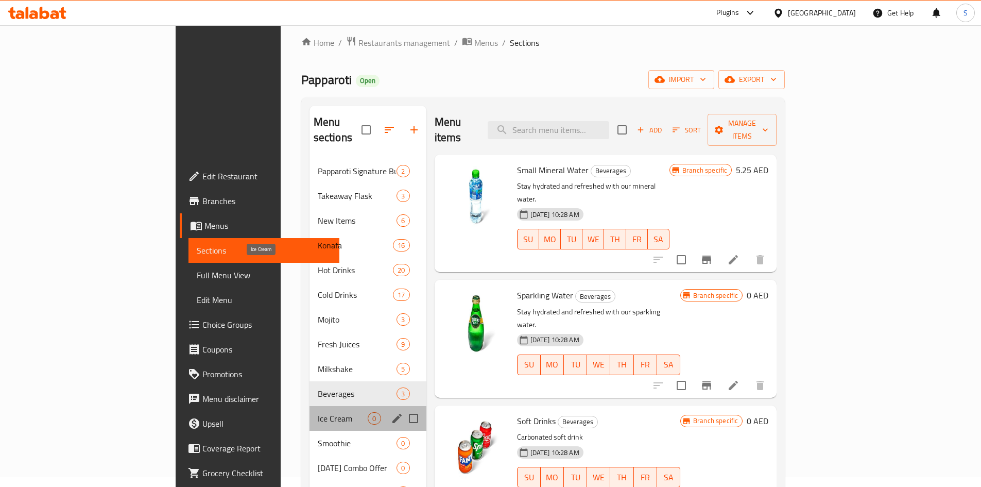
click at [318, 412] on span "Ice Cream" at bounding box center [343, 418] width 50 height 12
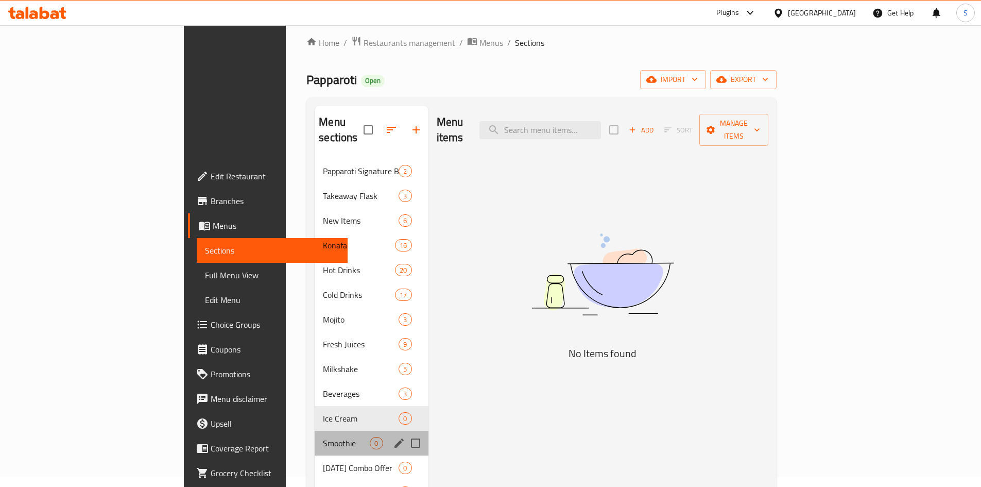
click at [315, 431] on div "Smoothie 0" at bounding box center [371, 443] width 113 height 25
click at [315, 480] on div "Winter Drinks 0" at bounding box center [371, 492] width 113 height 25
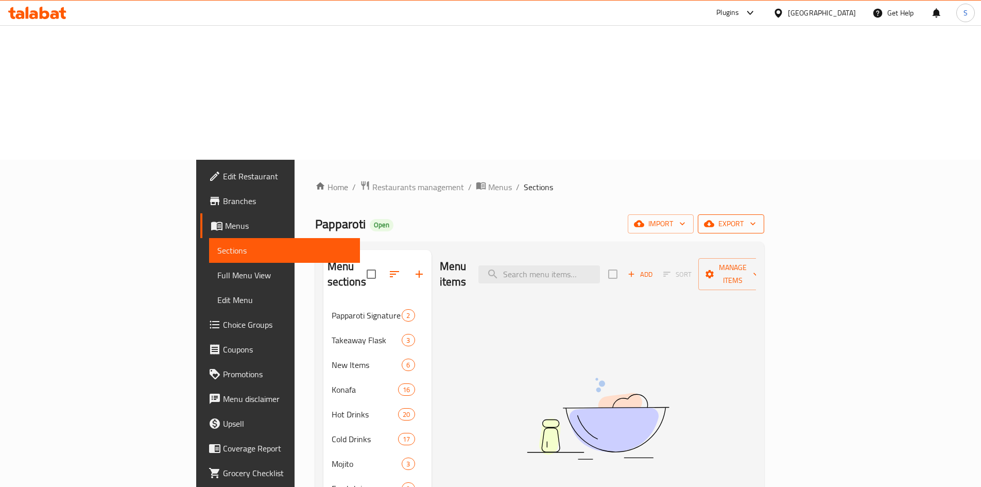
click at [756, 217] on span "export" at bounding box center [731, 223] width 50 height 13
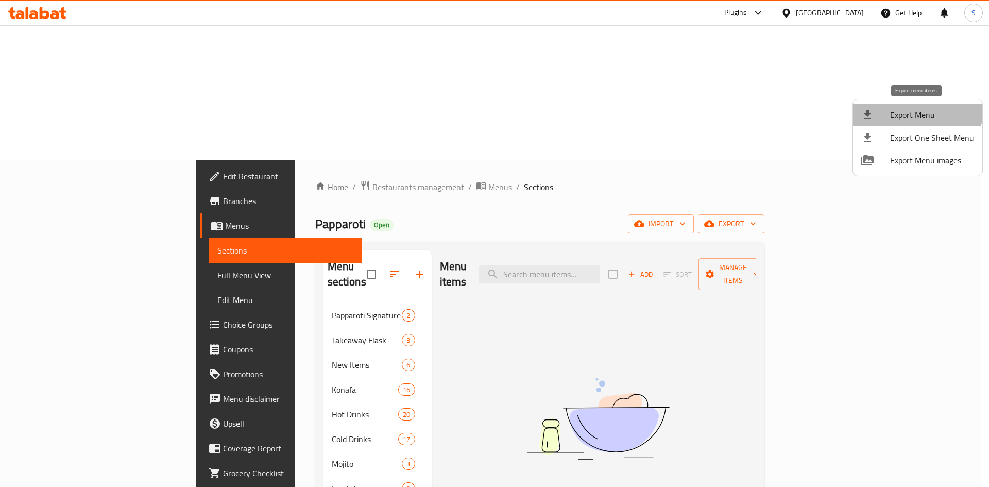
click at [917, 106] on li "Export Menu" at bounding box center [917, 115] width 129 height 23
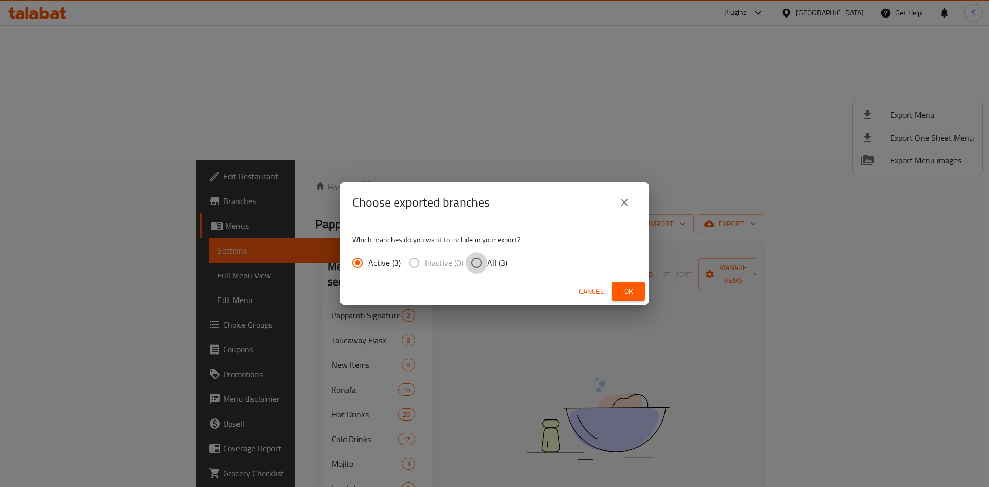
click at [482, 261] on input "All (3)" at bounding box center [477, 263] width 22 height 22
radio input "true"
click at [616, 283] on button "Ok" at bounding box center [628, 291] width 33 height 19
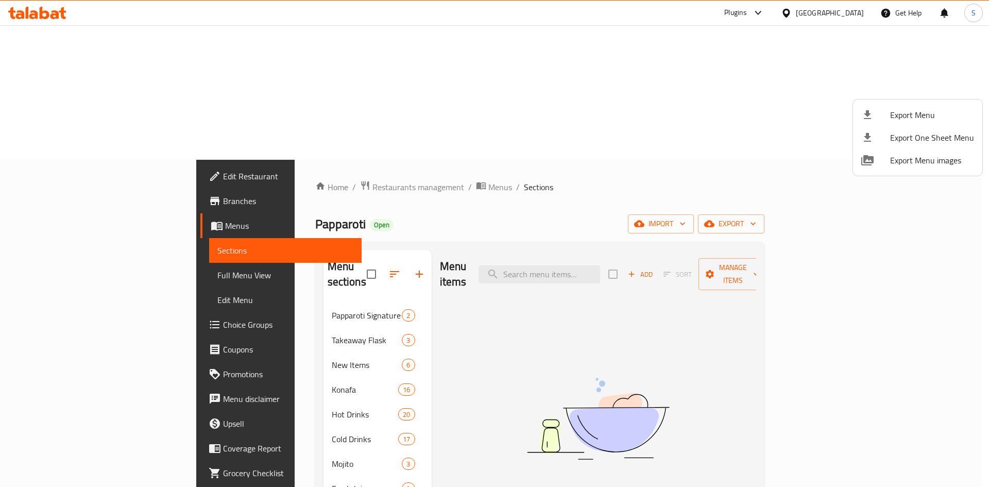
click at [605, 135] on div at bounding box center [494, 243] width 989 height 487
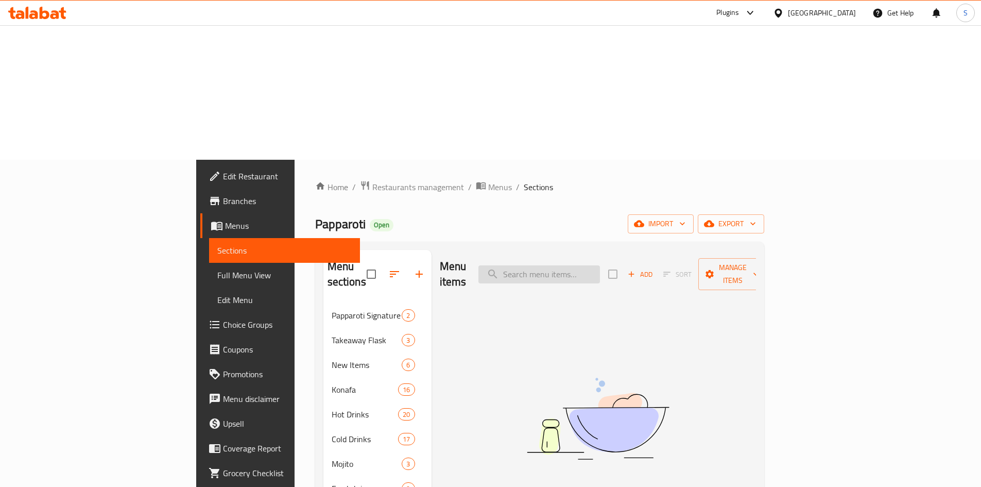
click at [600, 265] on input "search" at bounding box center [540, 274] width 122 height 18
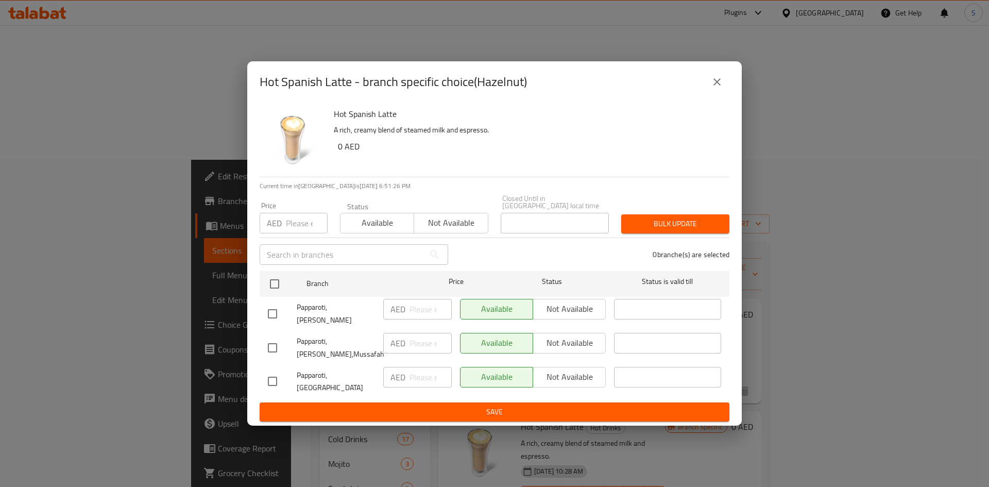
click at [715, 84] on icon "close" at bounding box center [717, 82] width 12 height 12
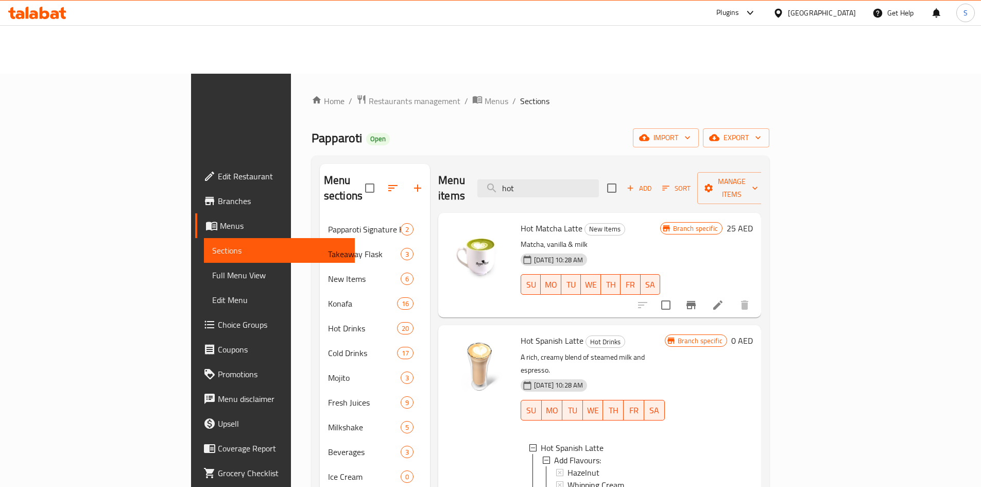
scroll to position [103, 0]
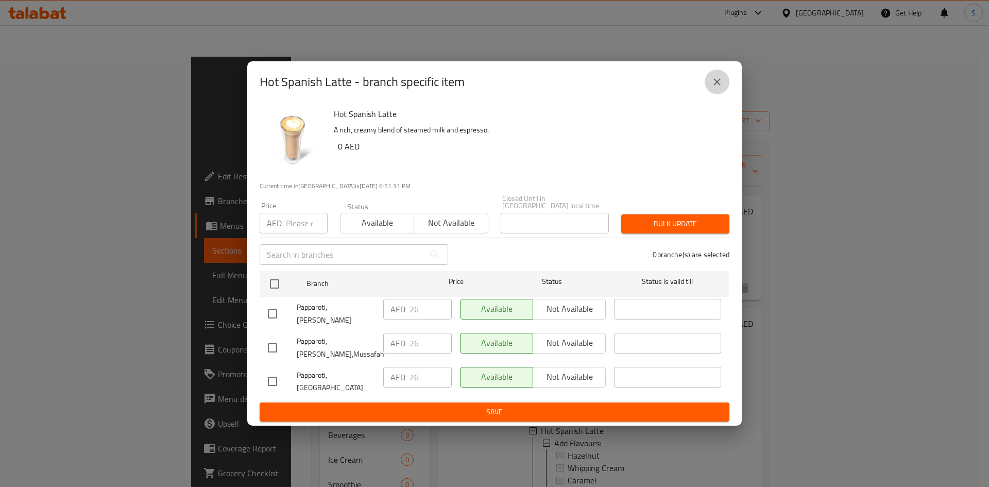
click at [708, 89] on button "close" at bounding box center [717, 82] width 25 height 25
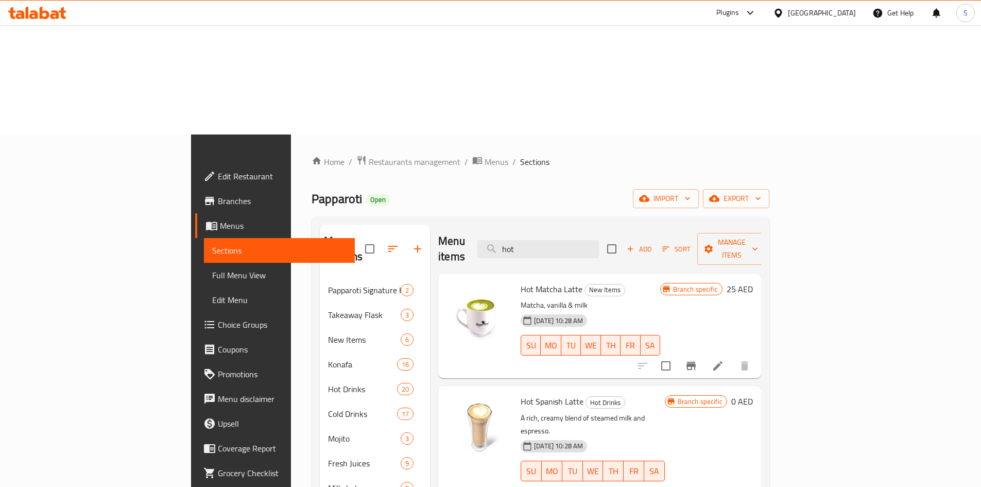
scroll to position [0, 0]
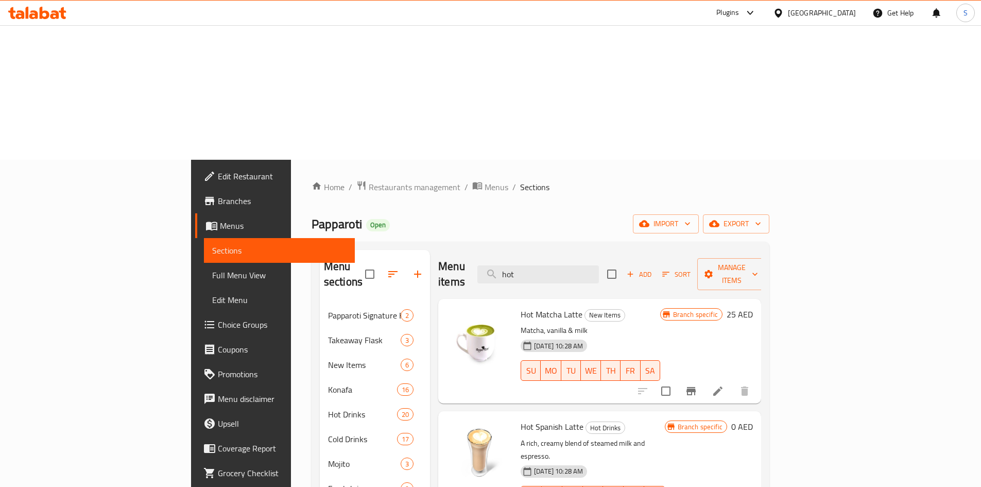
click at [599, 265] on input "hot" at bounding box center [539, 274] width 122 height 18
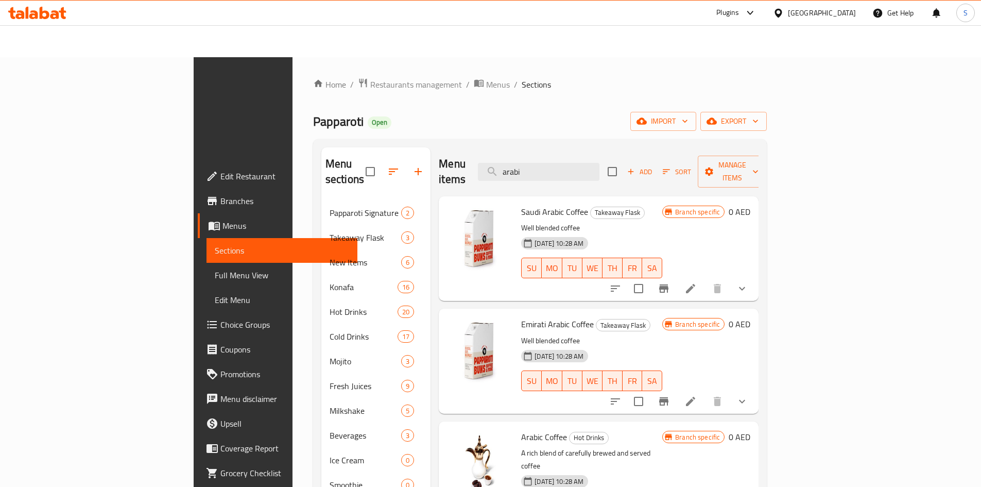
scroll to position [103, 0]
type input "arabi"
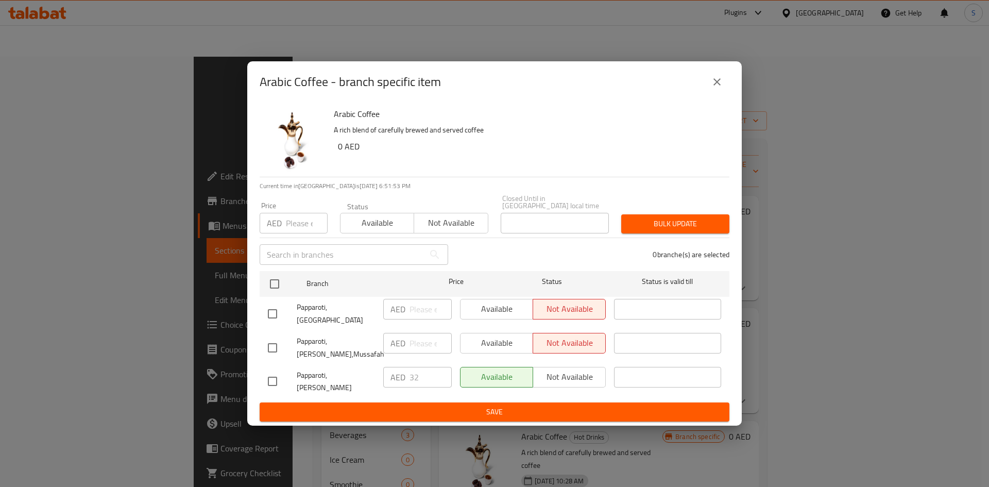
click at [712, 83] on button "close" at bounding box center [717, 82] width 25 height 25
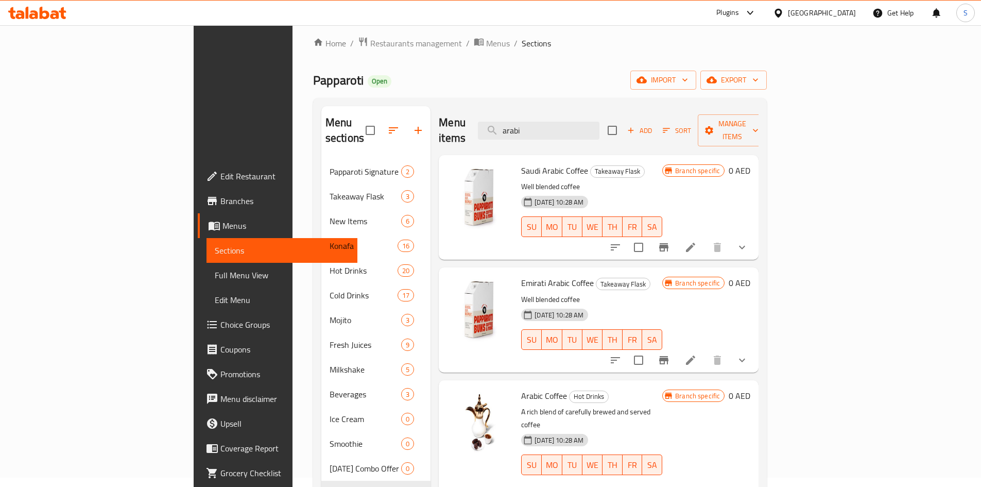
scroll to position [144, 0]
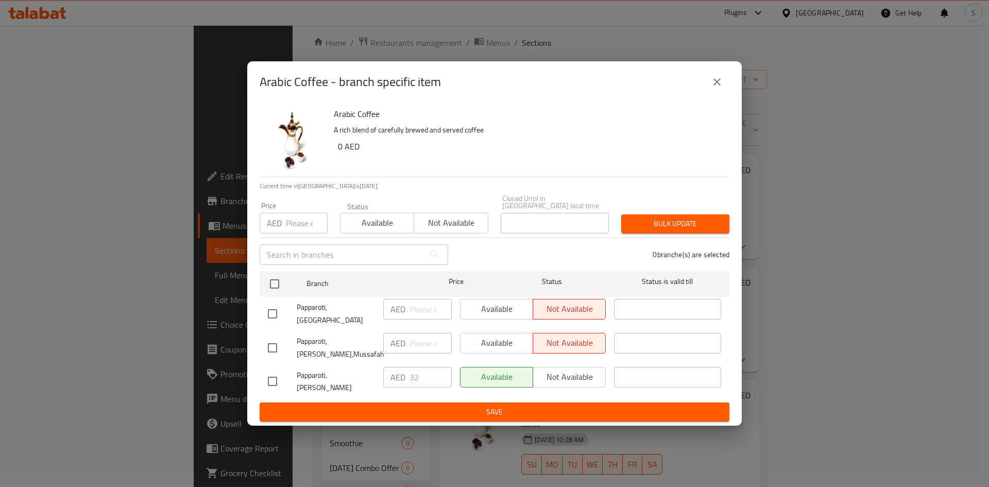
click at [301, 232] on input "number" at bounding box center [307, 223] width 42 height 21
type input "32"
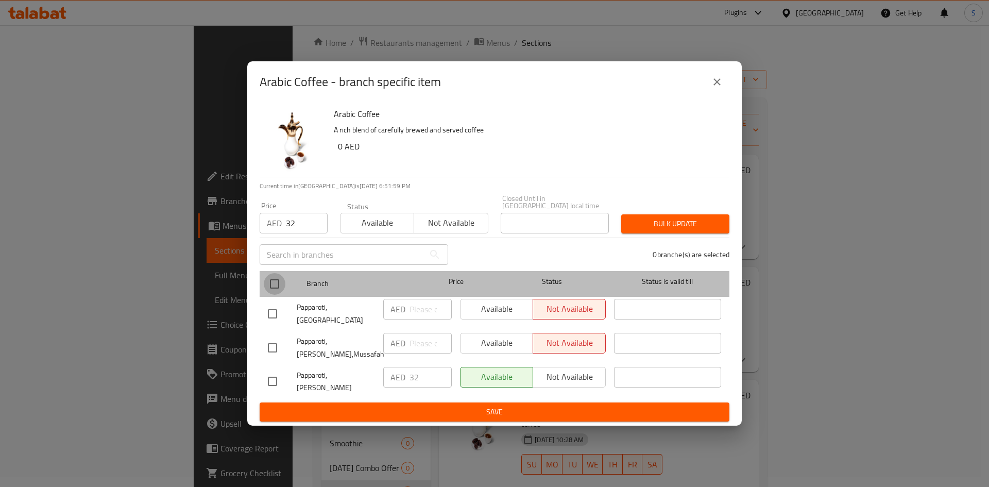
click at [274, 295] on input "checkbox" at bounding box center [275, 284] width 22 height 22
checkbox input "true"
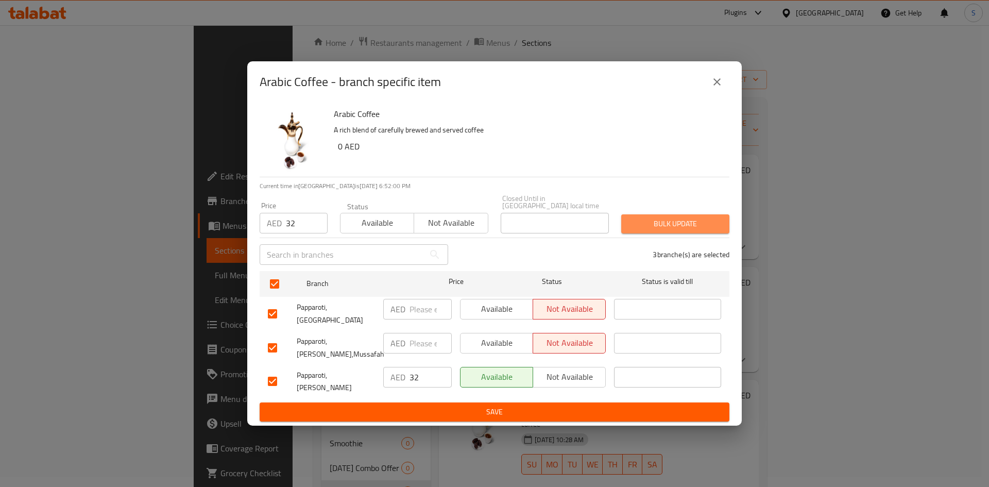
click at [686, 230] on span "Bulk update" at bounding box center [676, 223] width 92 height 13
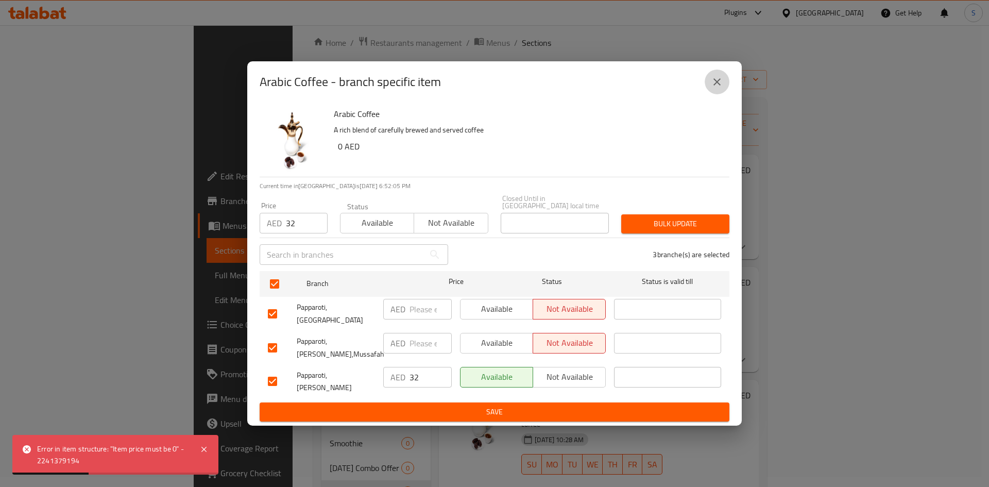
click at [718, 86] on icon "close" at bounding box center [717, 81] width 7 height 7
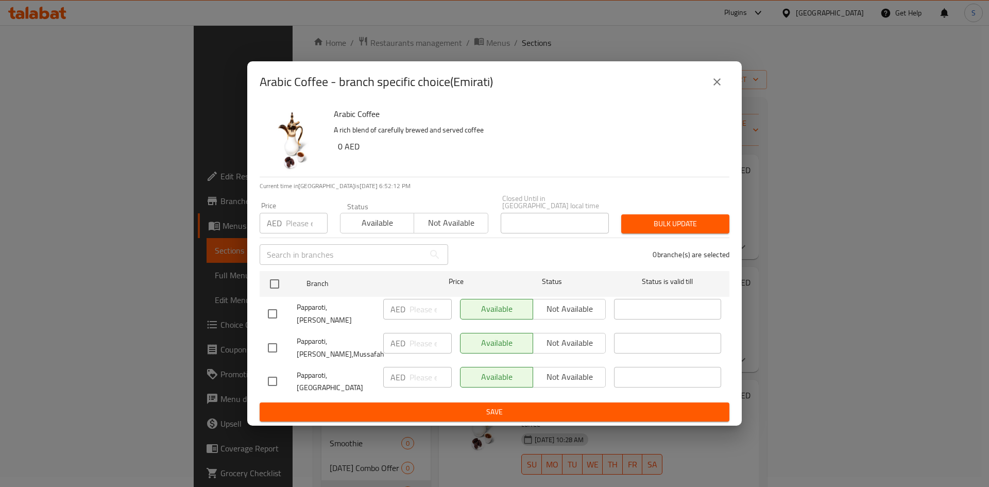
click at [716, 86] on icon "close" at bounding box center [717, 81] width 7 height 7
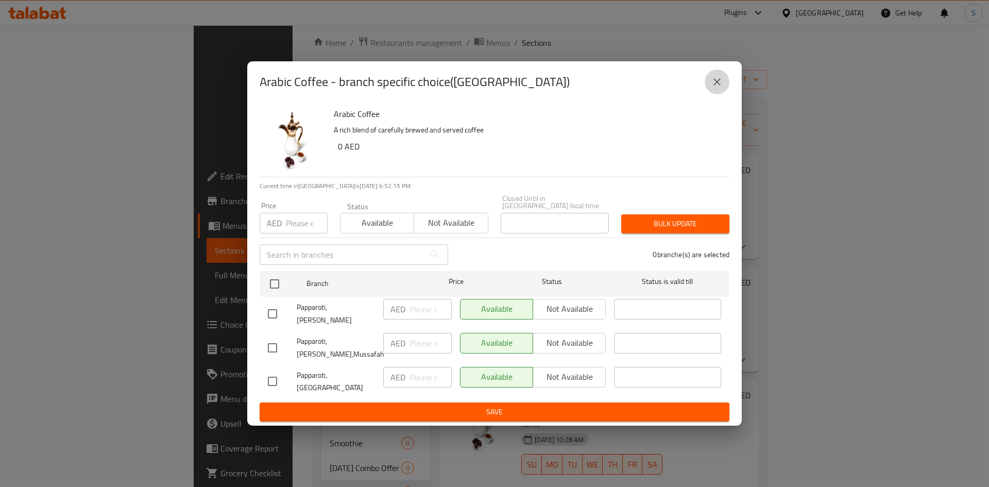
click at [718, 85] on icon "close" at bounding box center [717, 82] width 12 height 12
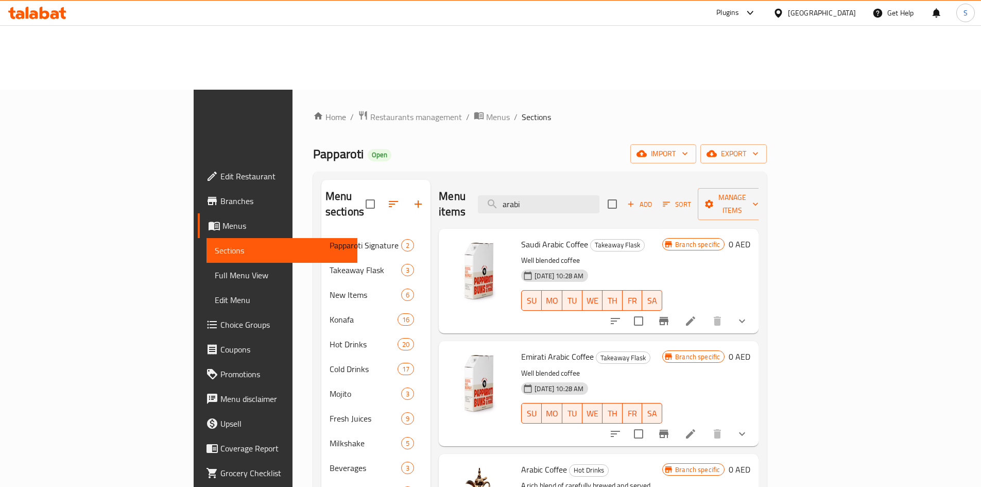
scroll to position [0, 0]
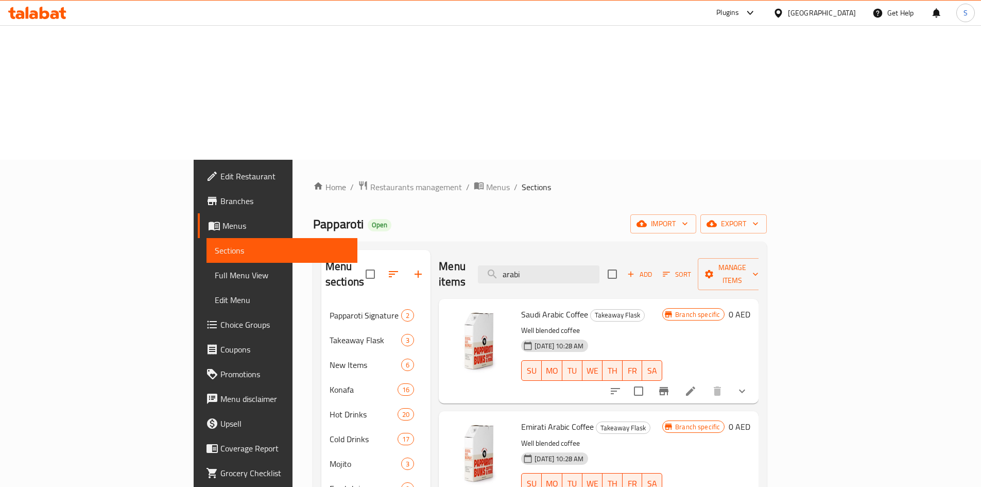
click at [221, 195] on span "Branches" at bounding box center [285, 201] width 129 height 12
